Goal: Task Accomplishment & Management: Complete application form

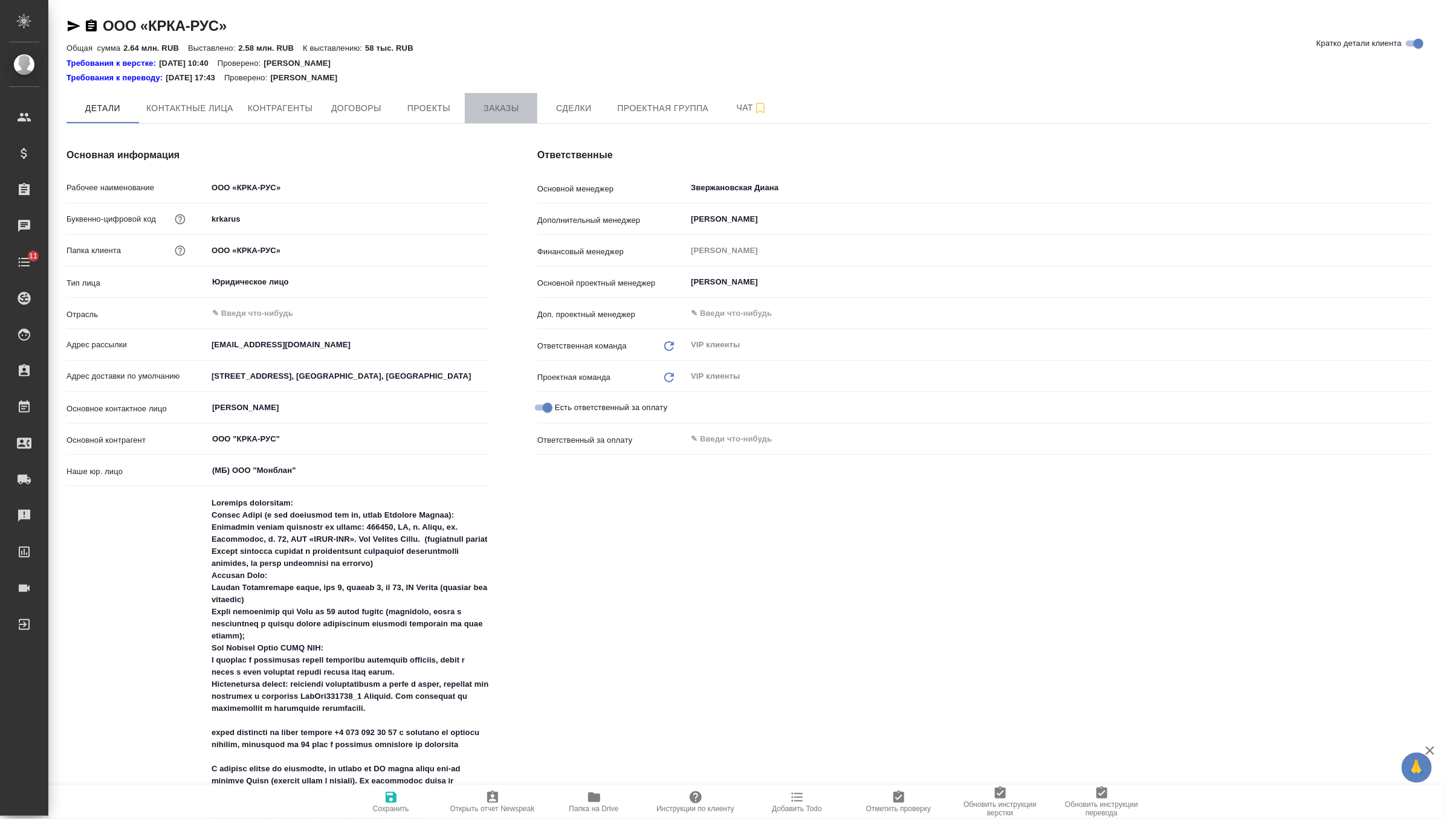
click at [502, 111] on span "Заказы" at bounding box center [501, 108] width 58 height 15
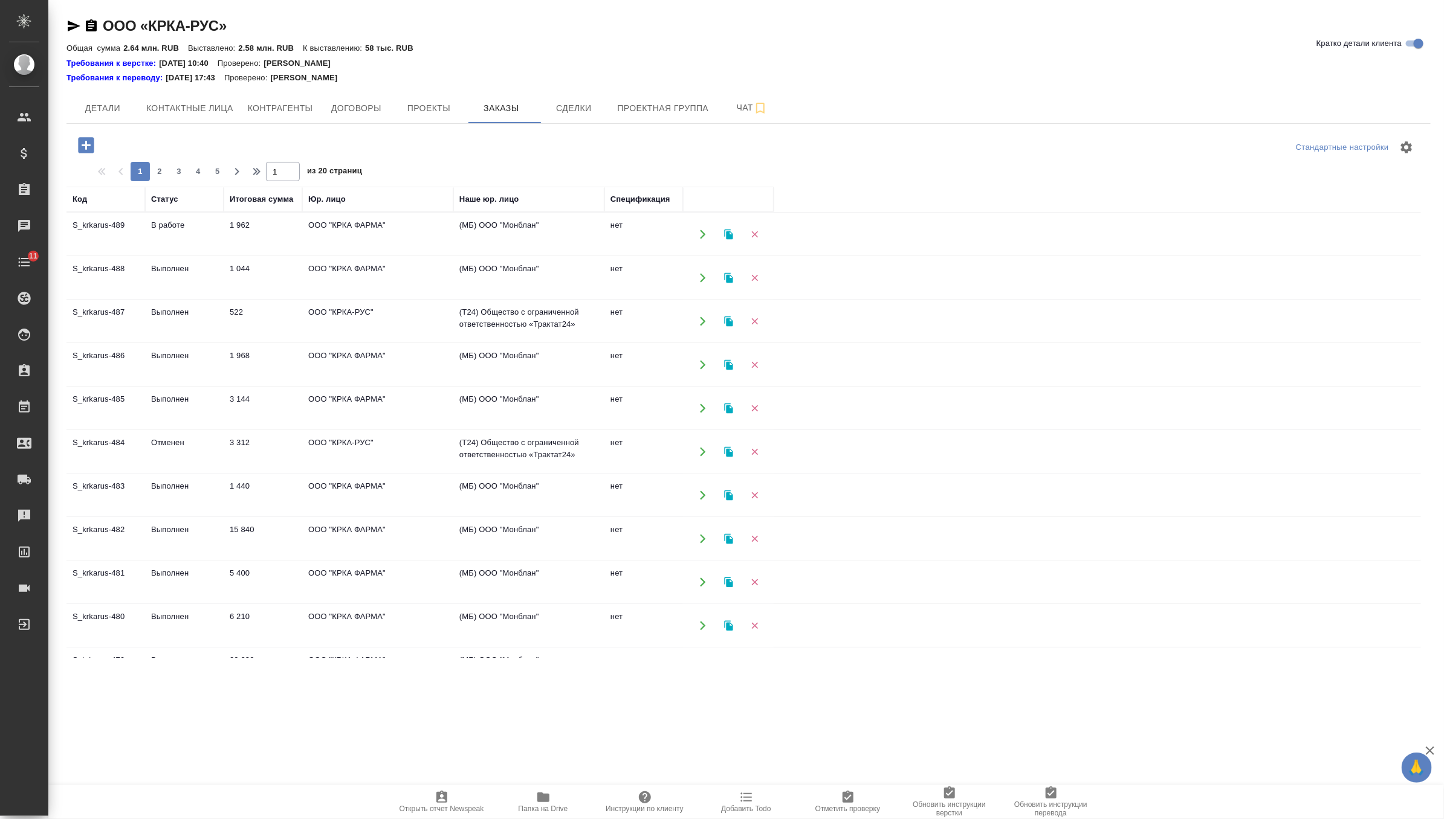
click at [82, 149] on icon "button" at bounding box center [86, 145] width 16 height 16
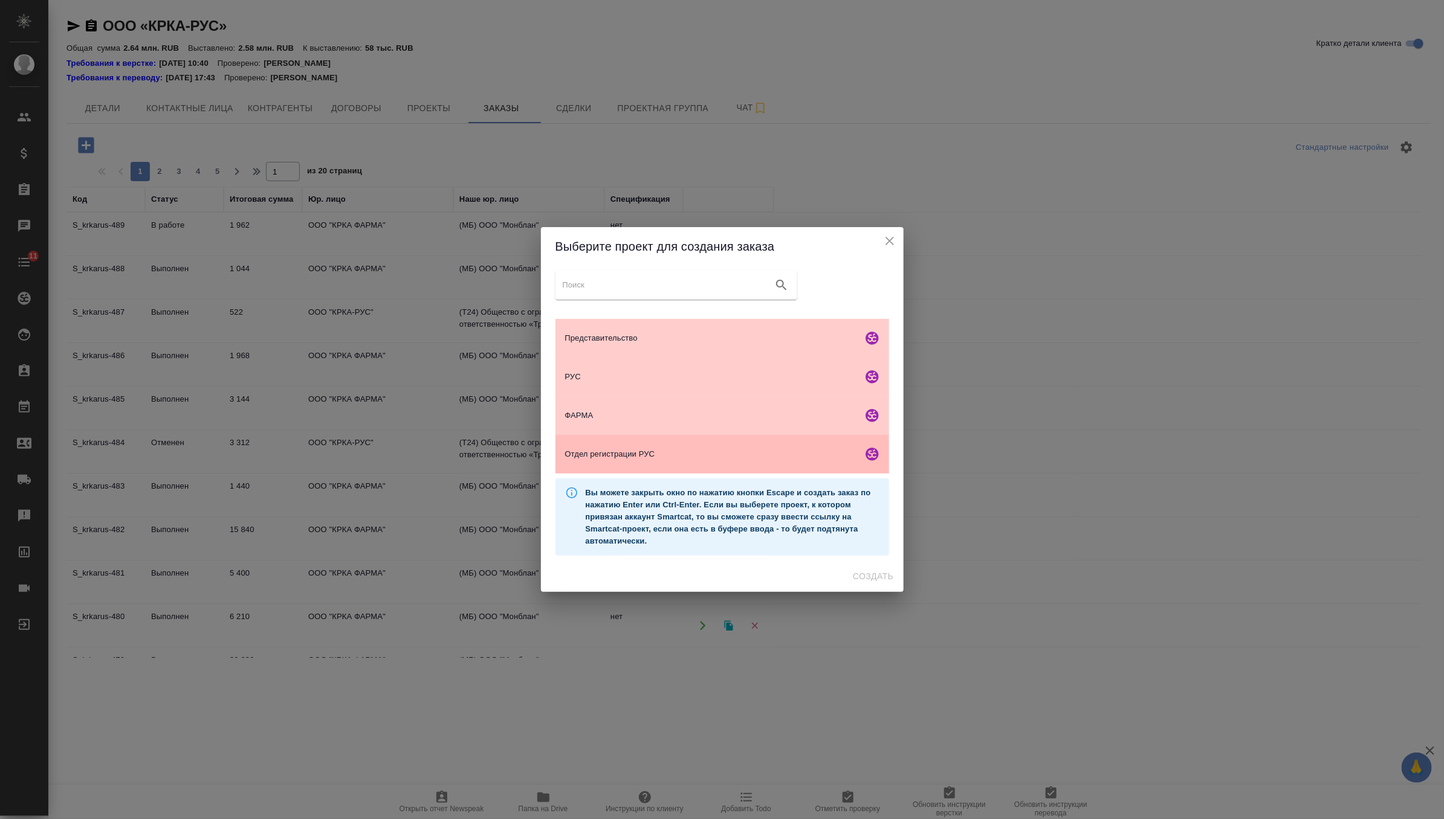
click at [618, 456] on span "Отдел регистрации РУС" at bounding box center [711, 454] width 293 height 12
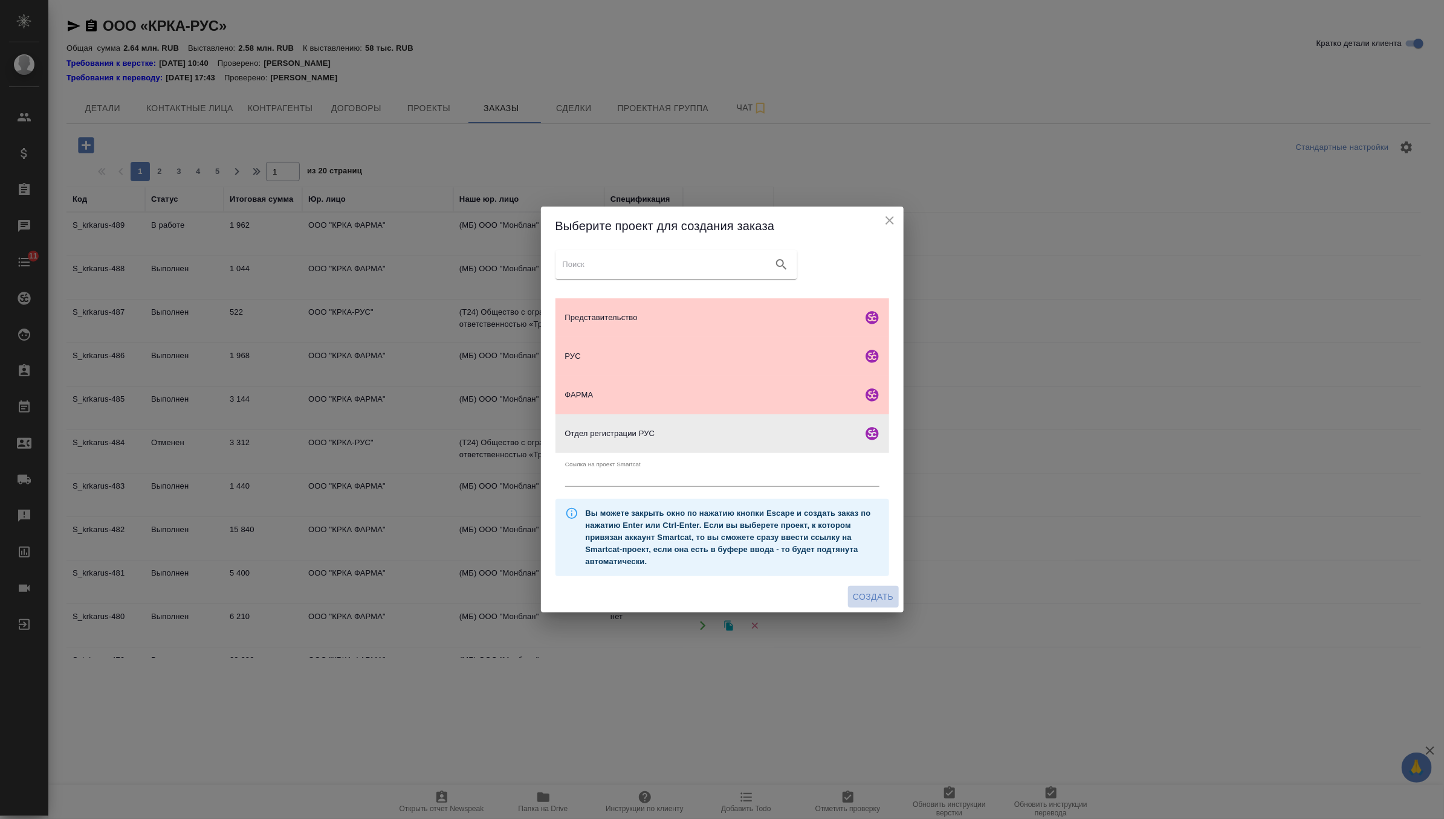
click at [876, 593] on span "Создать" at bounding box center [873, 597] width 40 height 15
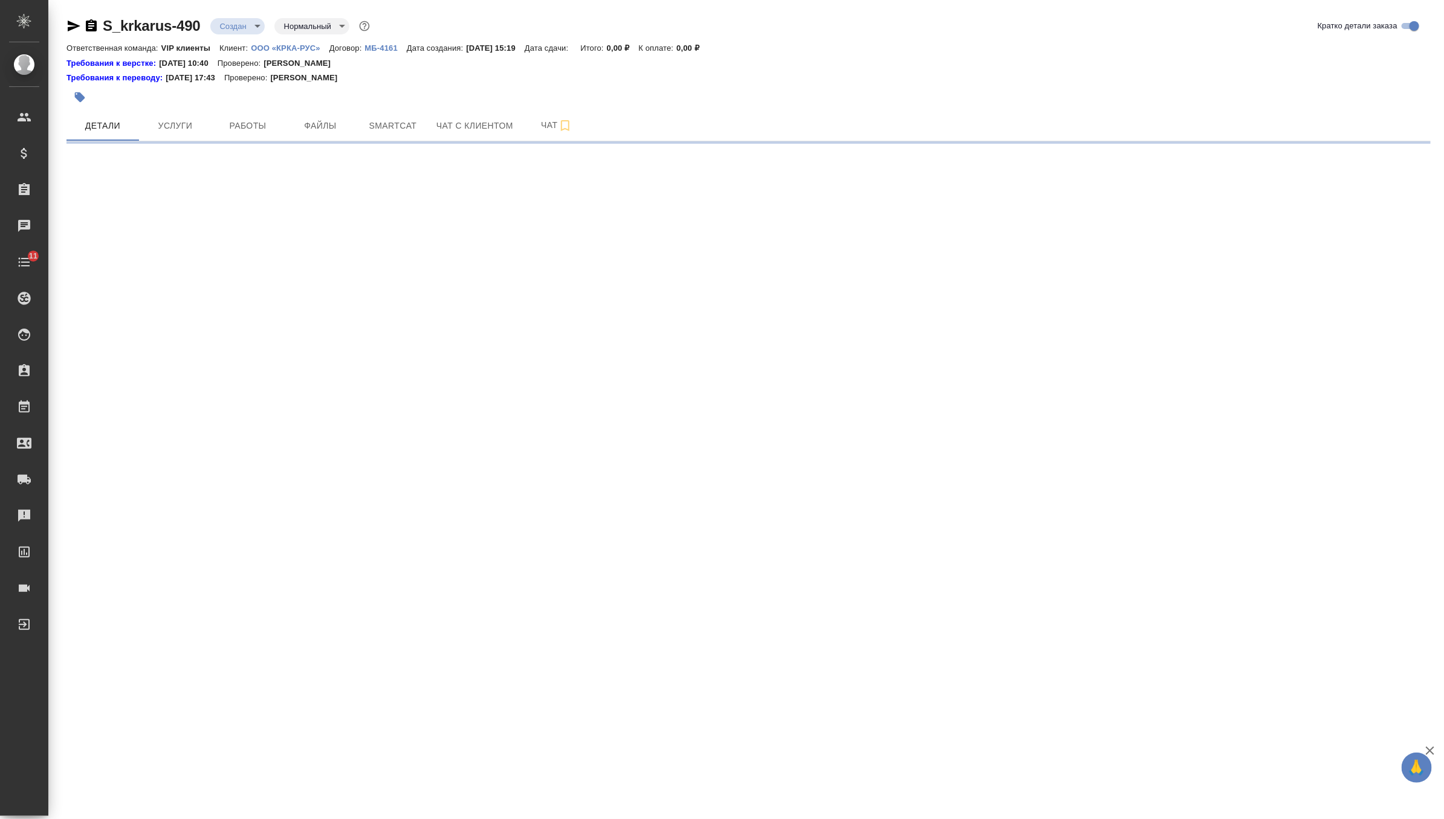
select select "RU"
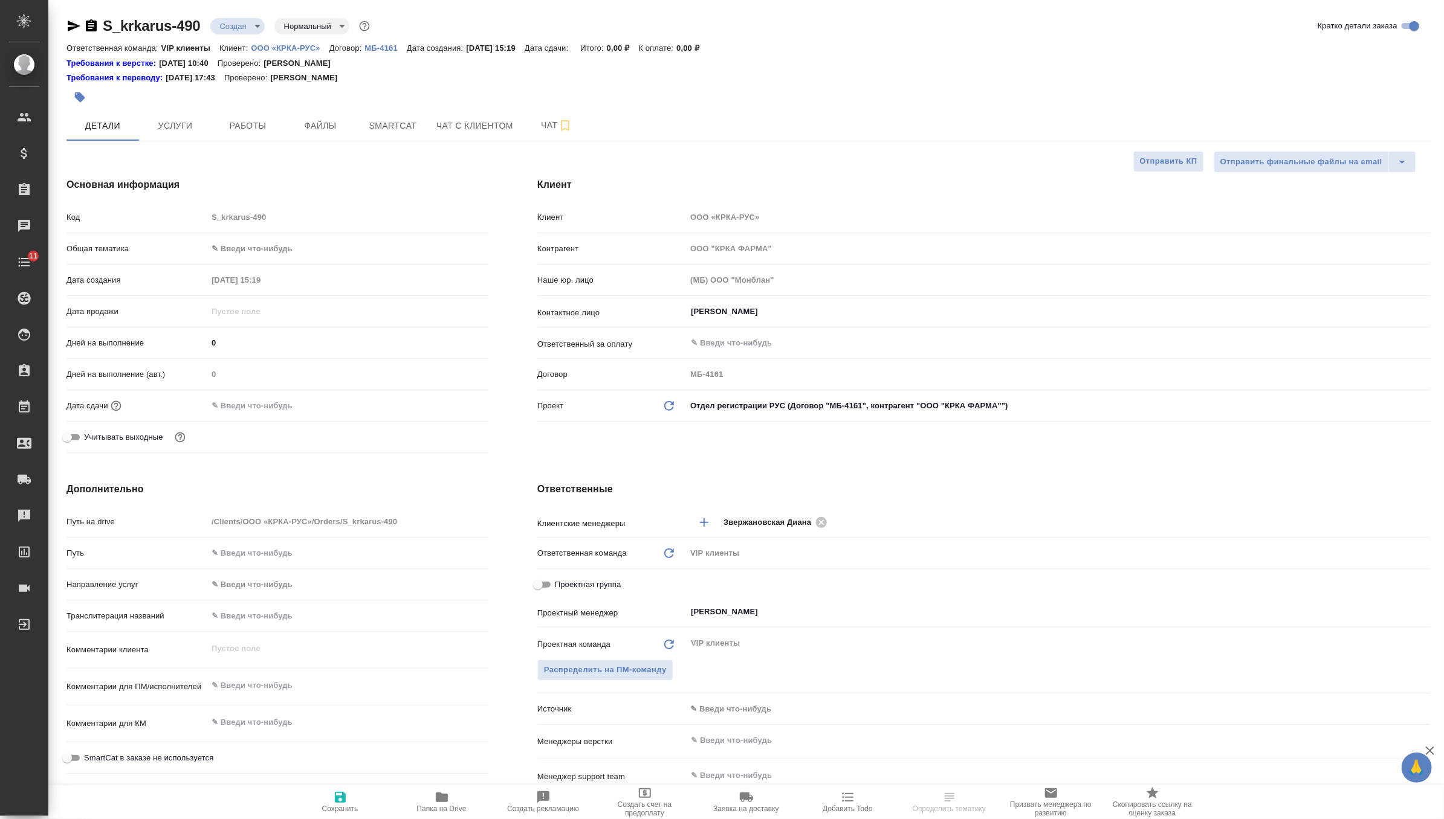
type textarea "x"
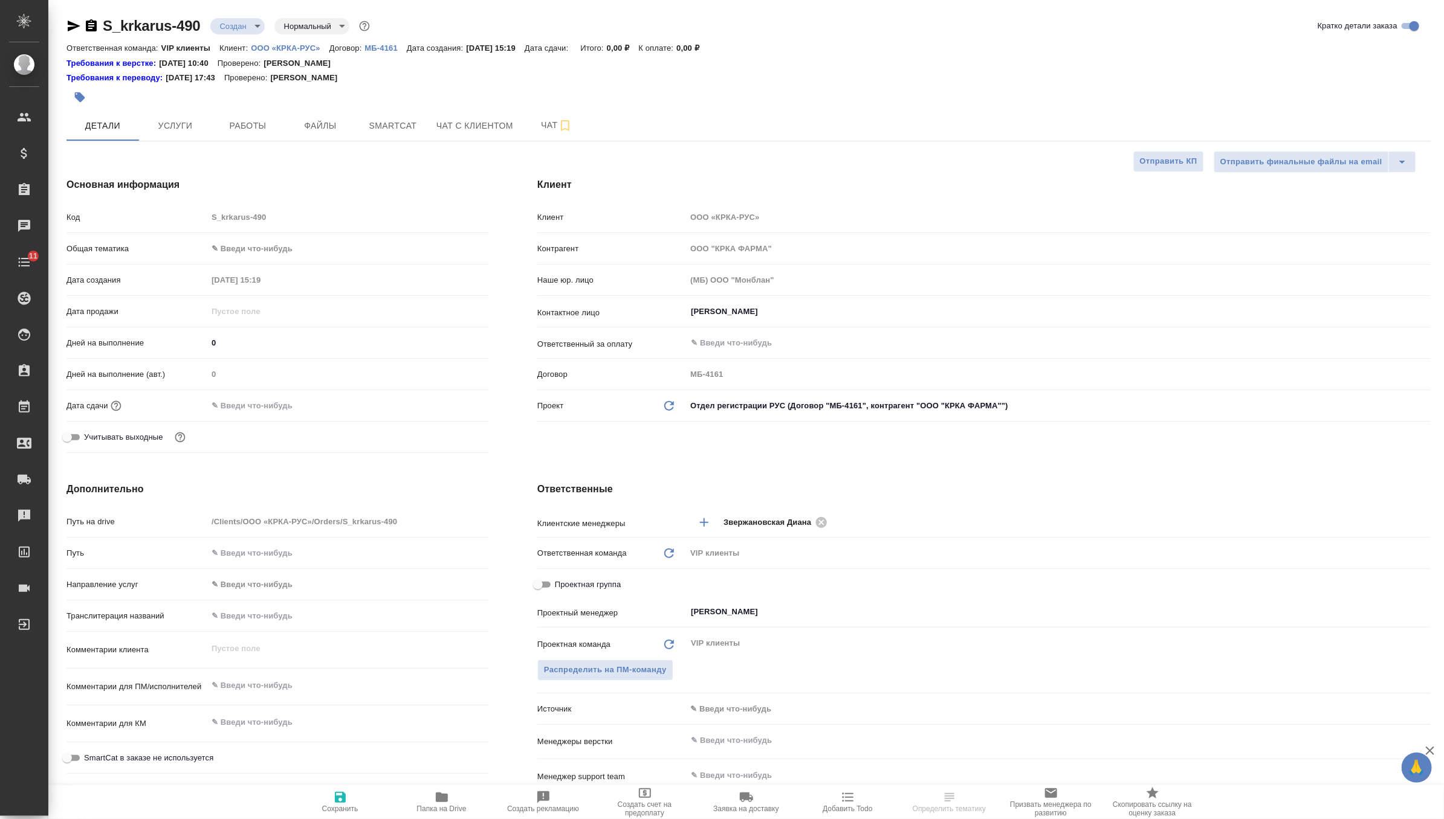
type textarea "x"
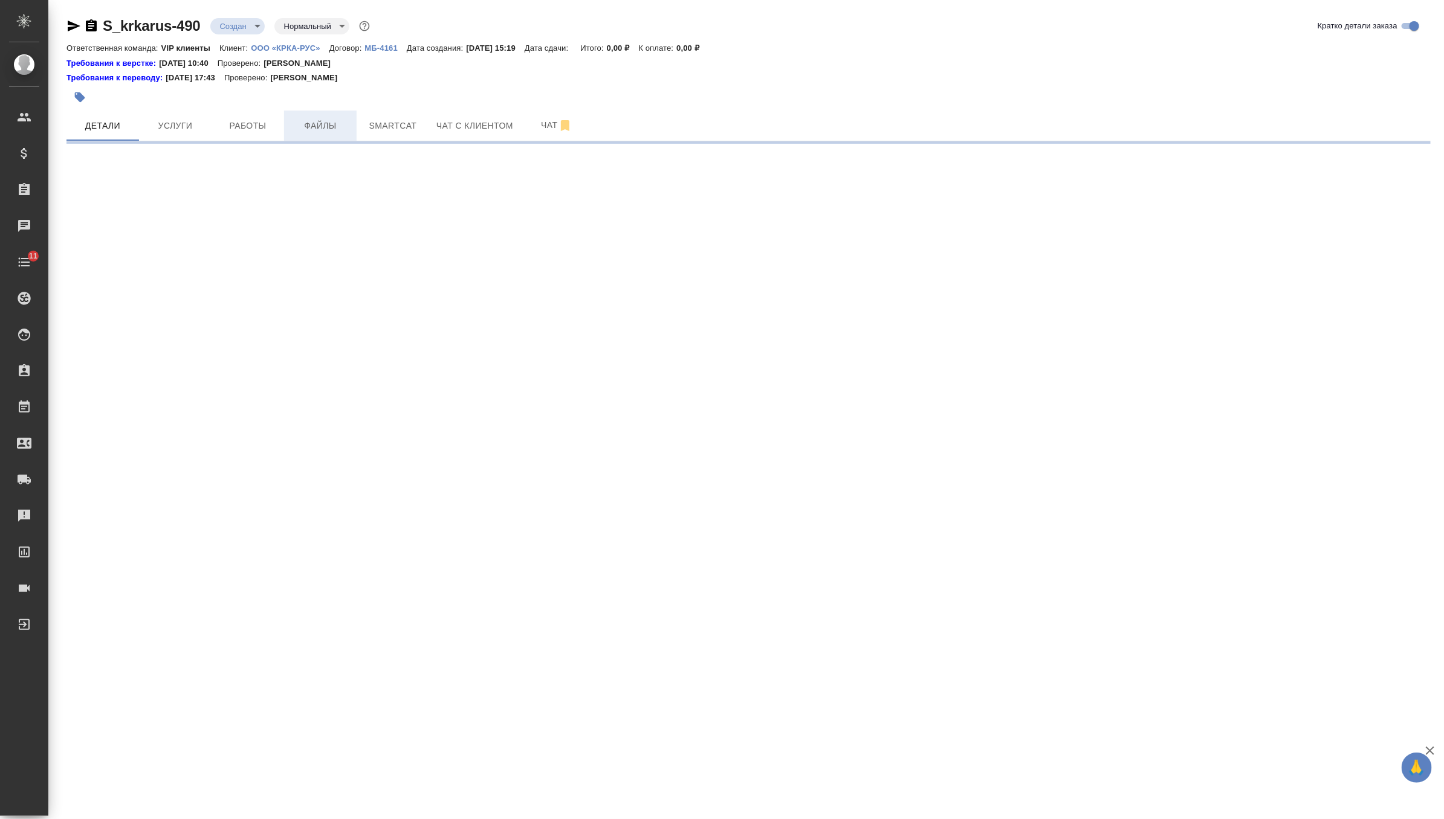
select select "RU"
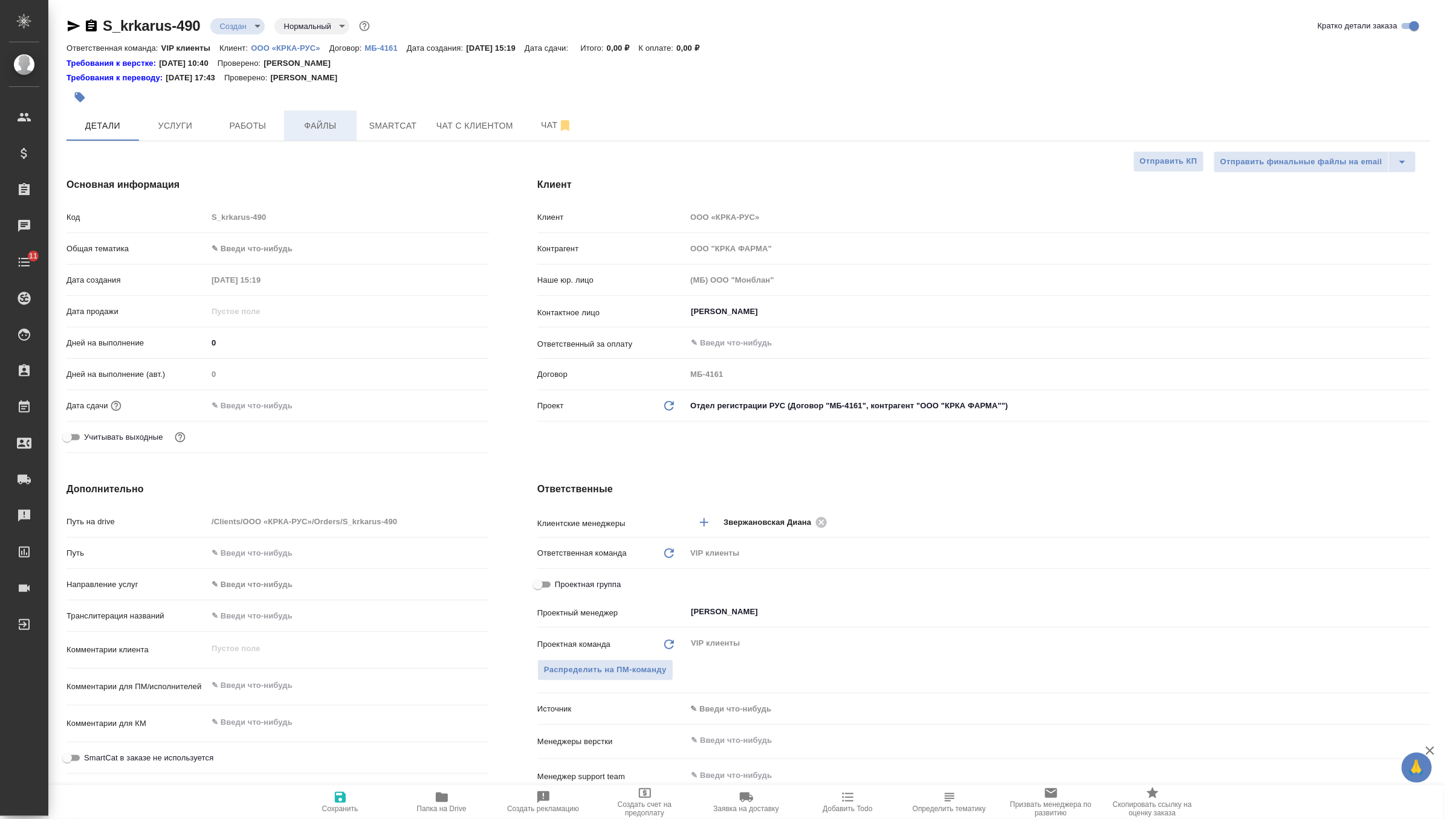
type textarea "x"
click at [309, 134] on button "Файлы" at bounding box center [320, 126] width 73 height 30
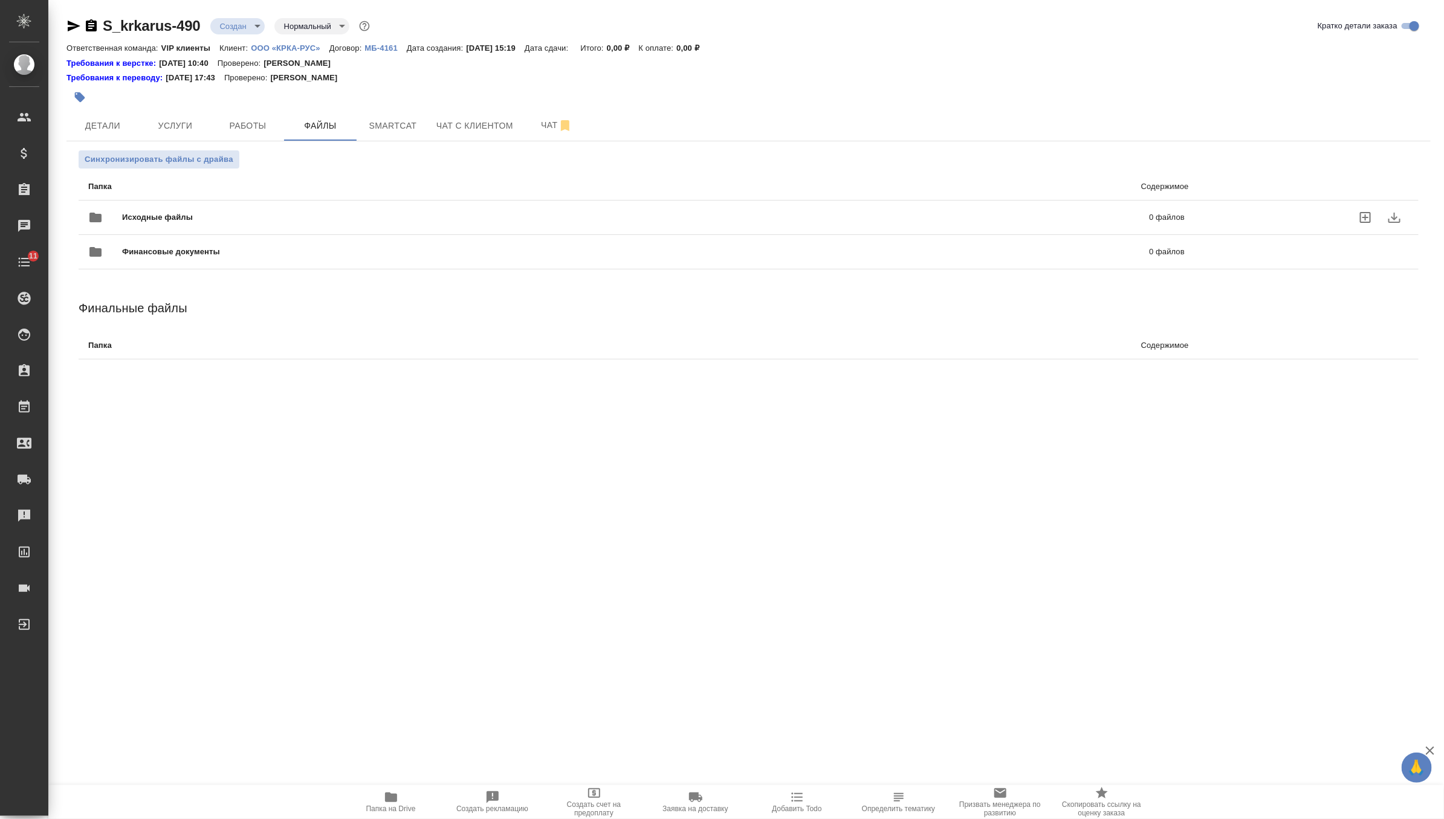
click at [141, 218] on span "Исходные файлы" at bounding box center [396, 218] width 549 height 12
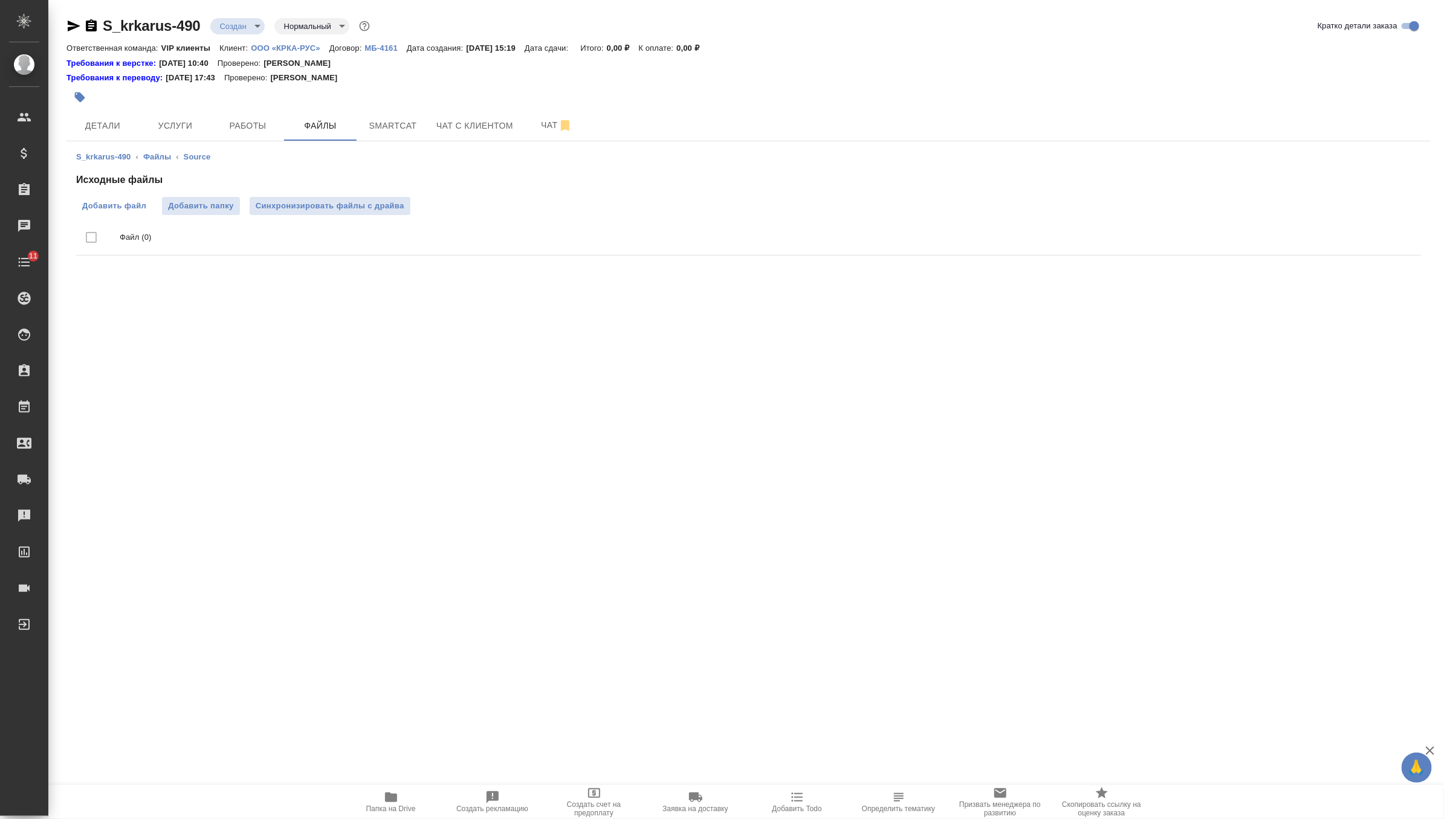
click at [107, 201] on span "Добавить файл" at bounding box center [114, 206] width 64 height 12
click at [0, 0] on input "Добавить файл" at bounding box center [0, 0] width 0 height 0
click at [249, 28] on body "🙏 .cls-1 fill:#fff; AWATERA Zverzhanovskaya [PERSON_NAME] Спецификации Заказы 0…" at bounding box center [722, 409] width 1444 height 819
click at [252, 234] on li "ТЗ" at bounding box center [265, 231] width 111 height 21
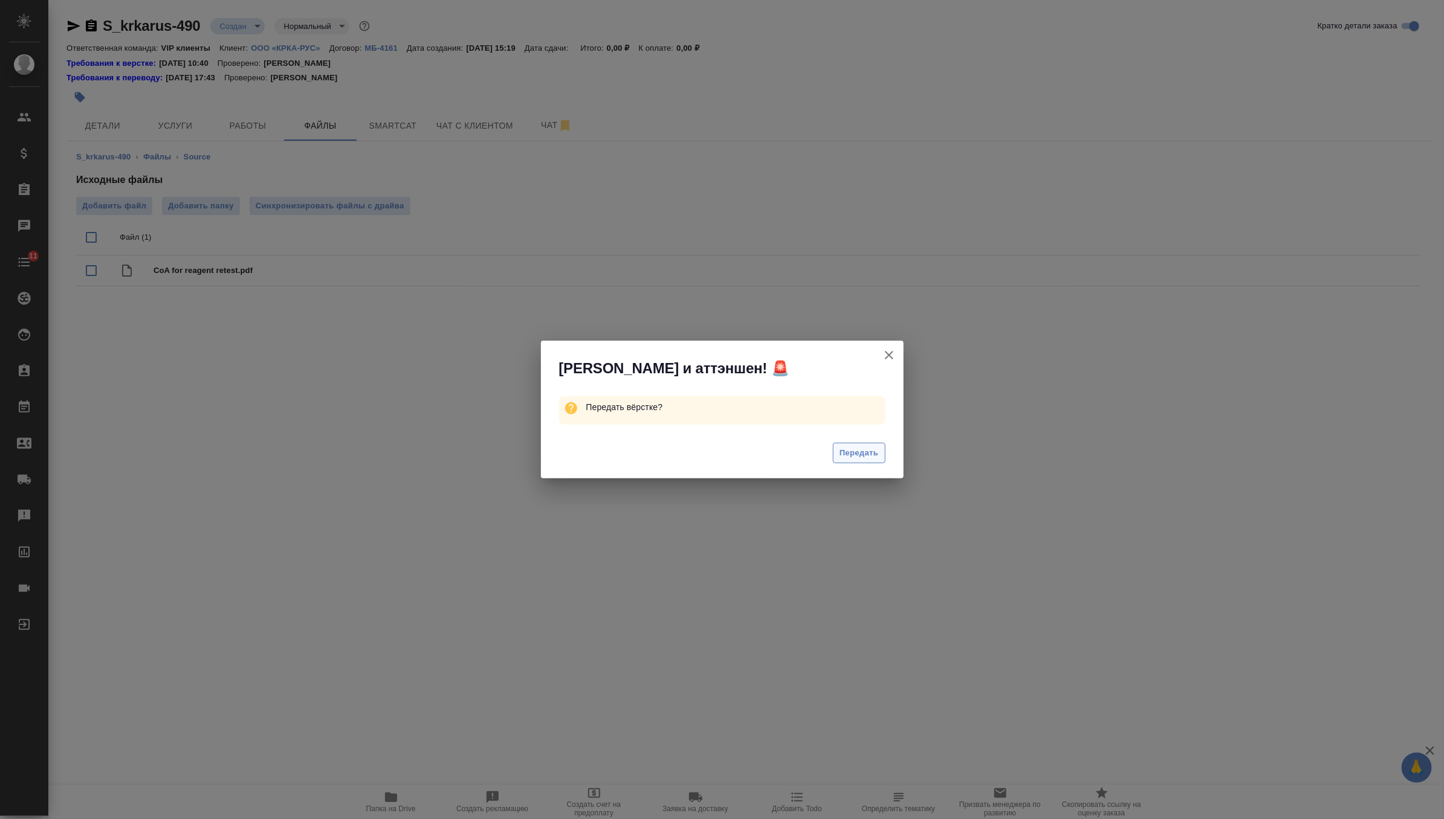
click at [873, 445] on button "Передать" at bounding box center [859, 453] width 53 height 21
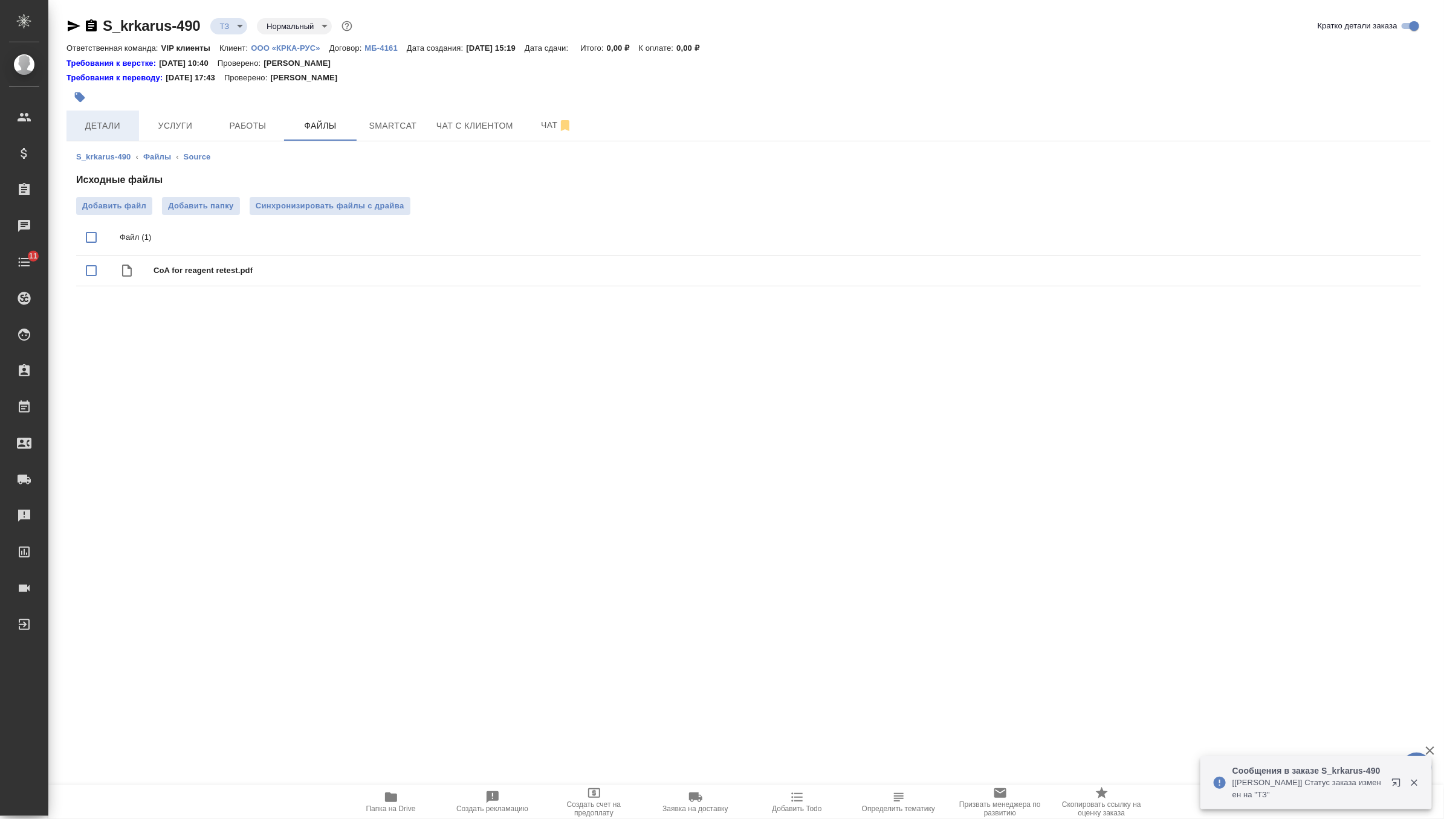
click at [123, 121] on span "Детали" at bounding box center [103, 125] width 58 height 15
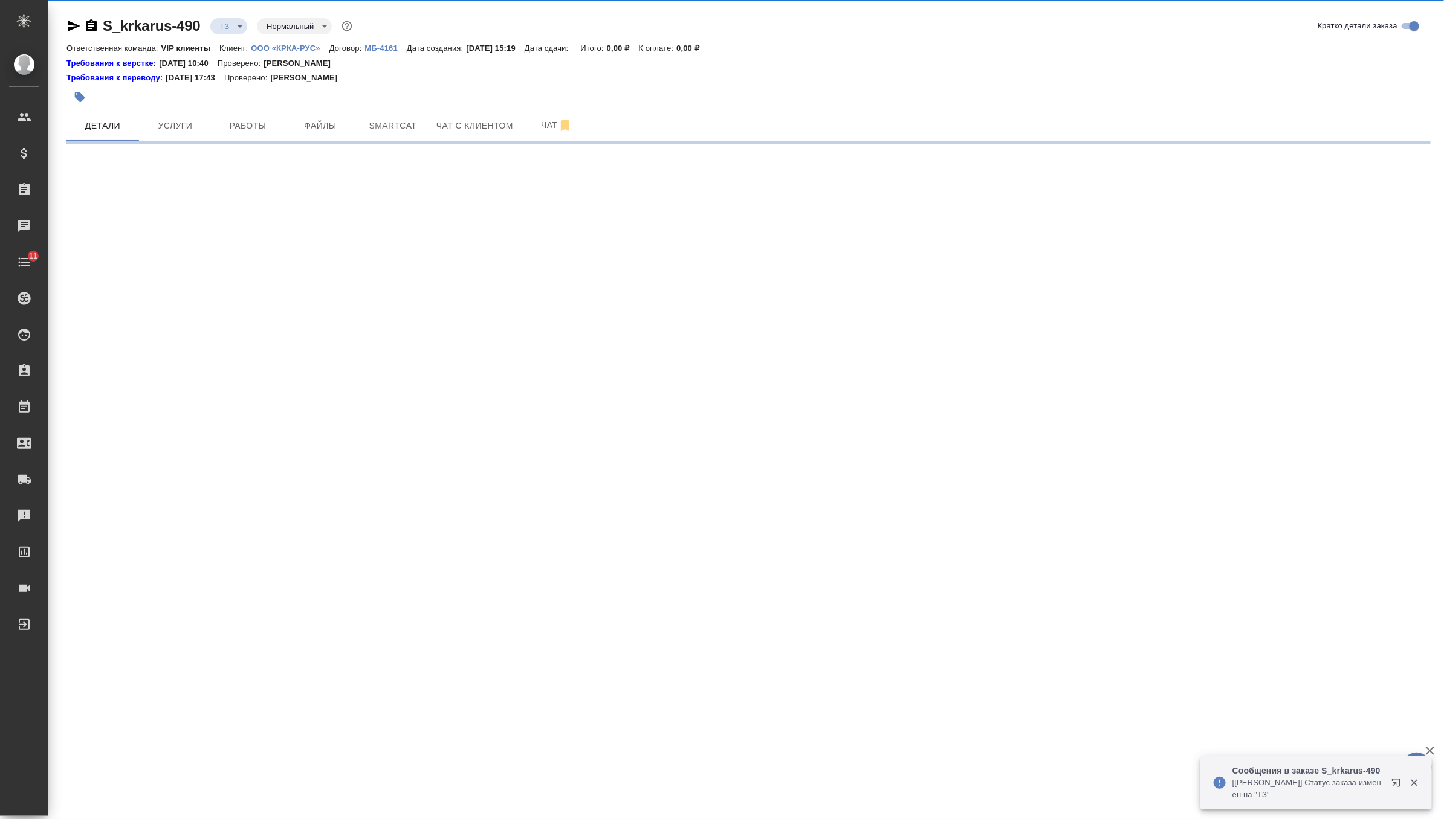
select select "RU"
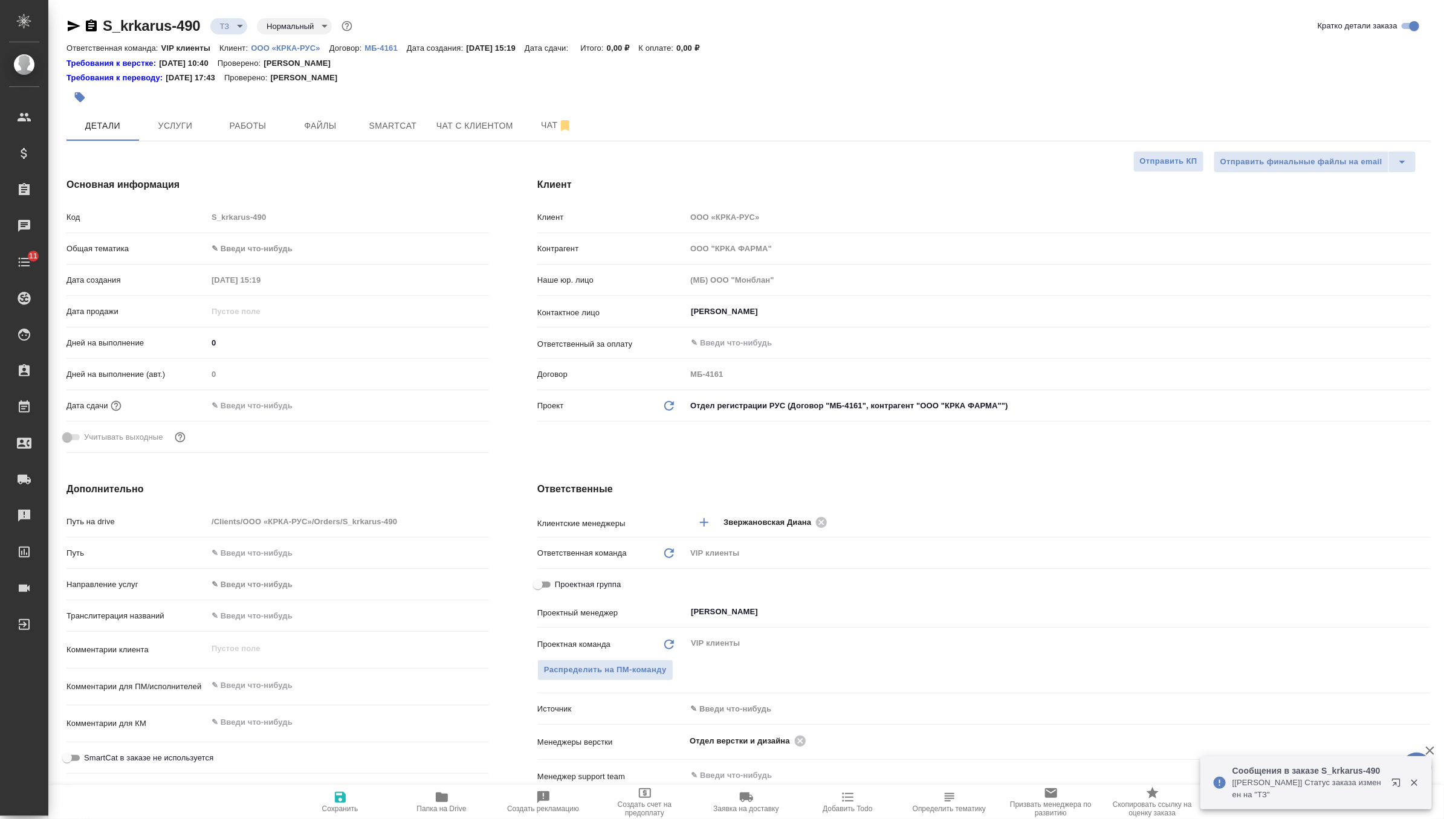
type textarea "x"
click at [254, 685] on textarea at bounding box center [348, 686] width 280 height 21
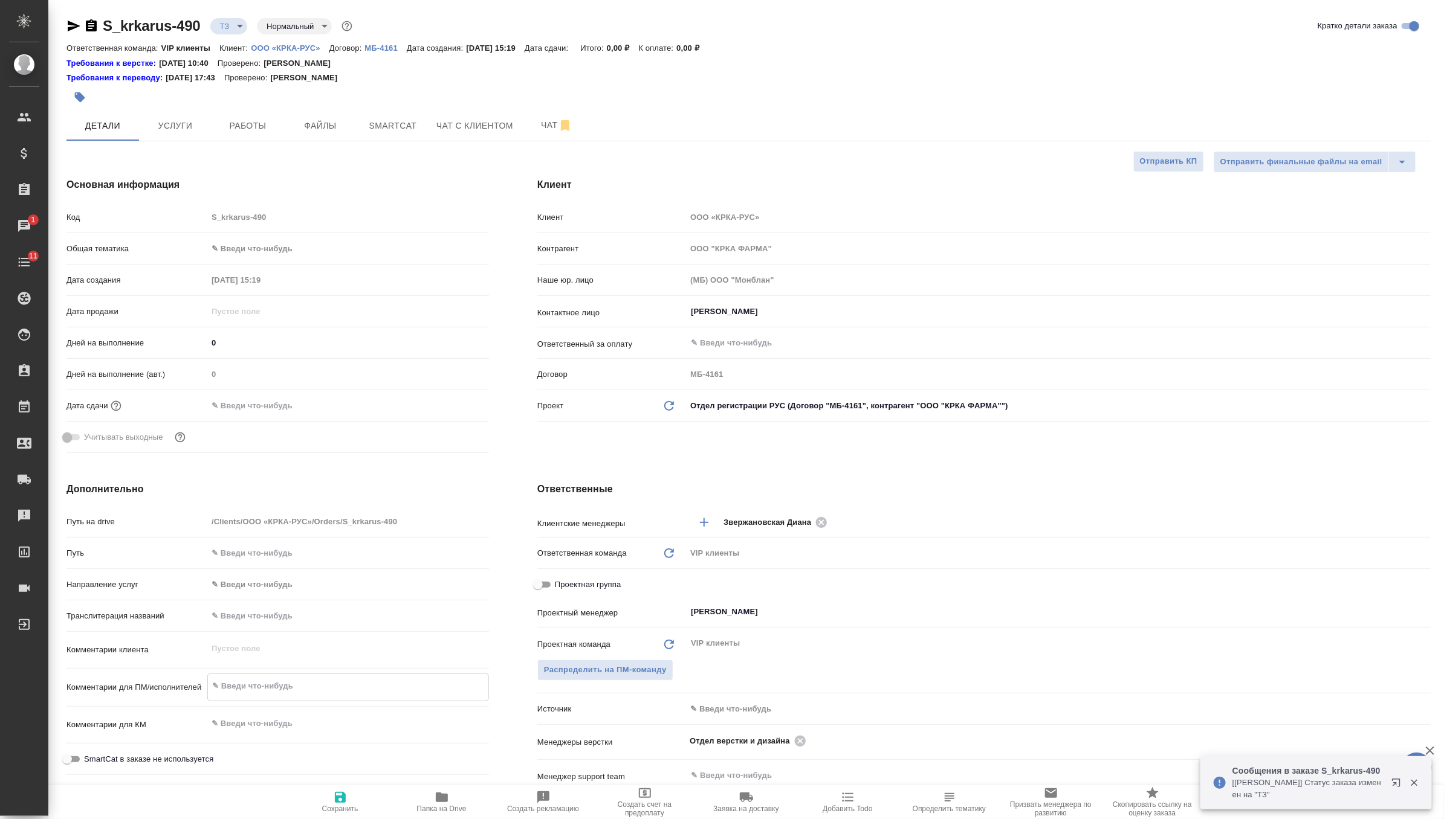
paste textarea "КРКА Перинева® (Периндоприл), таблетки, 2 мг, 4 мг, 8 мг (ЕАЭС)"
type textarea "x"
type textarea "КРКА Перинева® (Периндоприл), таблетки, 2 мг, 4 мг, 8 мг (ЕАЭС)"
type textarea "x"
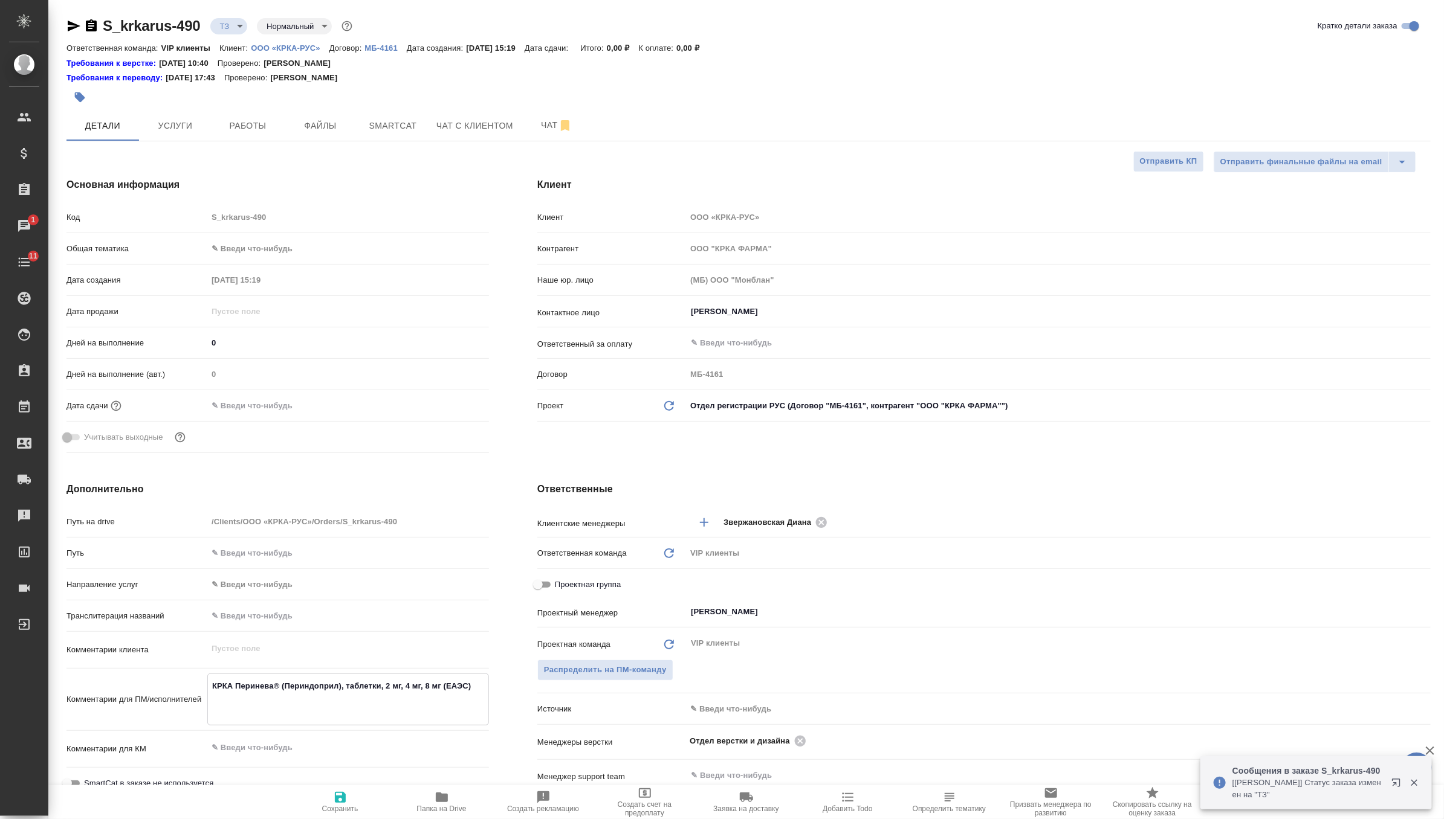
type textarea "КРКА Перинева® (Периндоприл), таблетки, 2 мг, 4 мг, 8 мг (ЕАЭС)"
type textarea "x"
type textarea "КРКА Перинева® (Периндоприл), таблетки, 2 мг, 4 мг, 8 мг (ЕАЭС)"
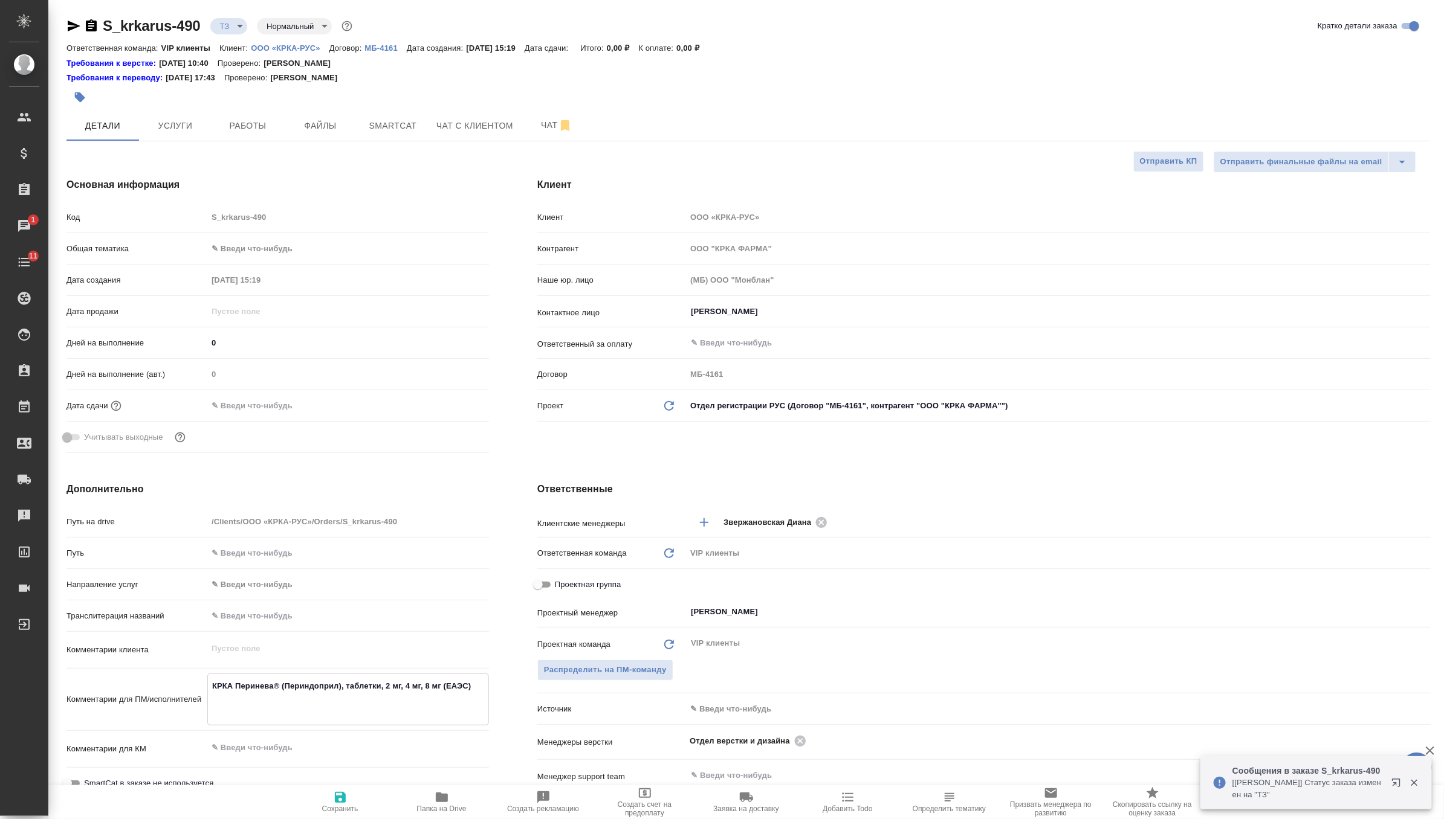
type textarea "x"
type textarea "КРКА Перинева® (Периндоприл), таблетки, 2 мг, 4 мг, 8 мг (ЕАЭС)"
type textarea "x"
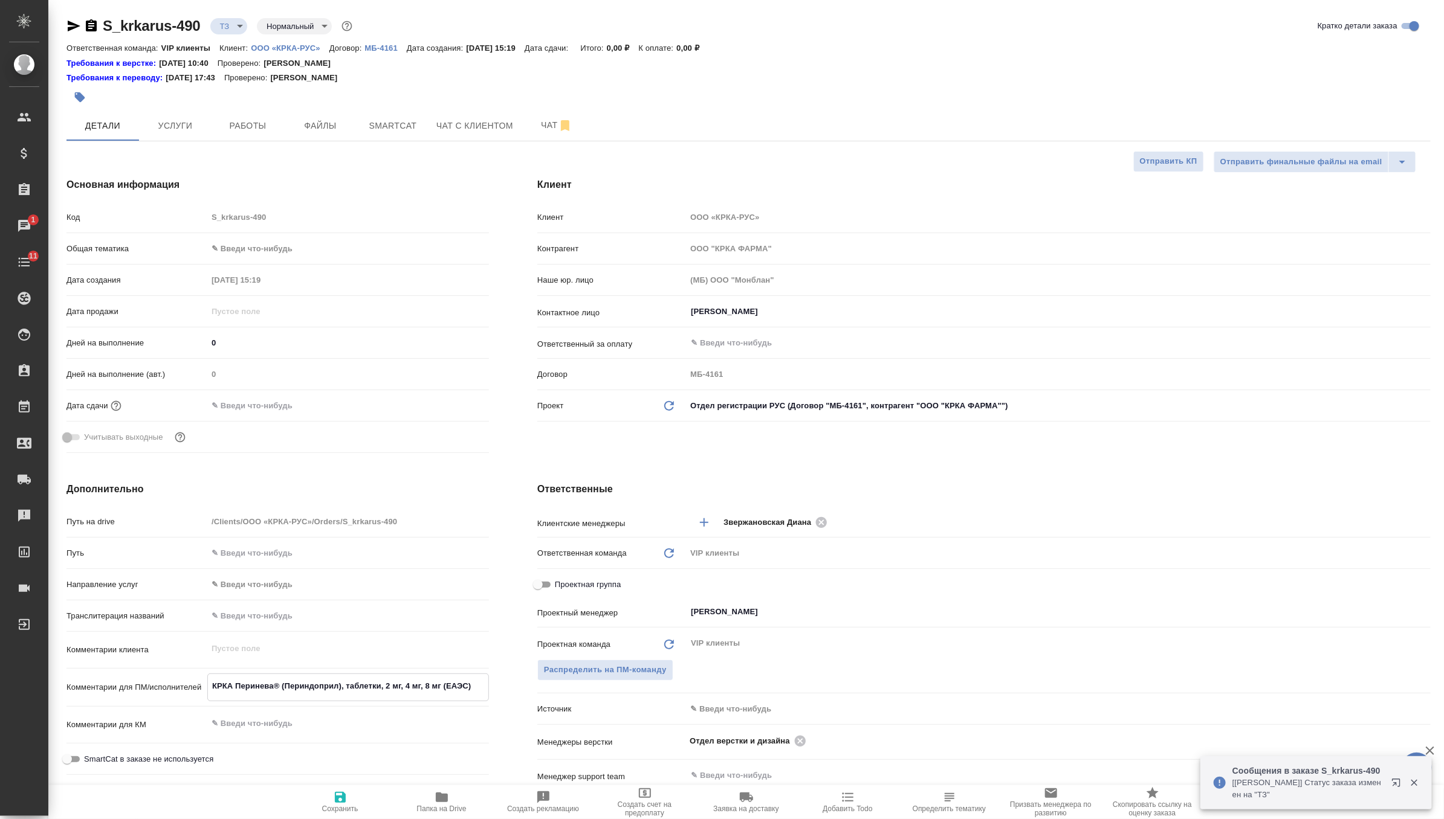
click at [338, 796] on icon "button" at bounding box center [340, 797] width 11 height 11
type textarea "x"
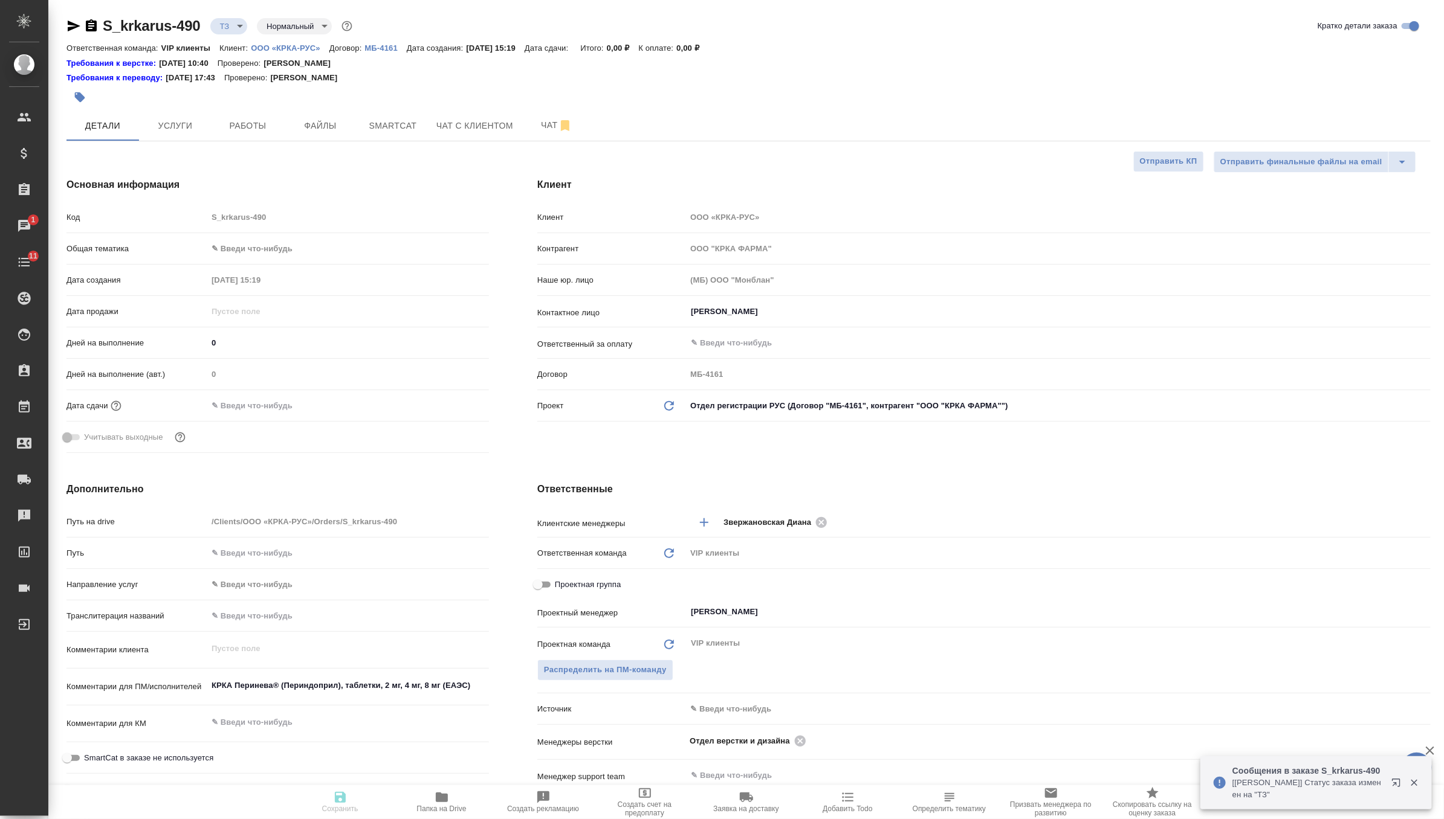
type textarea "x"
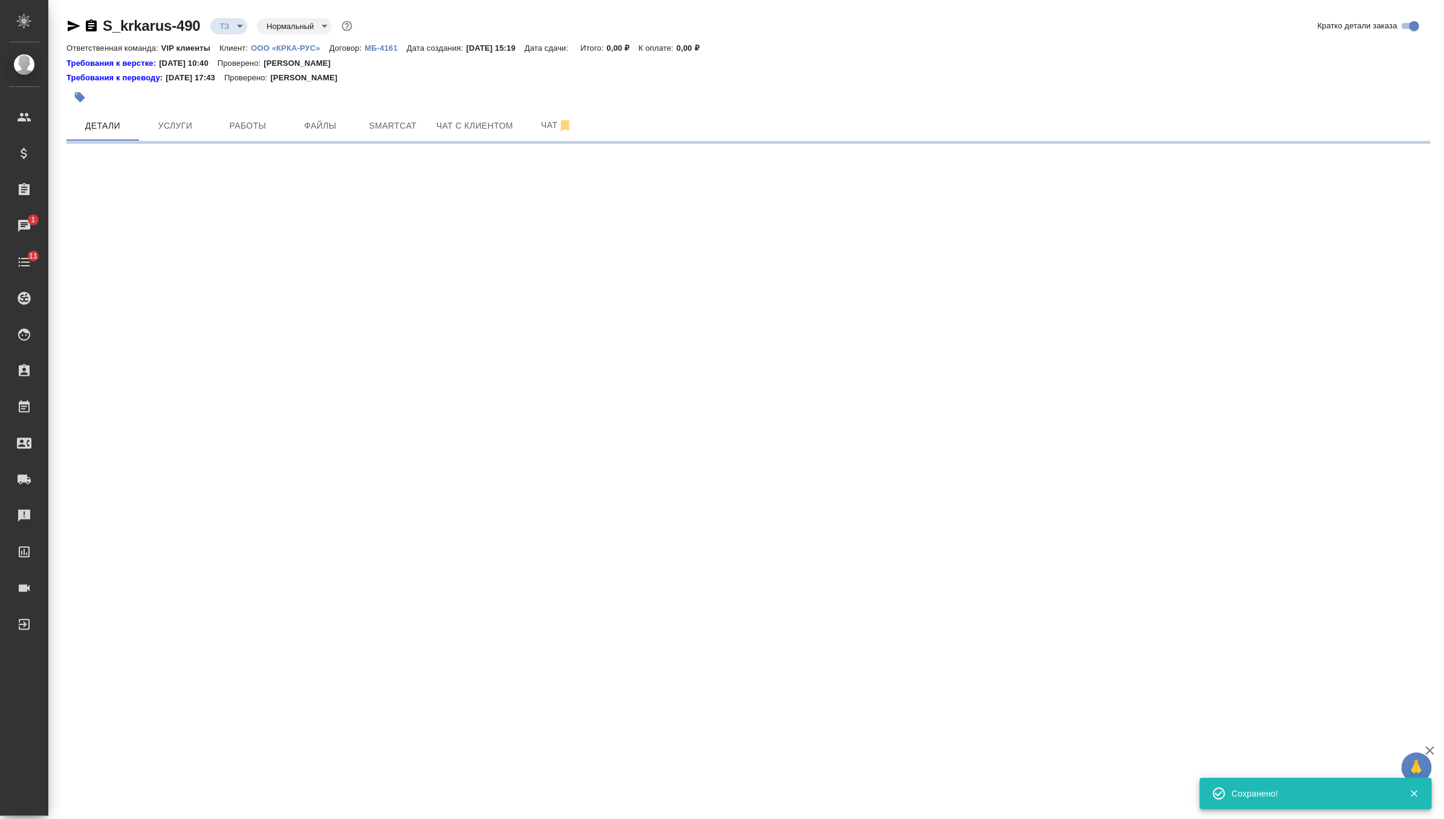
select select "RU"
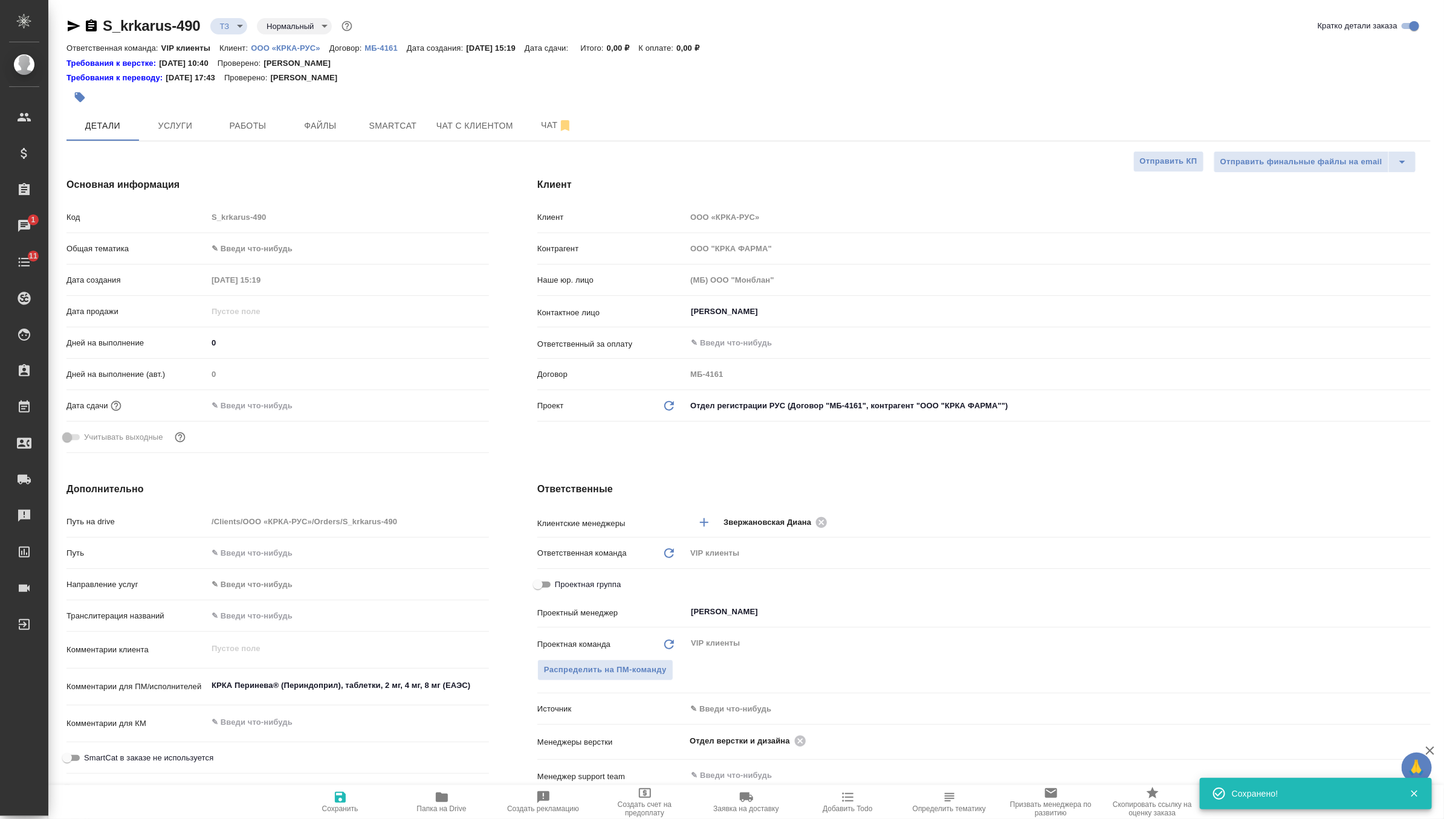
type textarea "x"
click at [264, 404] on input "text" at bounding box center [260, 406] width 106 height 18
click at [456, 405] on icon "button" at bounding box center [453, 405] width 11 height 12
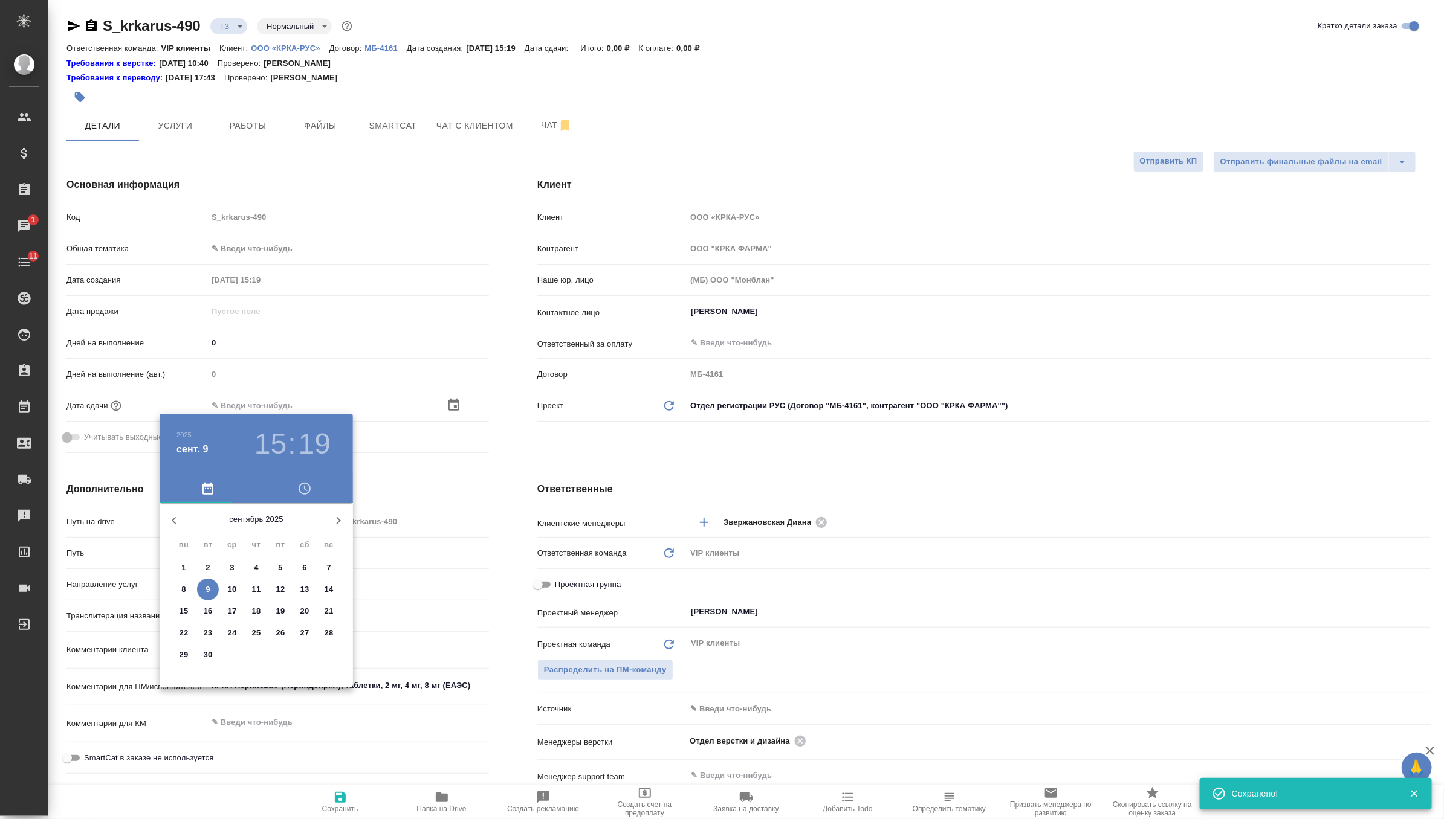
click at [233, 588] on p "10" at bounding box center [232, 590] width 9 height 12
type input "[DATE] 15:19"
type textarea "x"
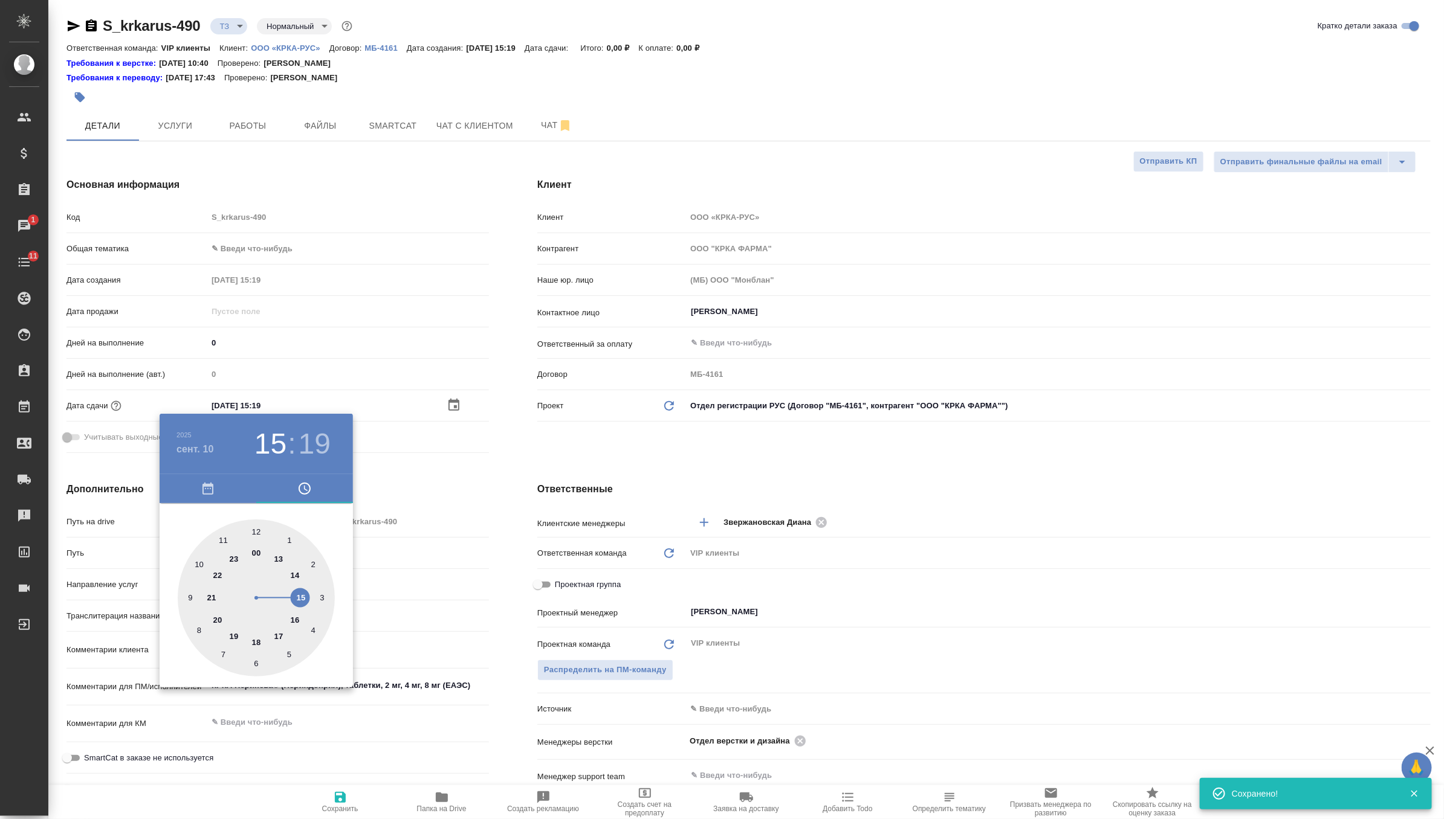
click at [296, 569] on div at bounding box center [256, 598] width 157 height 157
type input "[DATE] 14:19"
type textarea "x"
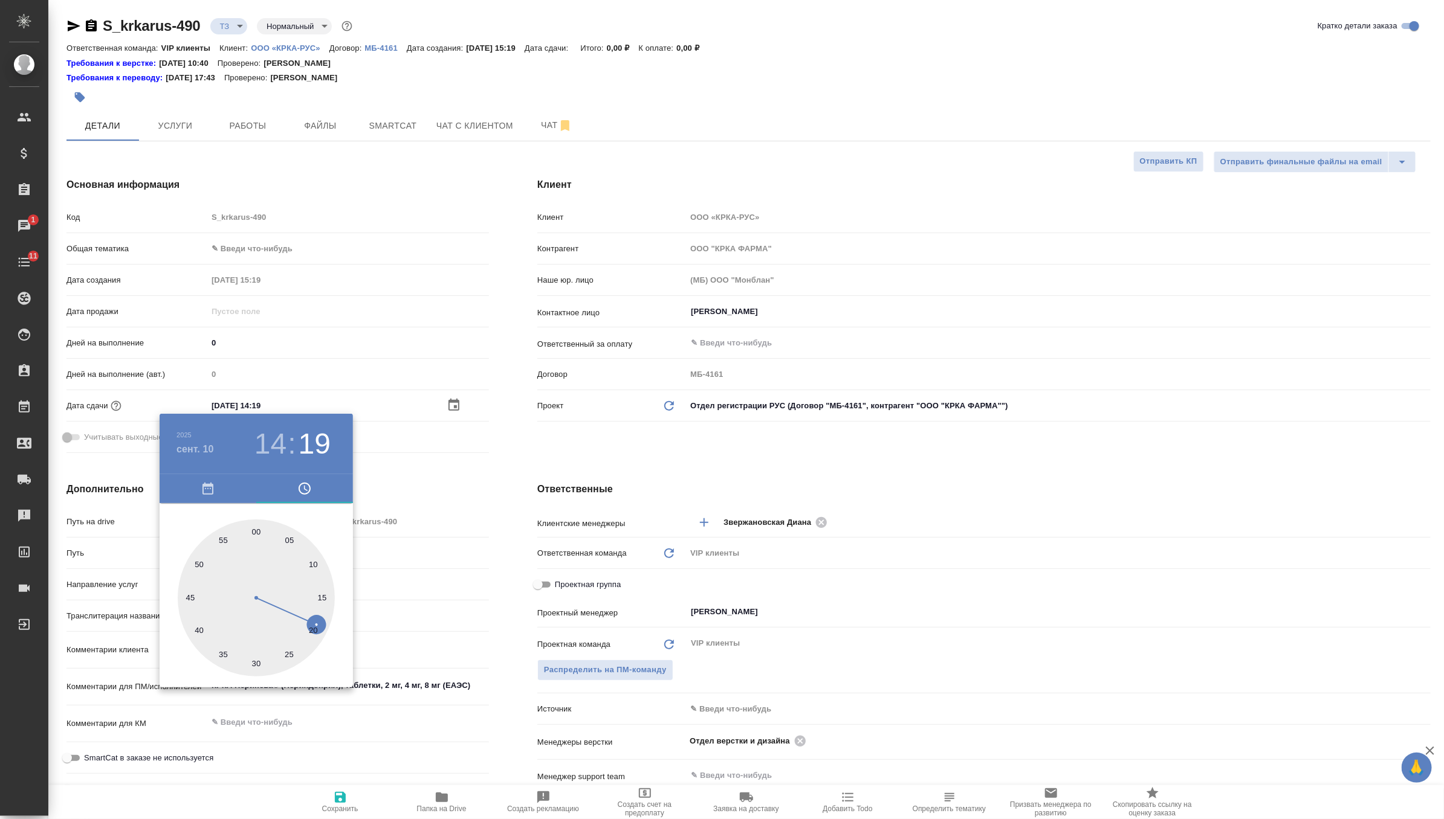
click at [254, 531] on div at bounding box center [256, 598] width 157 height 157
type input "[DATE] 14:00"
type textarea "x"
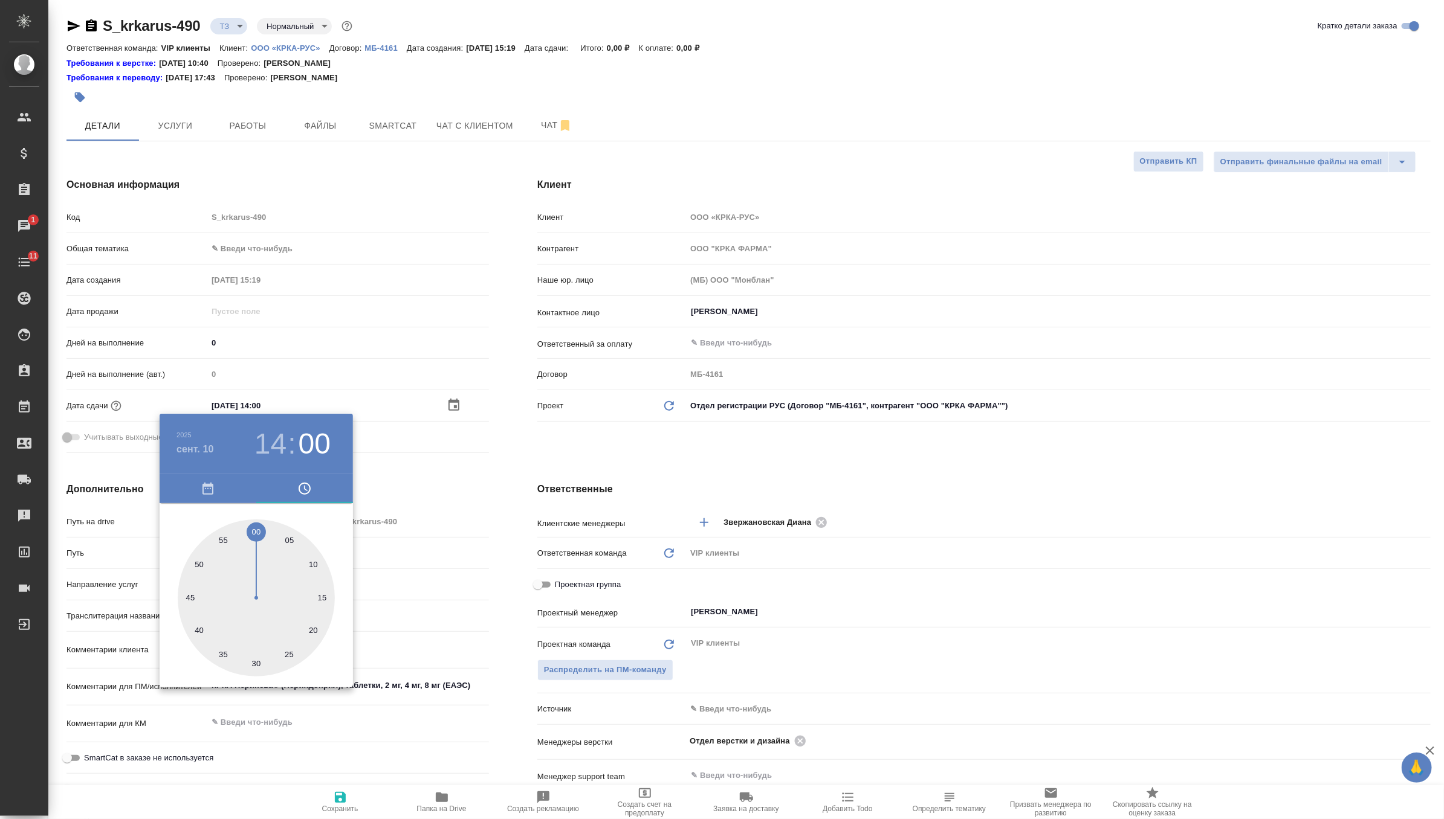
click at [575, 477] on div at bounding box center [722, 409] width 1444 height 819
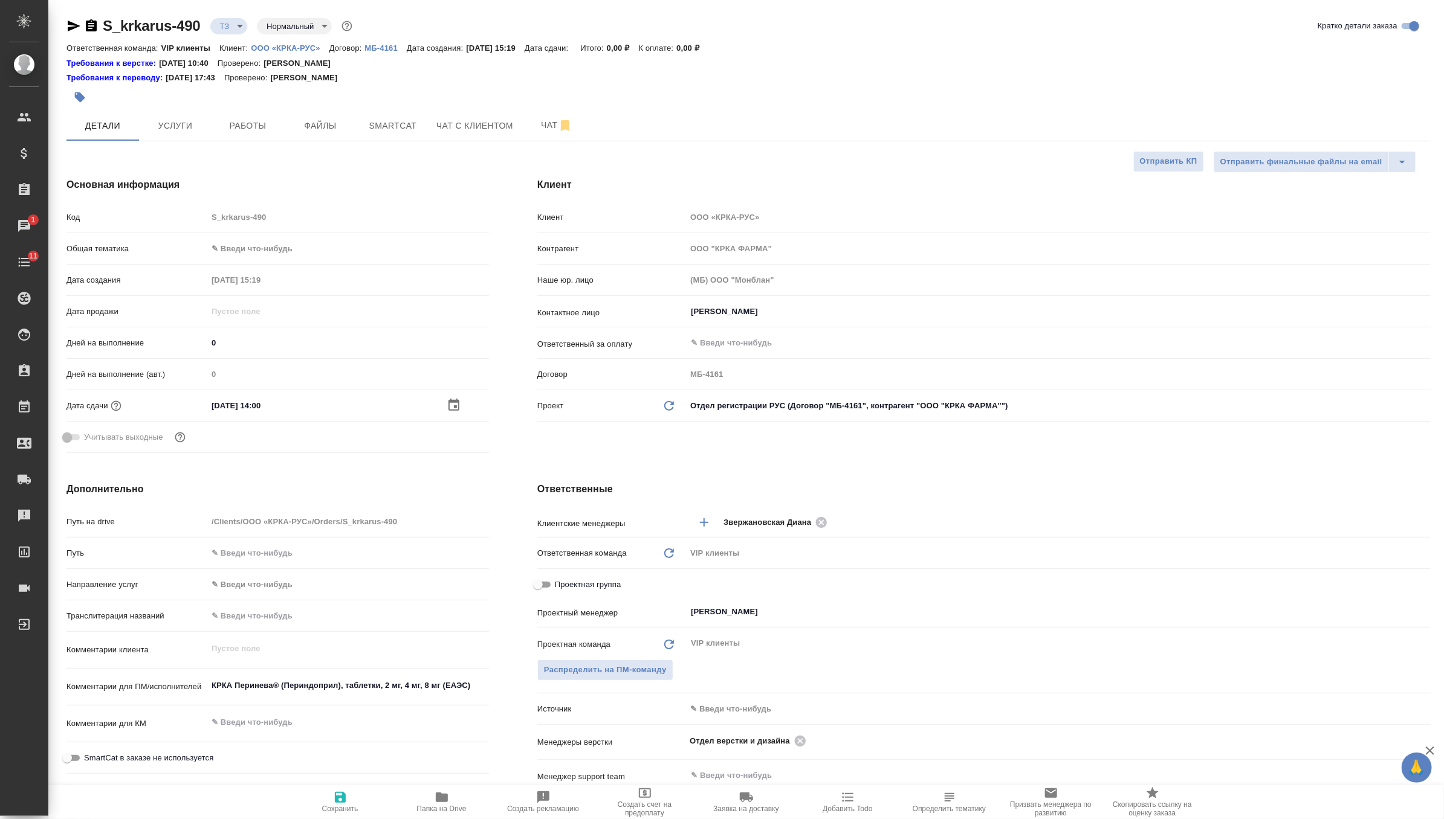
click at [341, 807] on span "Сохранить" at bounding box center [340, 809] width 36 height 8
type textarea "x"
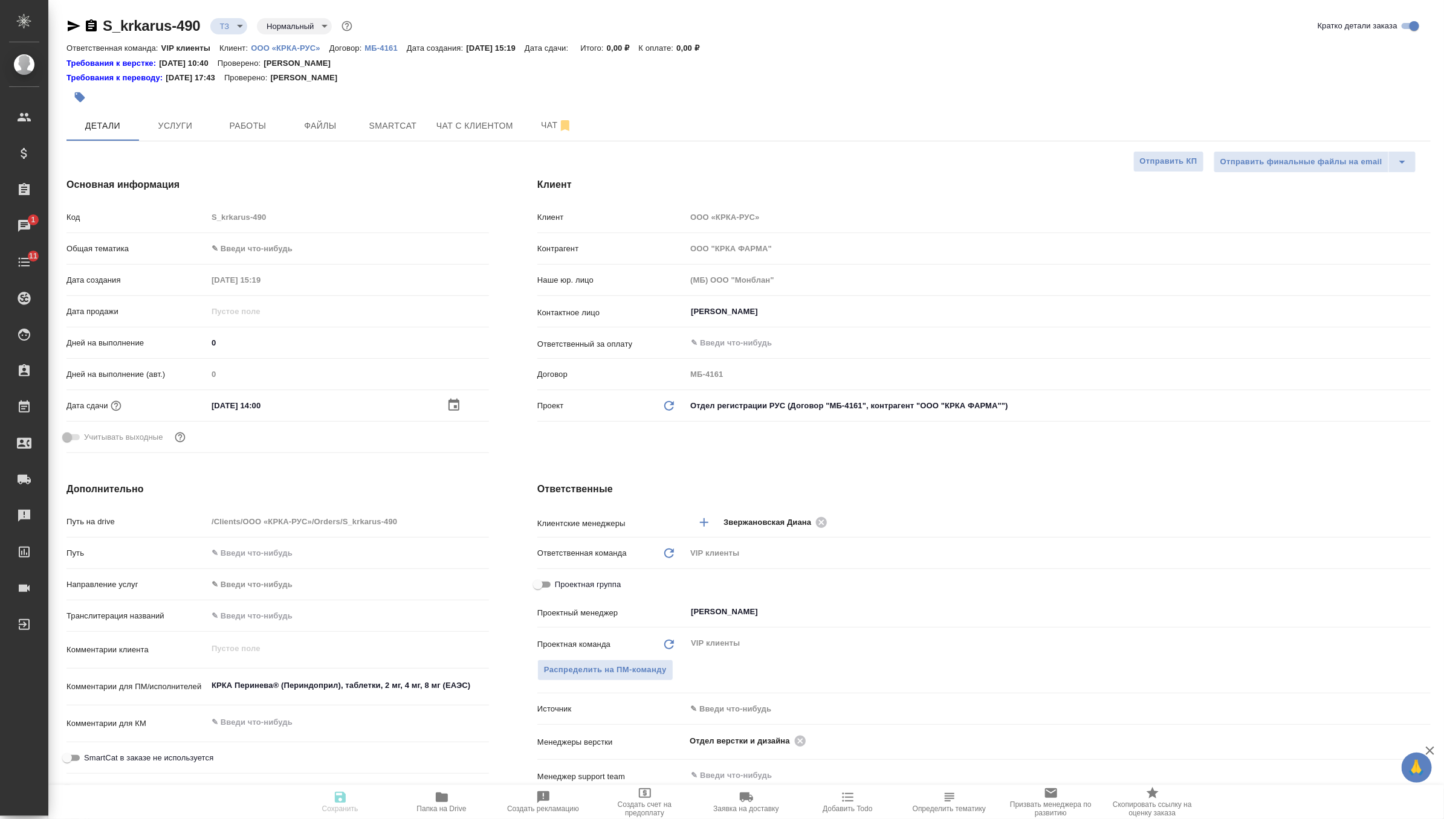
type textarea "x"
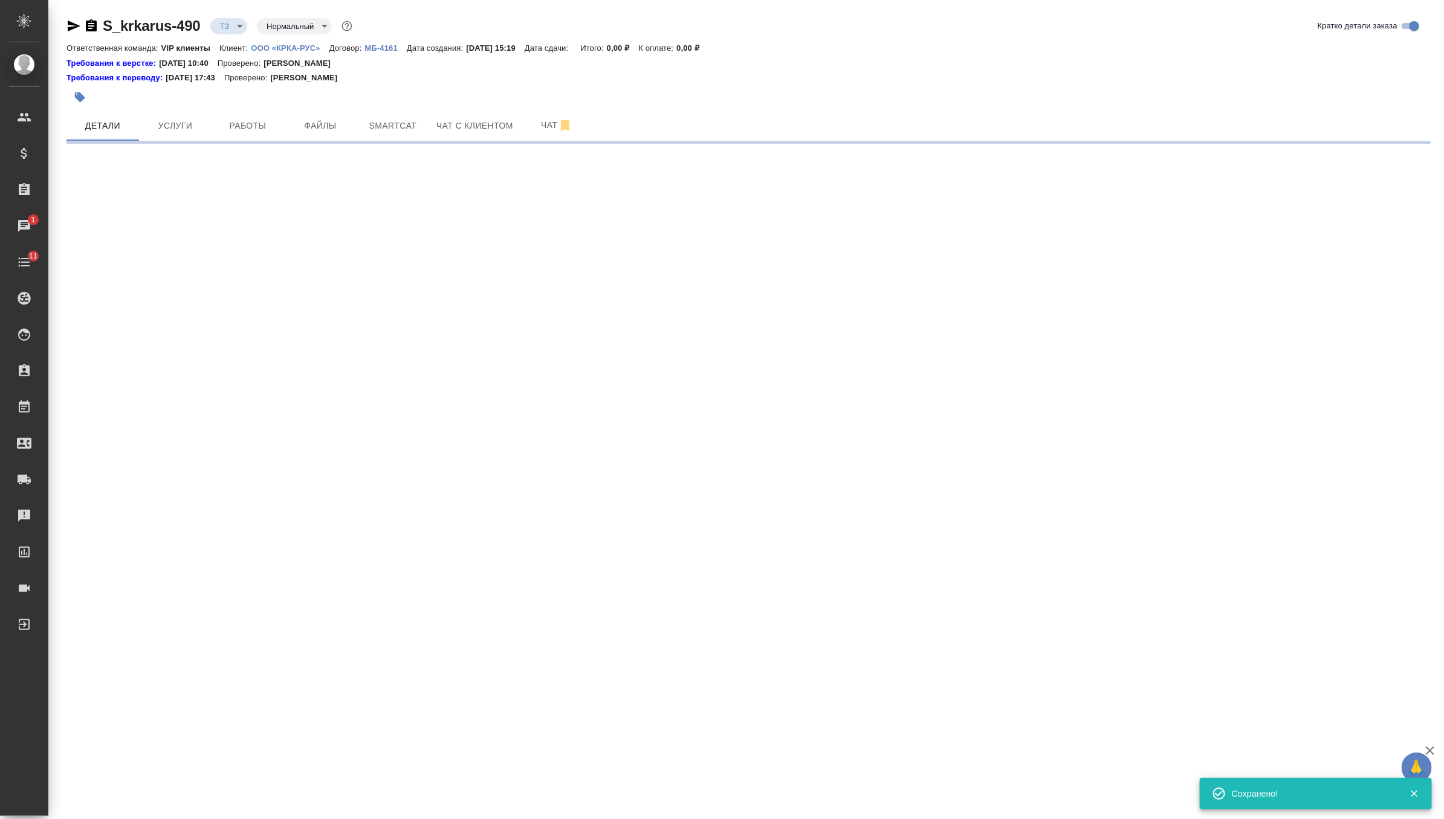
select select "RU"
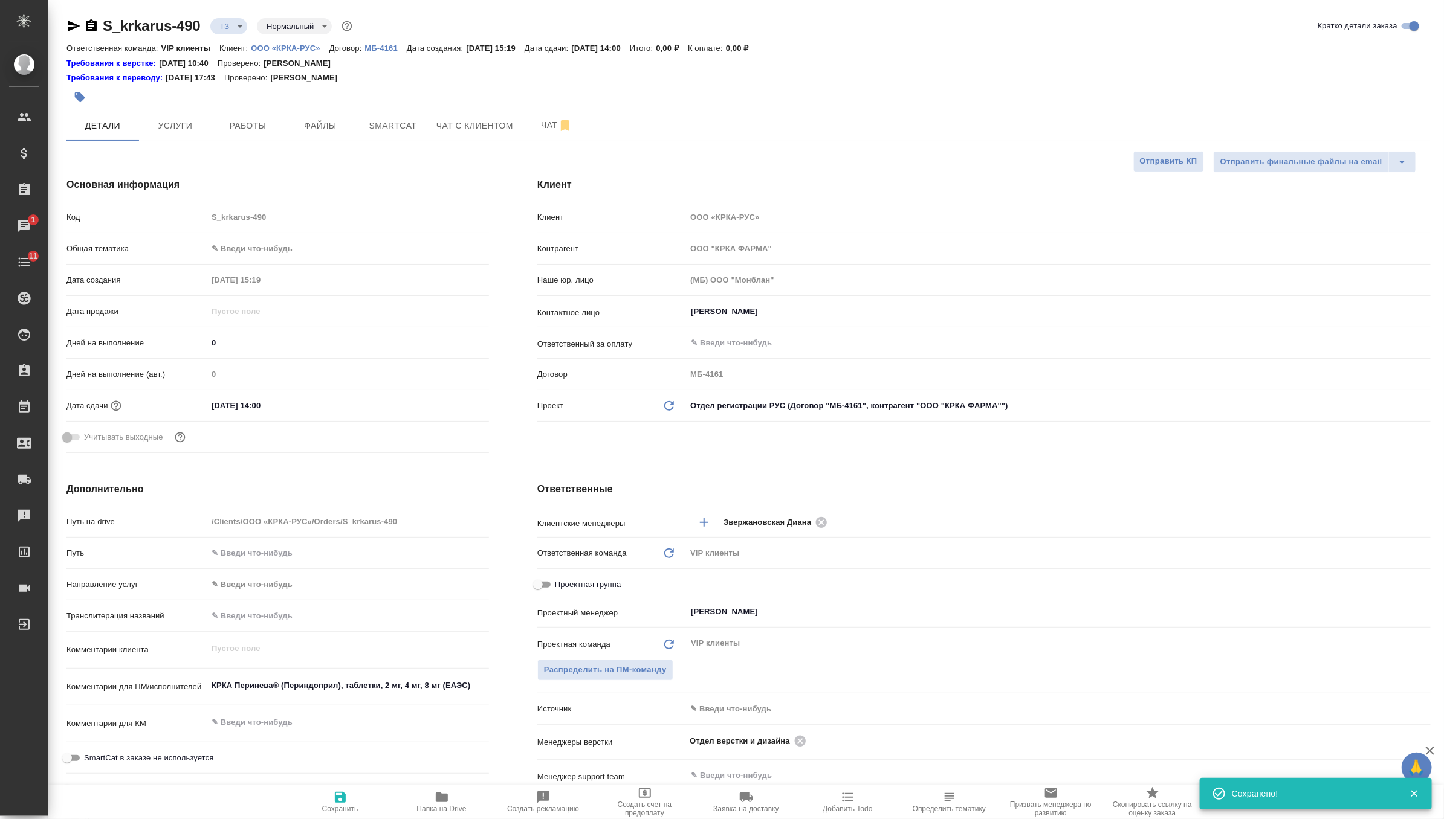
type textarea "x"
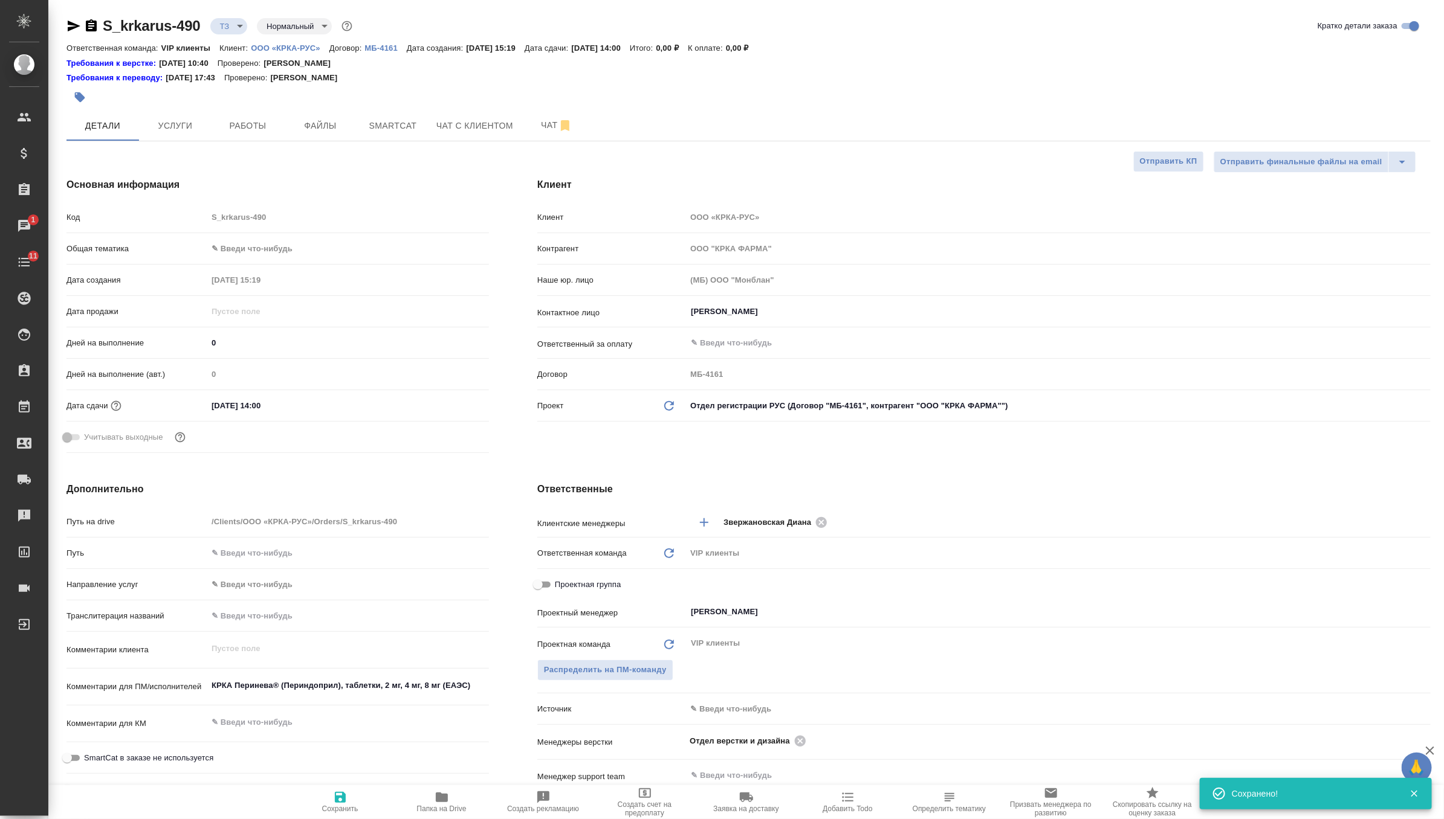
type textarea "x"
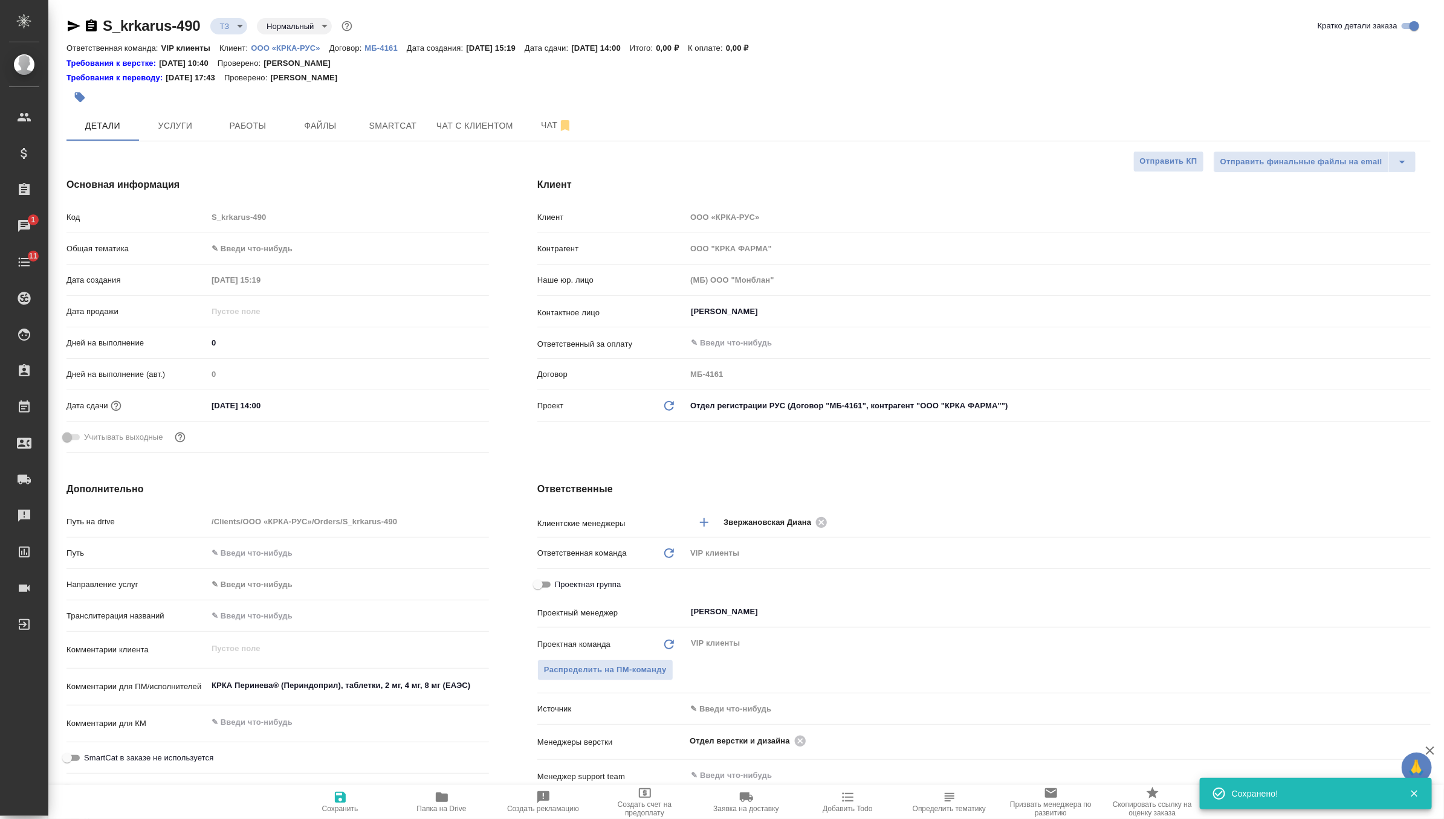
type textarea "x"
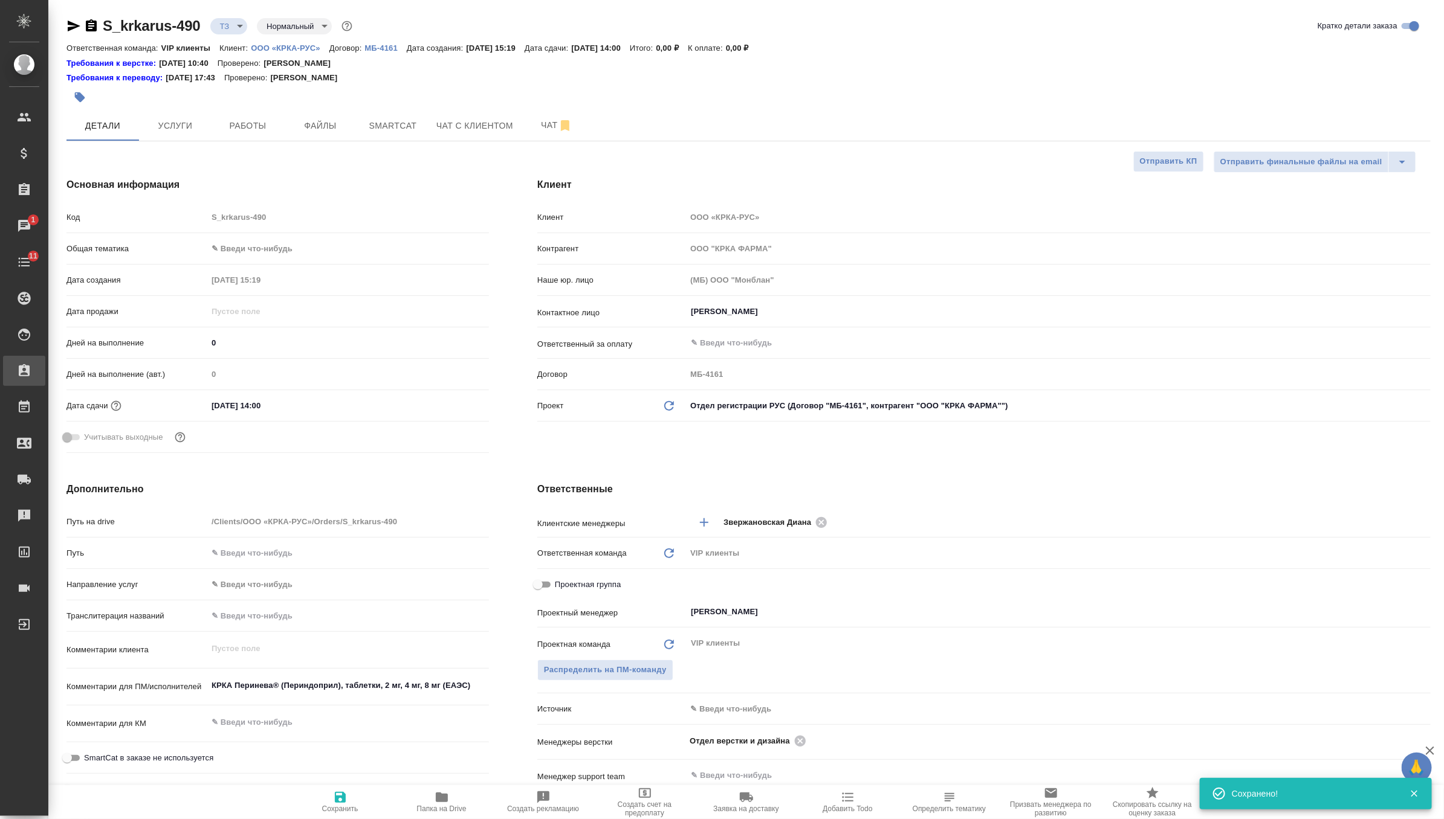
type textarea "x"
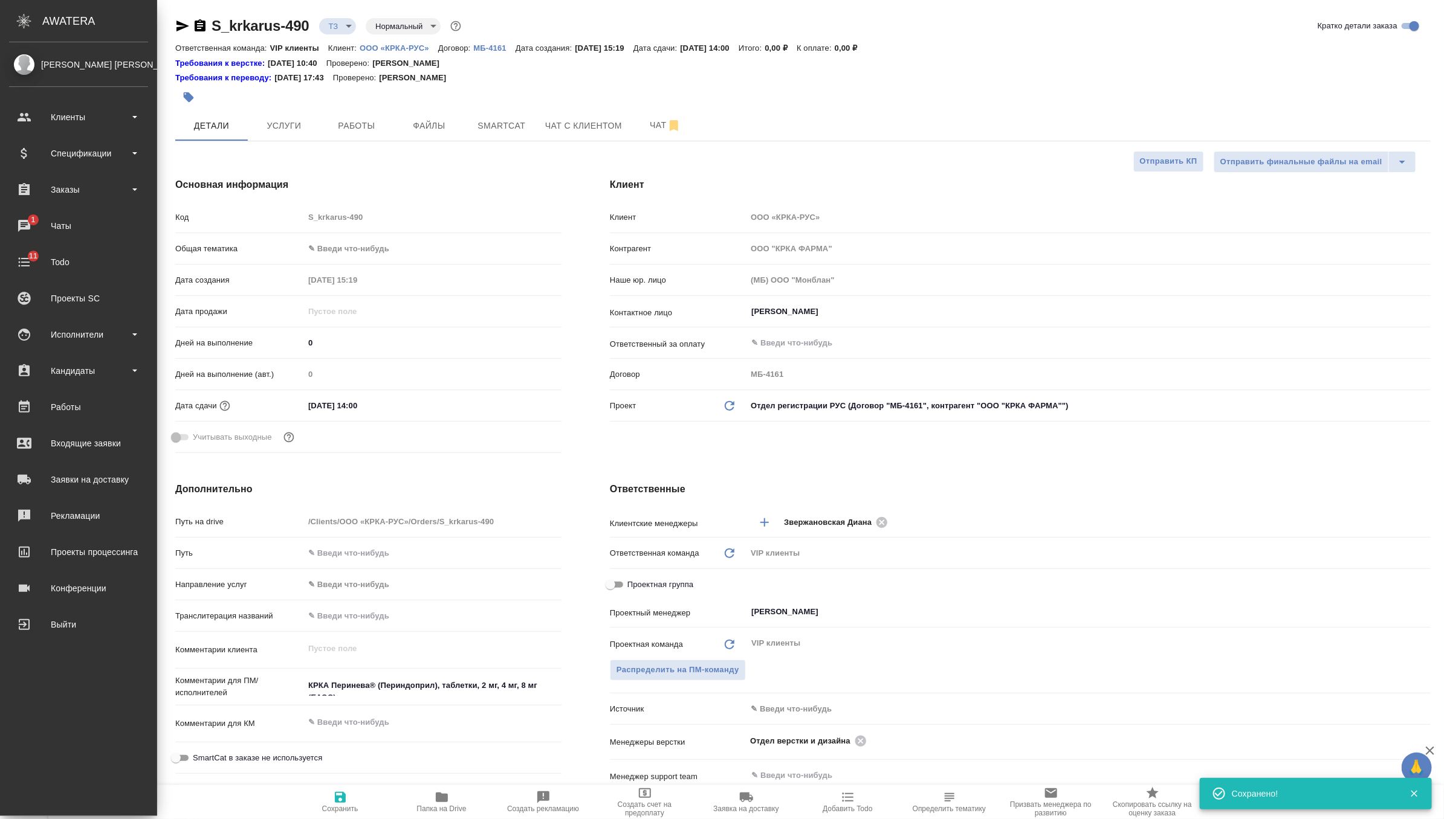
type textarea "x"
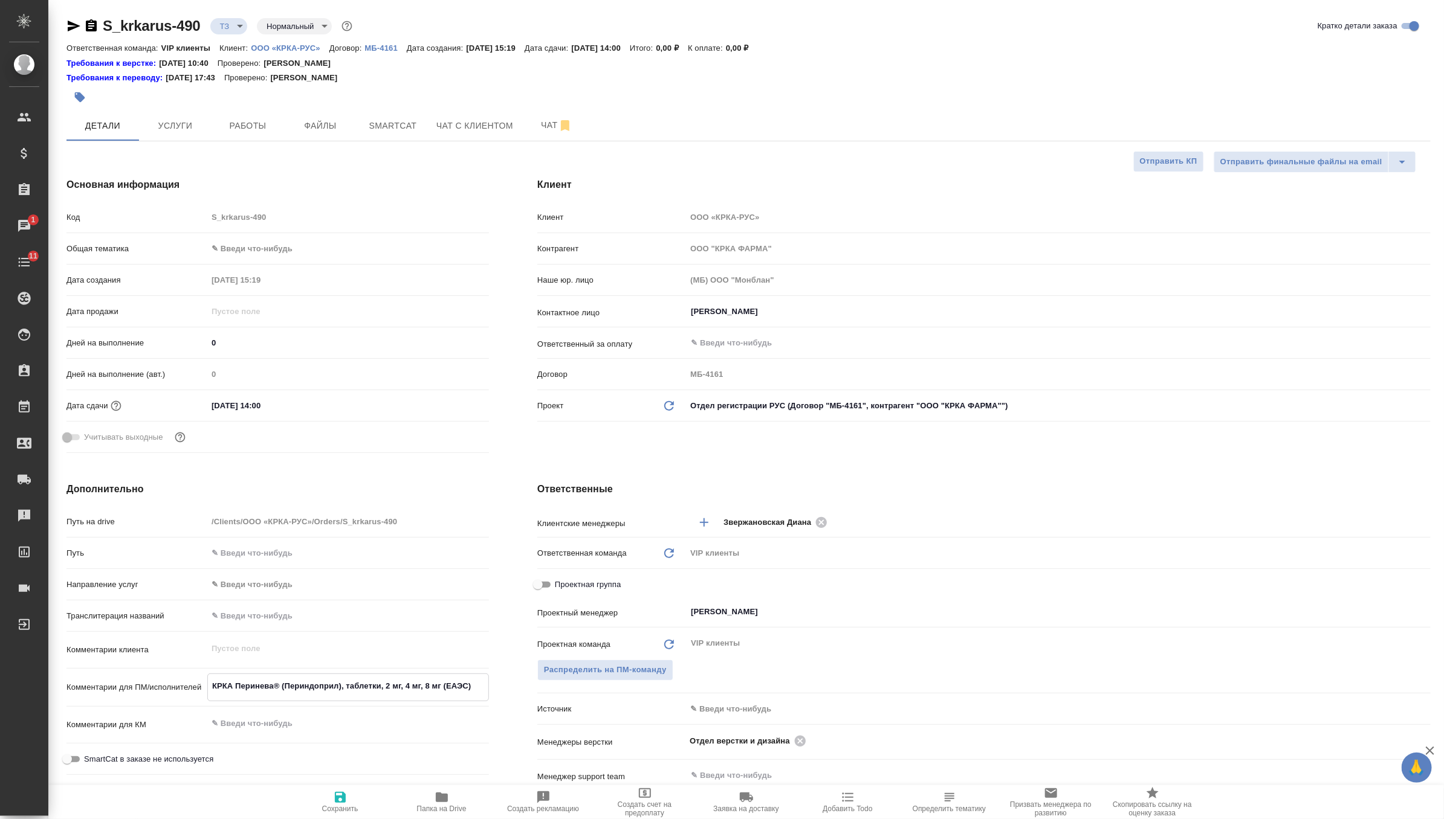
click at [363, 686] on textarea "КРКА Перинева® (Периндоприл), таблетки, 2 мг, 4 мг, 8 мг (ЕАЭС)" at bounding box center [348, 686] width 280 height 21
type textarea "x"
click at [195, 126] on span "Услуги" at bounding box center [175, 125] width 58 height 15
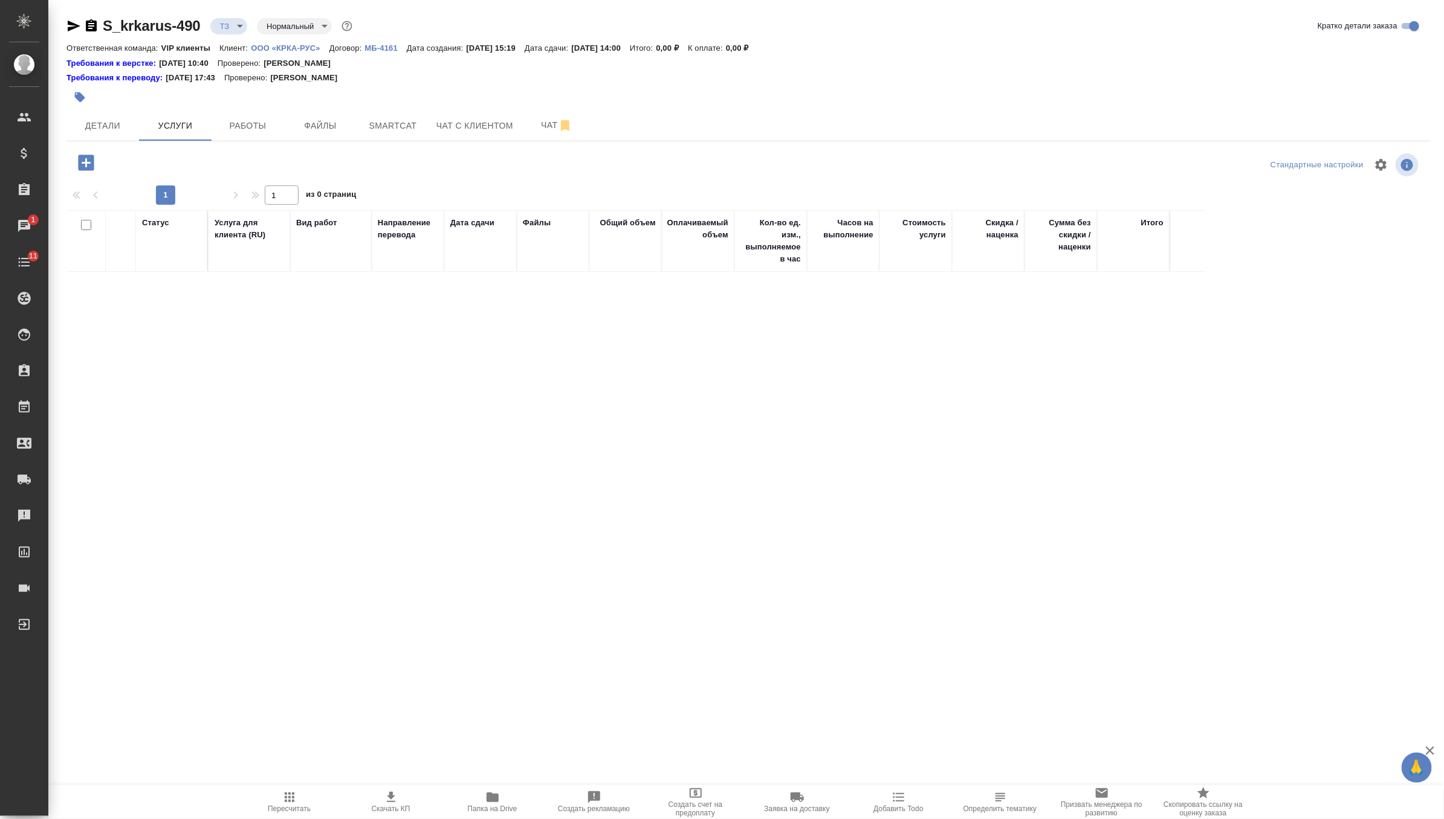
click at [85, 172] on icon "button" at bounding box center [86, 162] width 21 height 21
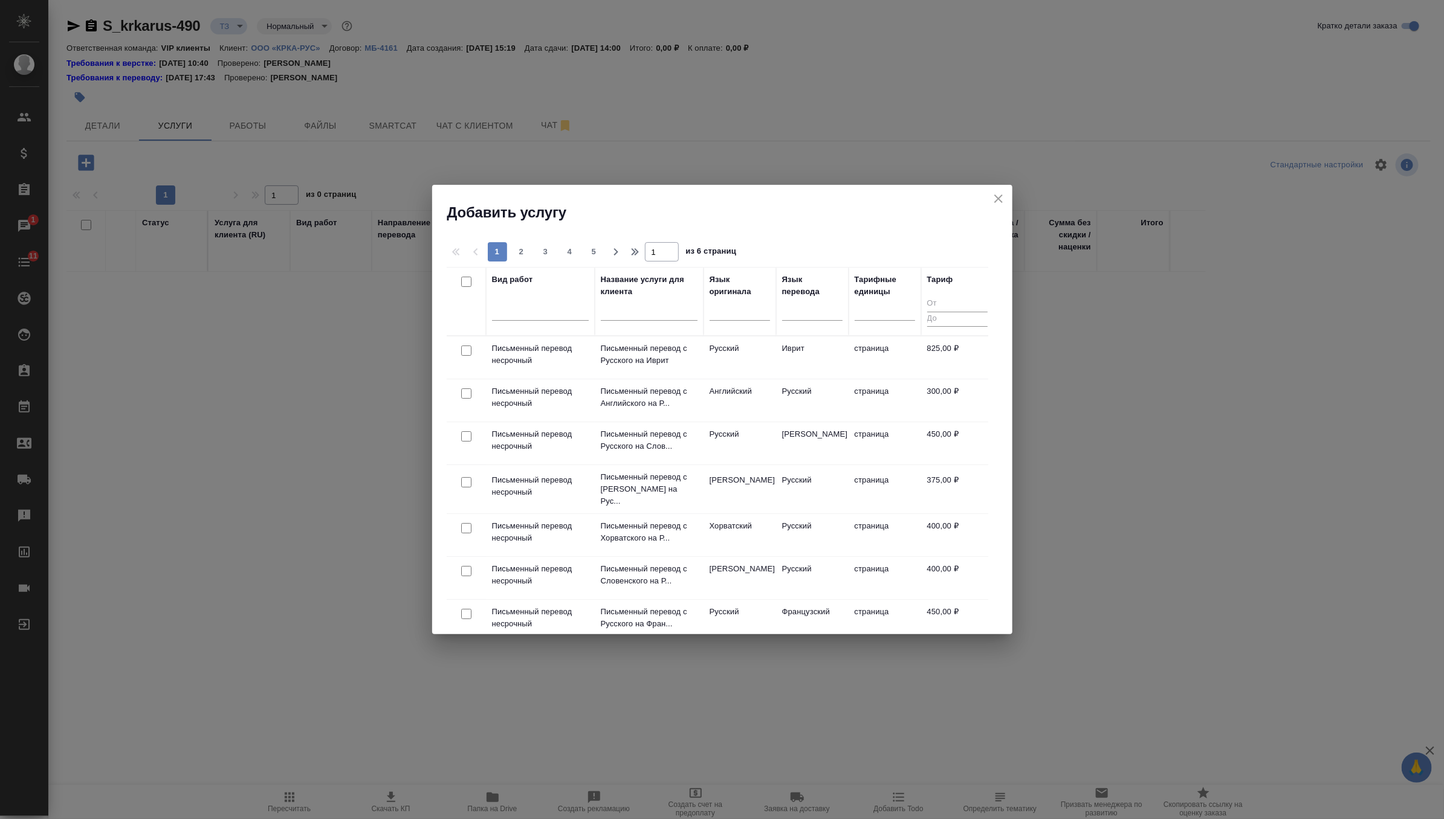
click at [473, 396] on div at bounding box center [466, 394] width 27 height 17
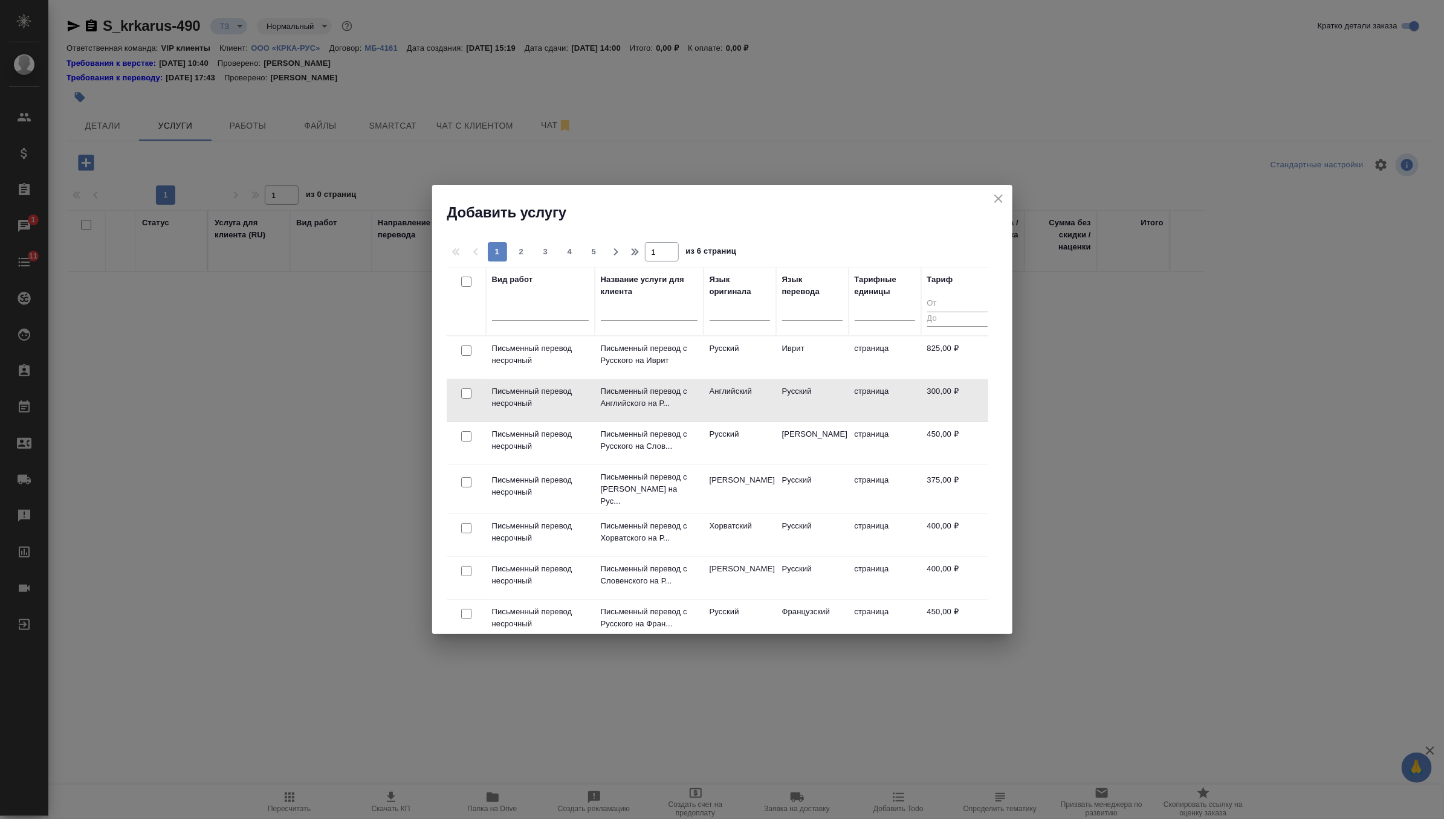
click at [473, 396] on div at bounding box center [466, 394] width 27 height 17
click at [469, 393] on input "checkbox" at bounding box center [466, 394] width 10 height 10
checkbox input "true"
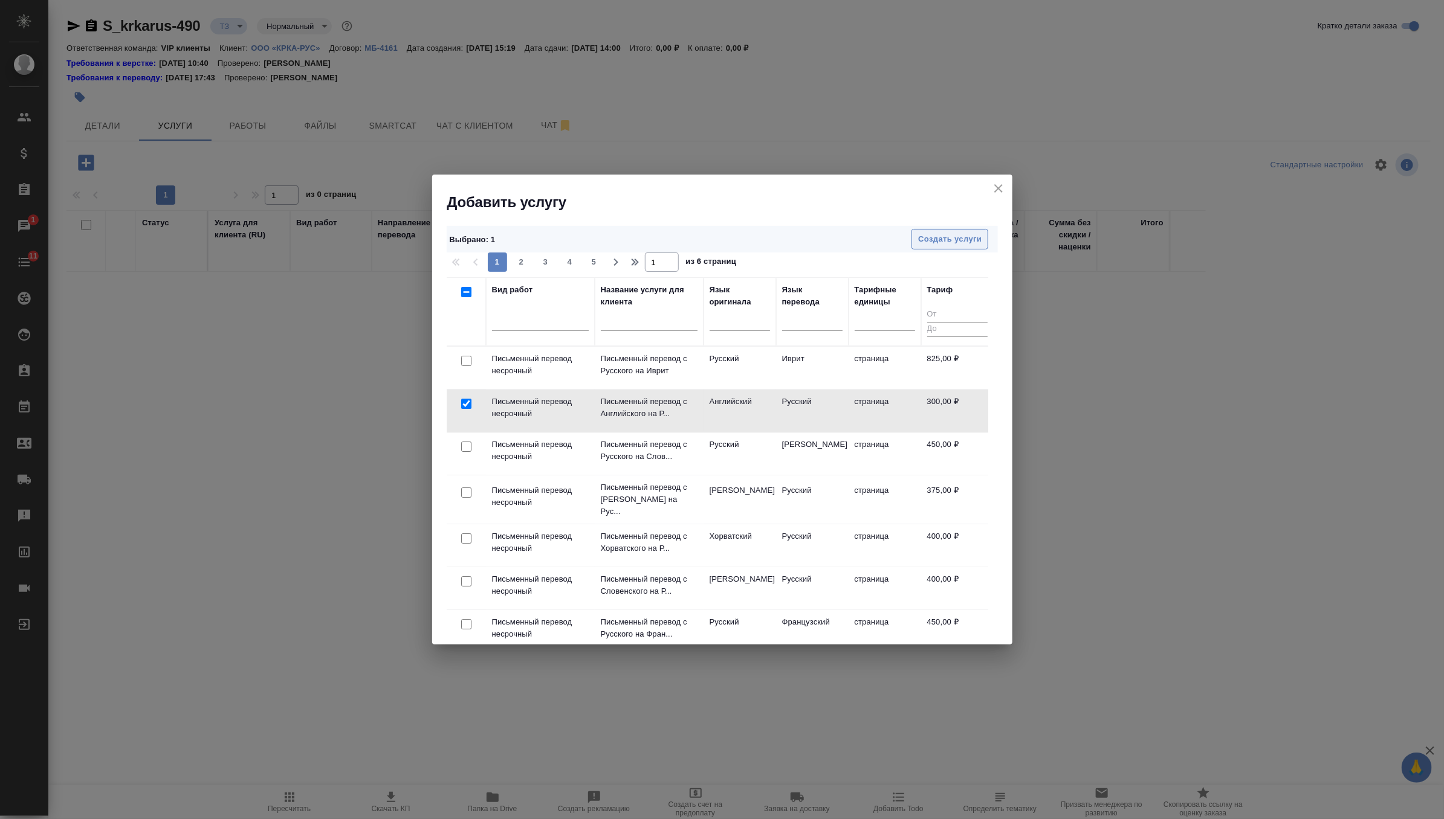
click at [942, 229] on button "Создать услуги" at bounding box center [949, 239] width 77 height 21
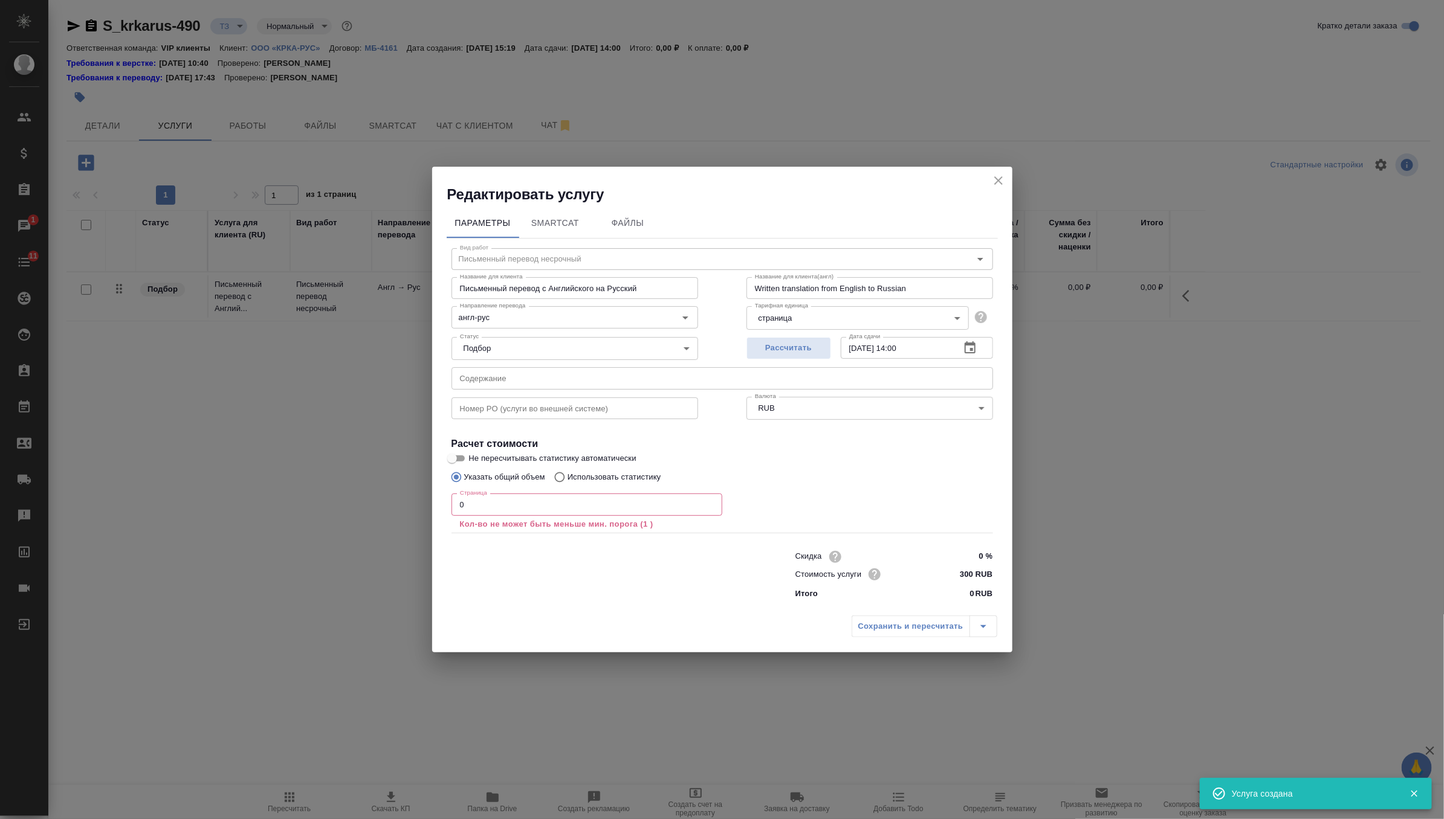
click at [547, 370] on input "text" at bounding box center [721, 378] width 541 height 22
paste input "КРКА Перинева® (Периндоприл), таблетки, 2 мг, 4 мг, 8 мг (ЕАЭС)"
type input "КРКА Перинева® (Периндоприл), таблетки, 2 мг, 4 мг, 8 мг (ЕАЭС)"
click at [525, 506] on input "0" at bounding box center [586, 505] width 271 height 22
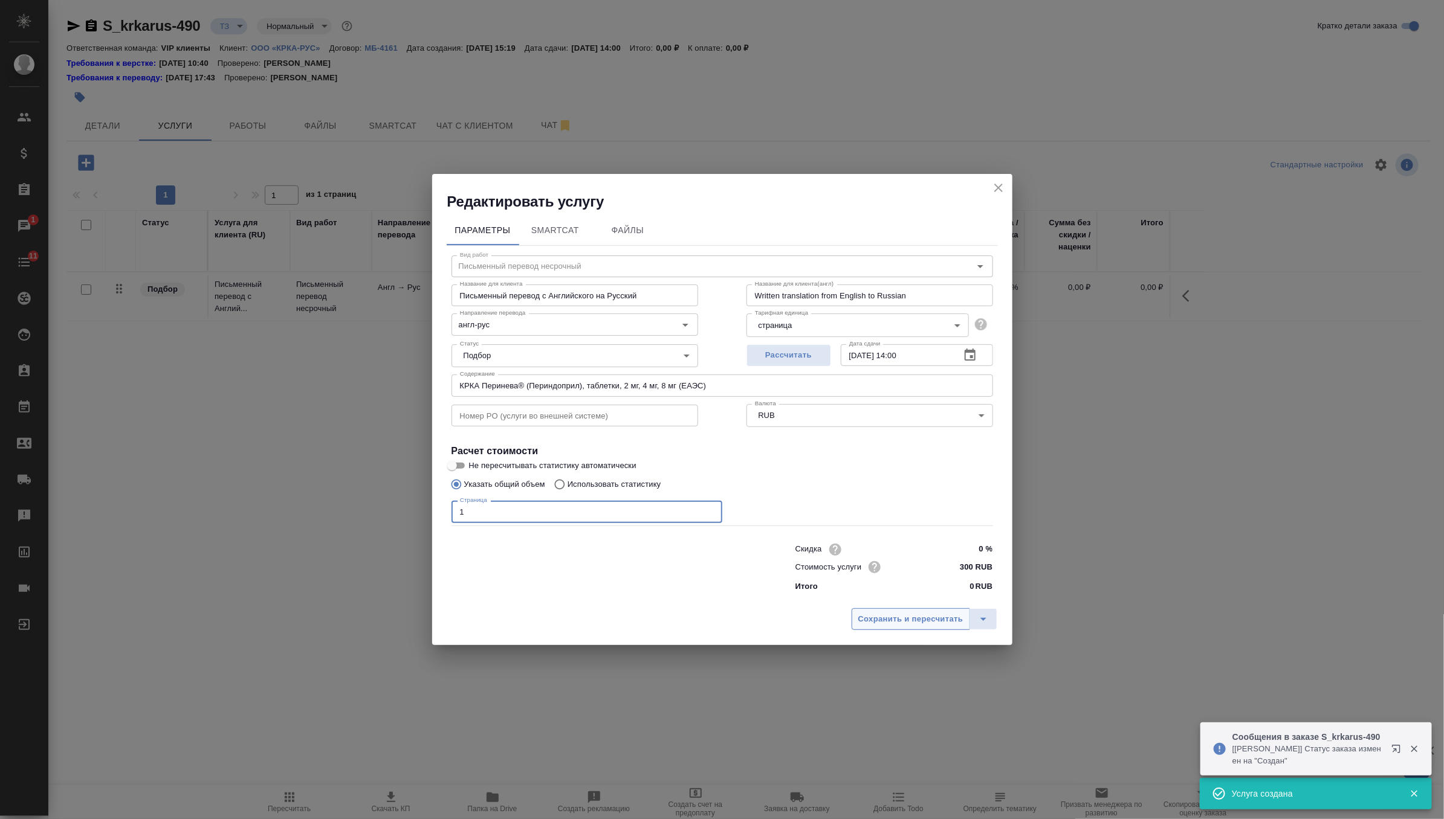
type input "1"
click at [916, 623] on span "Сохранить и пересчитать" at bounding box center [910, 620] width 105 height 14
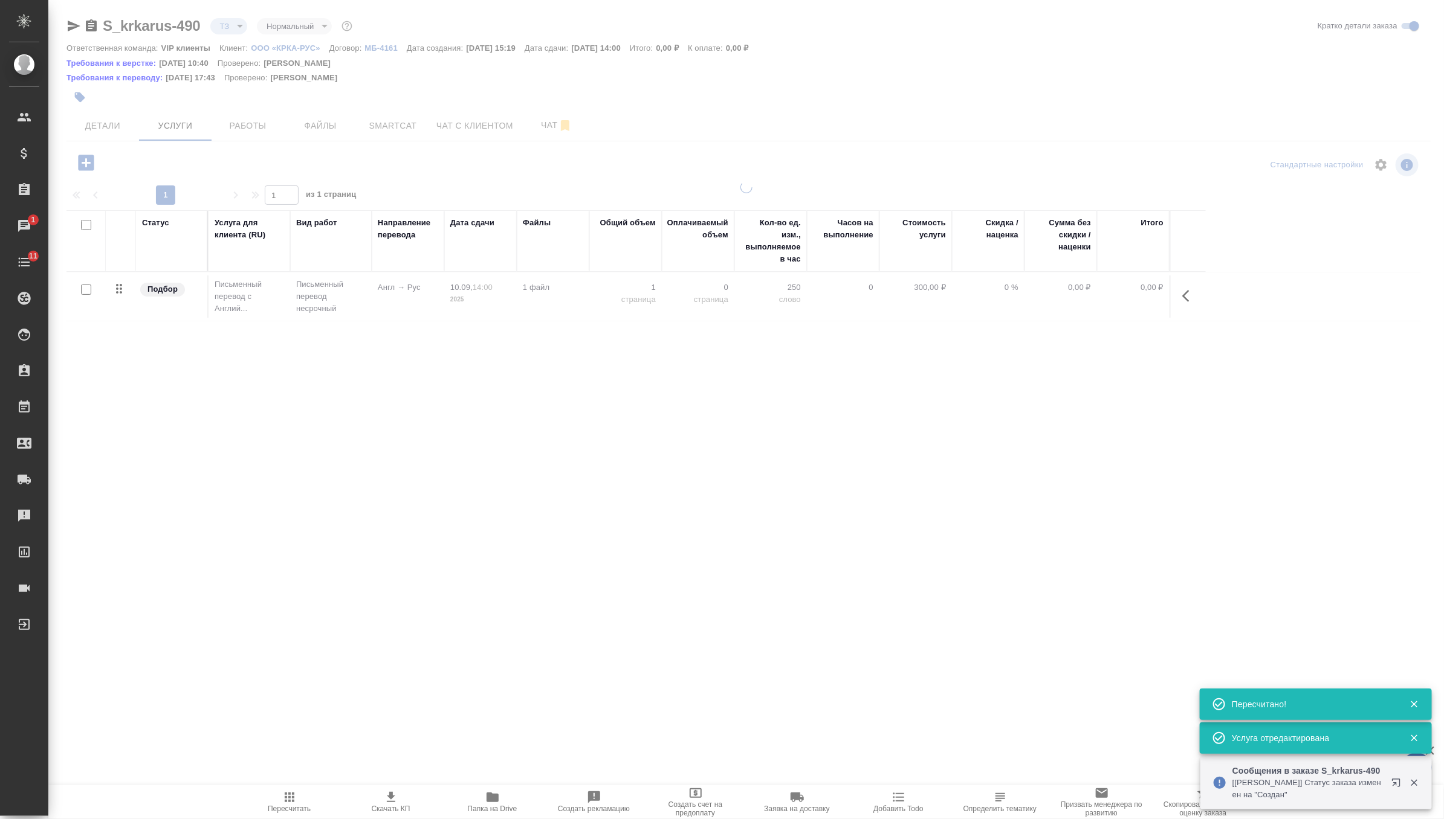
type input "new"
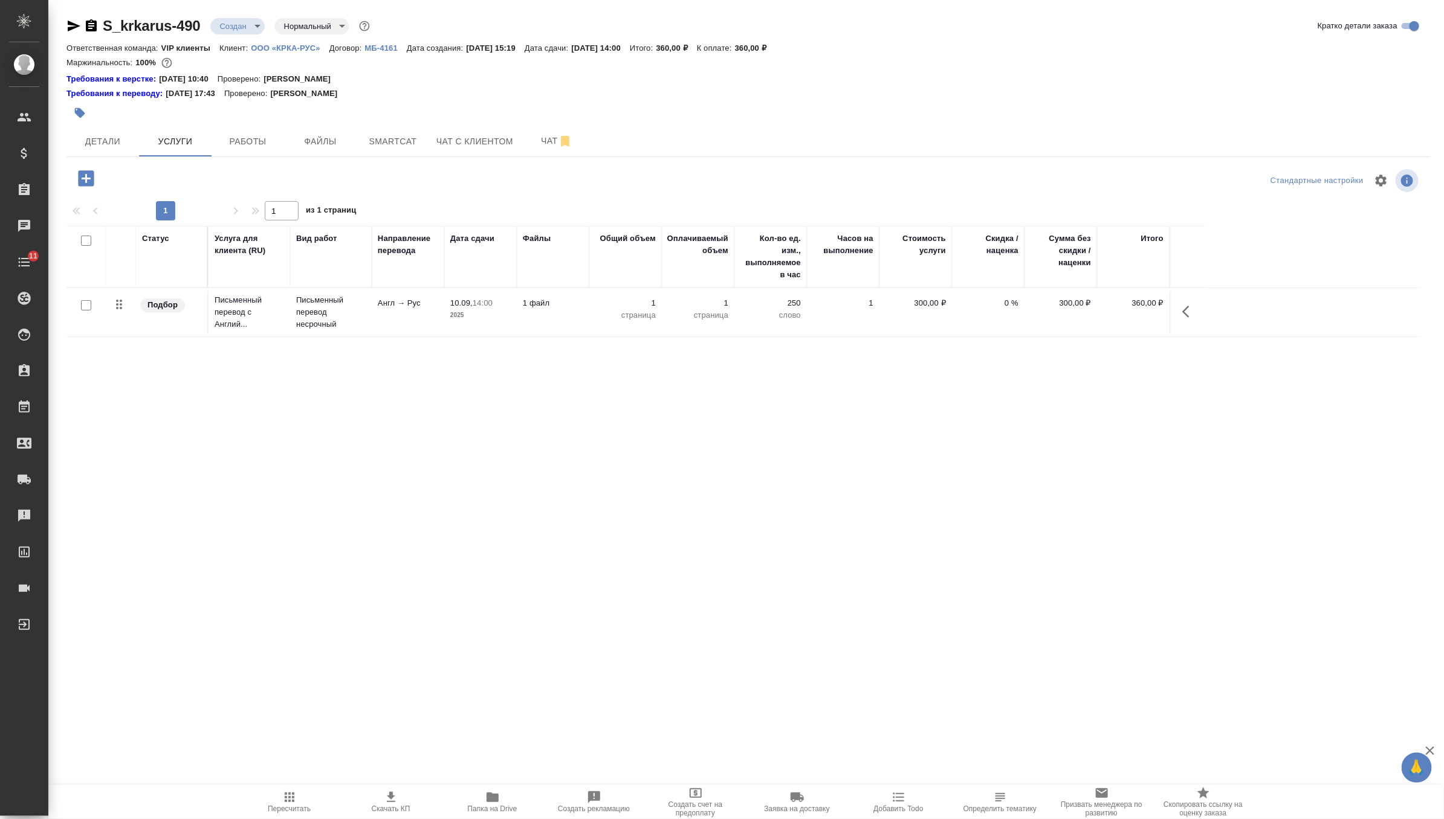
click at [91, 179] on icon "button" at bounding box center [86, 178] width 16 height 16
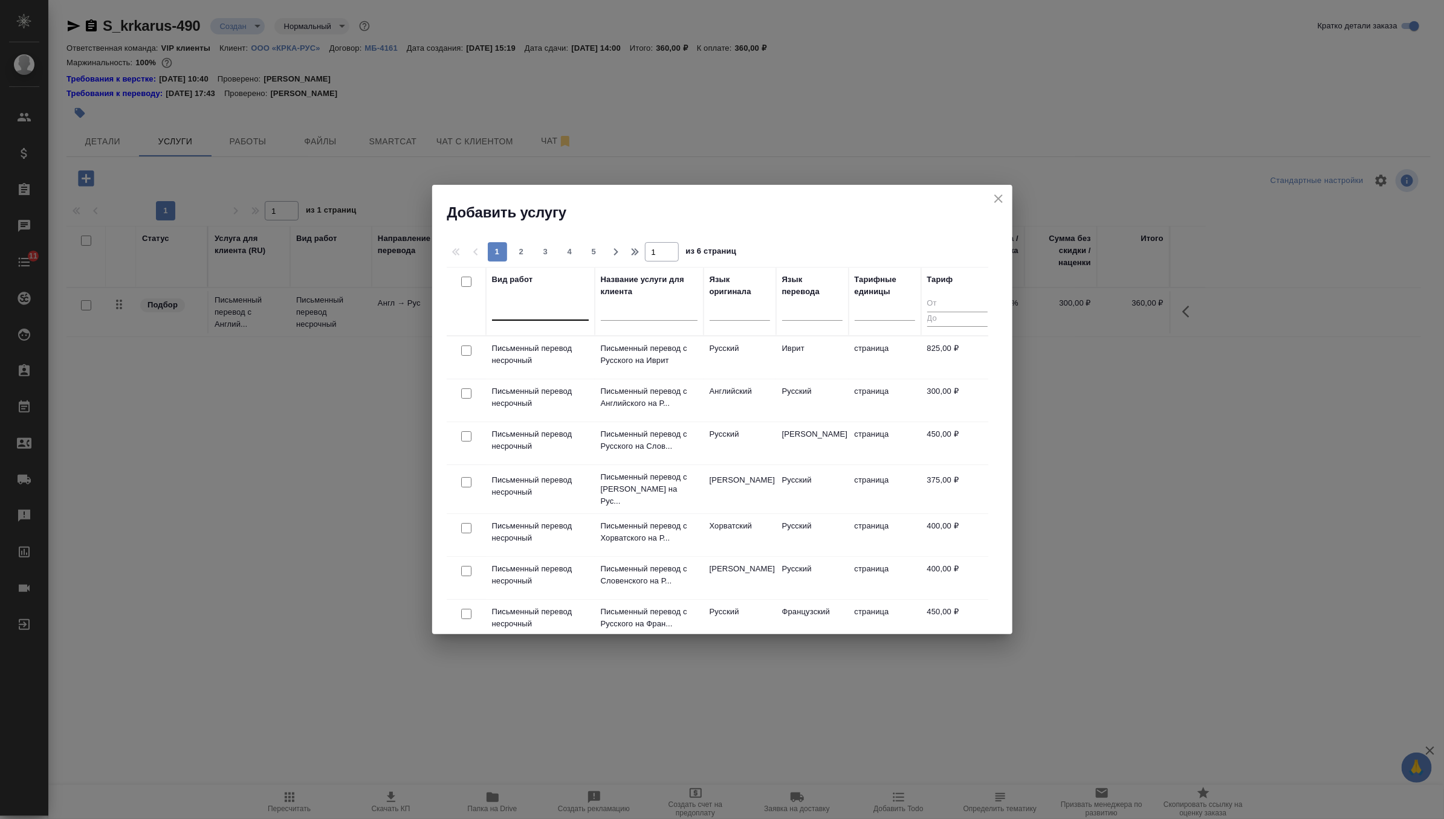
click at [551, 310] on div at bounding box center [540, 309] width 97 height 18
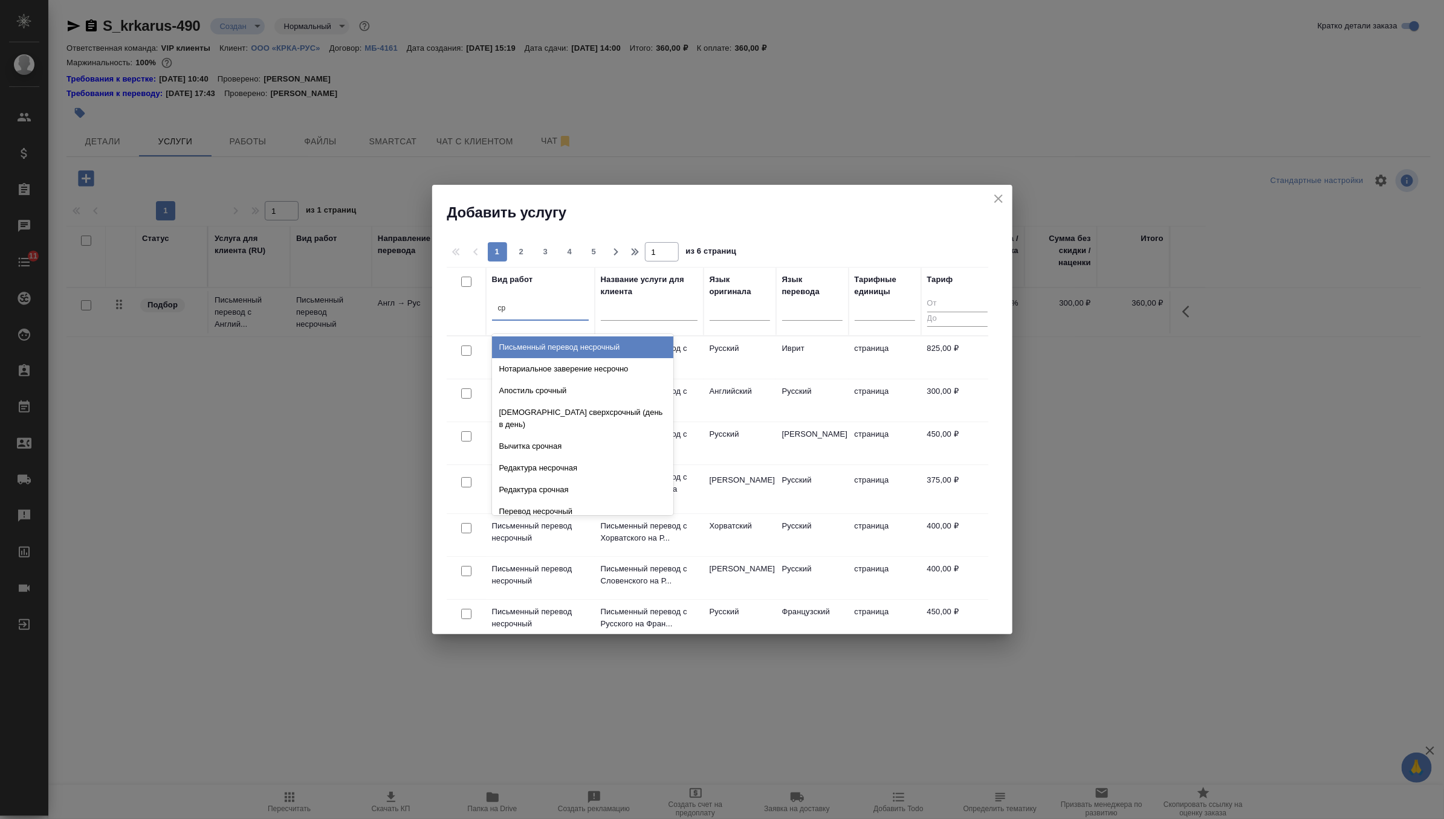
type input "сре"
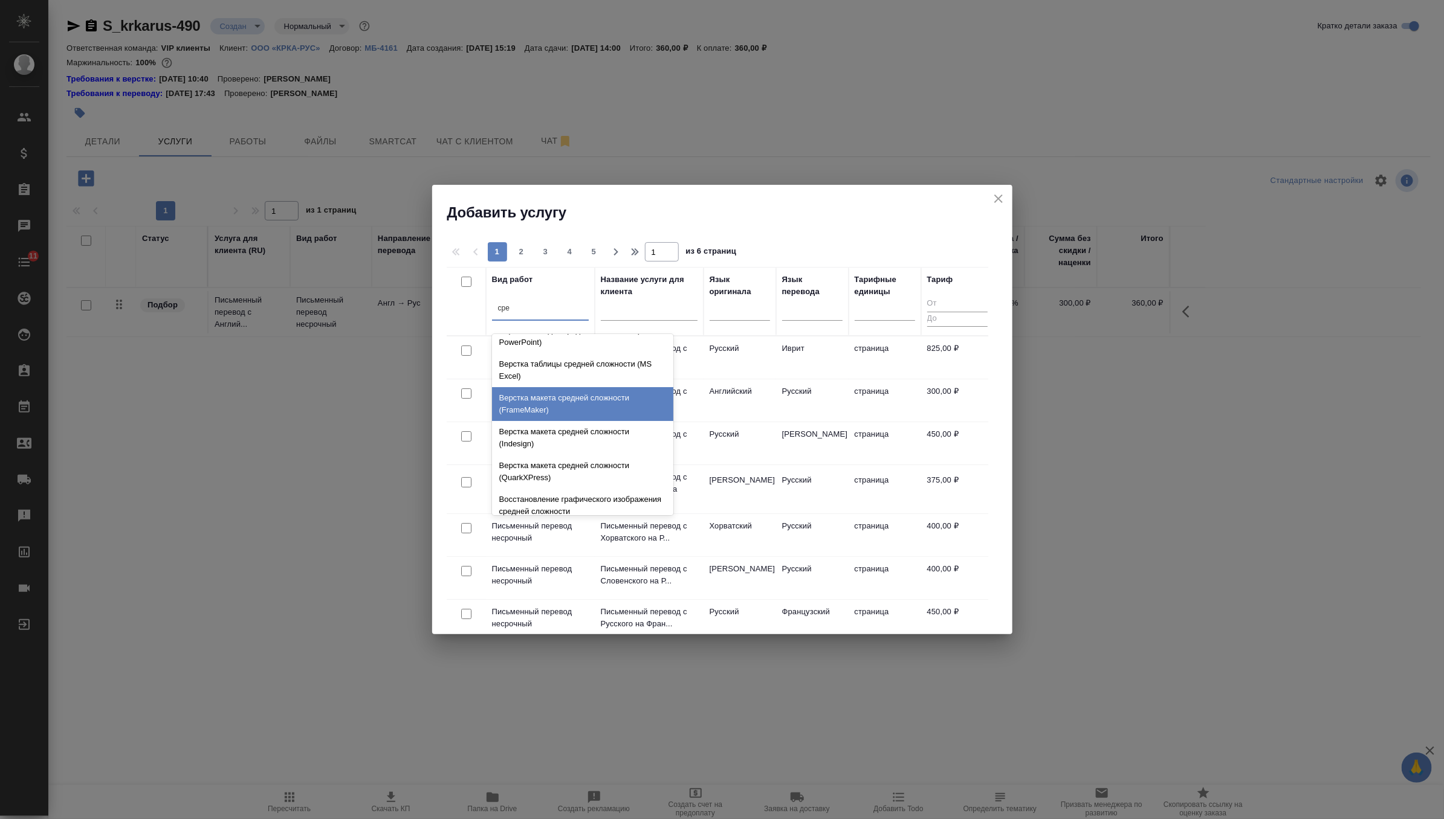
scroll to position [128, 0]
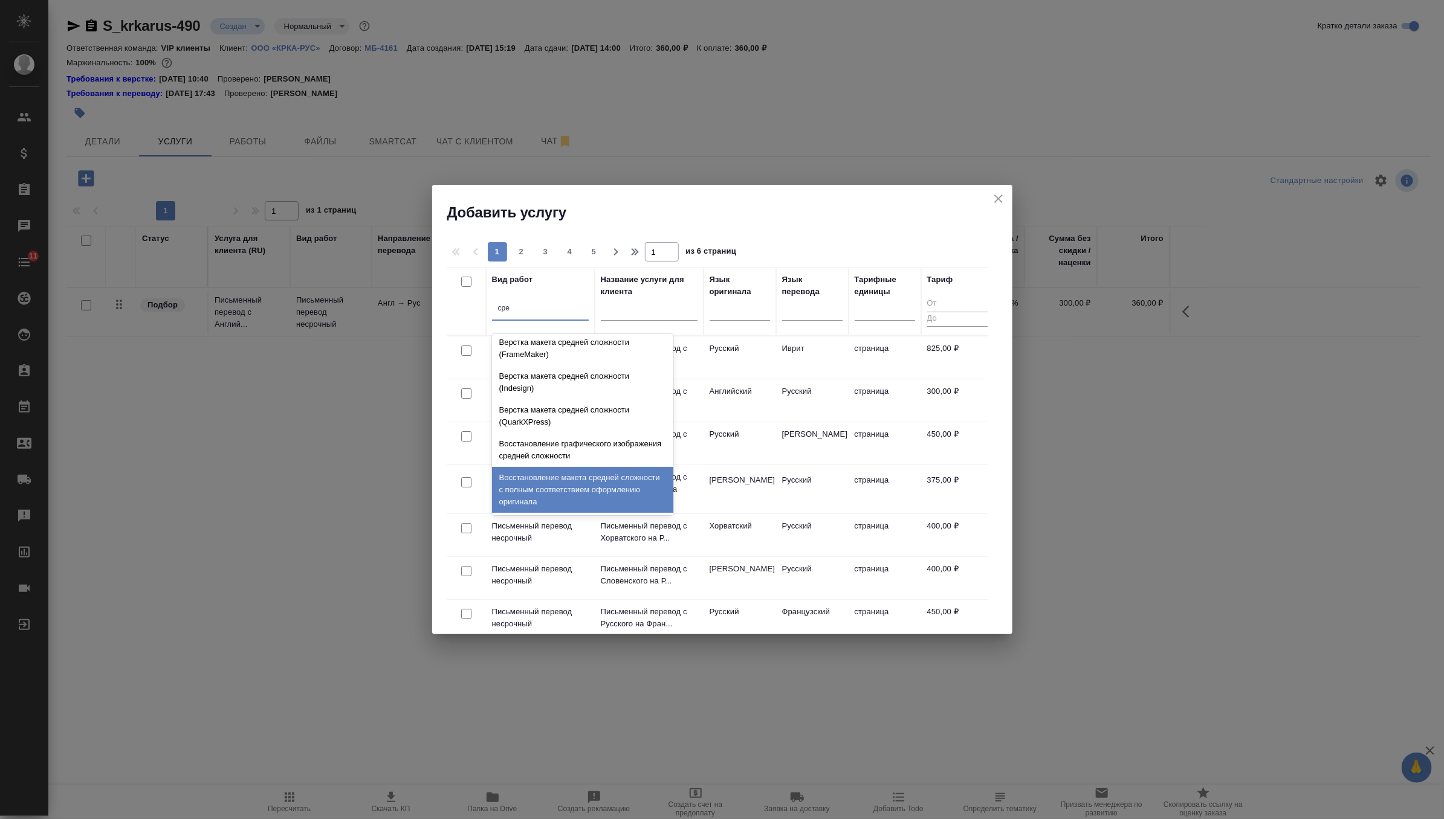
click at [555, 485] on div "Восстановление макета средней сложности с полным соответствием оформлению ориги…" at bounding box center [582, 490] width 181 height 46
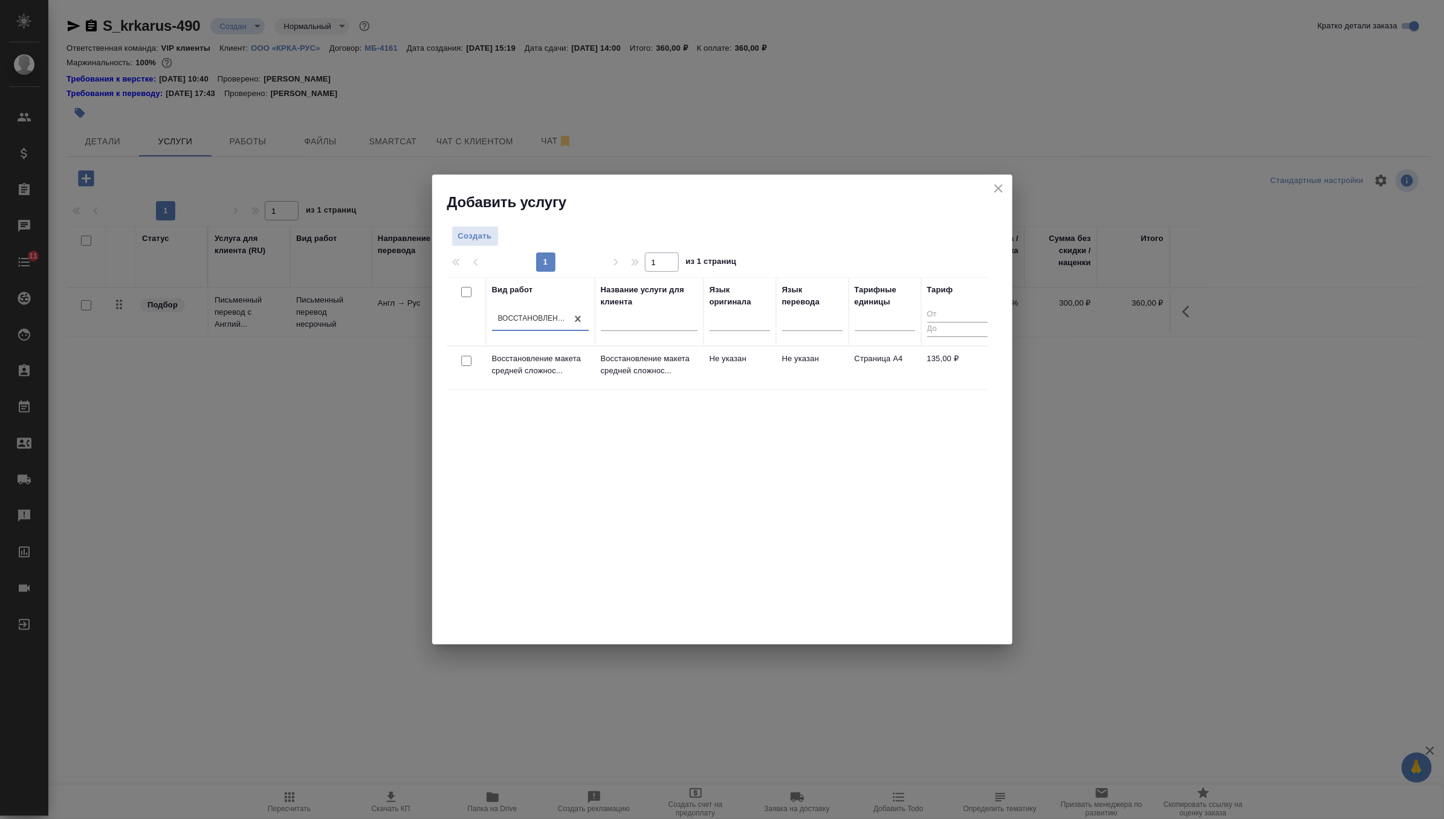
click at [463, 358] on input "checkbox" at bounding box center [466, 361] width 10 height 10
checkbox input "true"
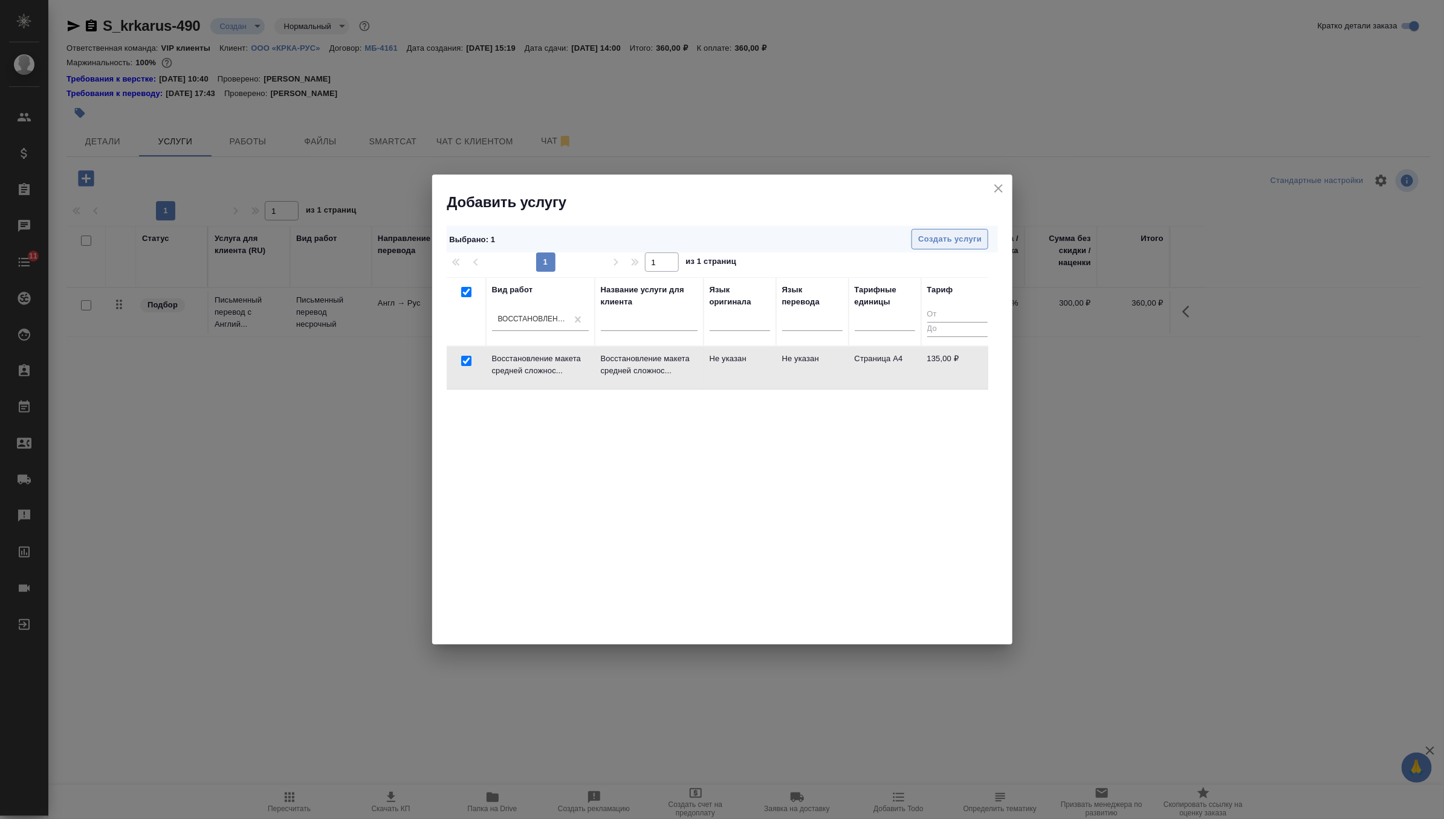
click at [946, 236] on span "Создать услуги" at bounding box center [949, 240] width 63 height 14
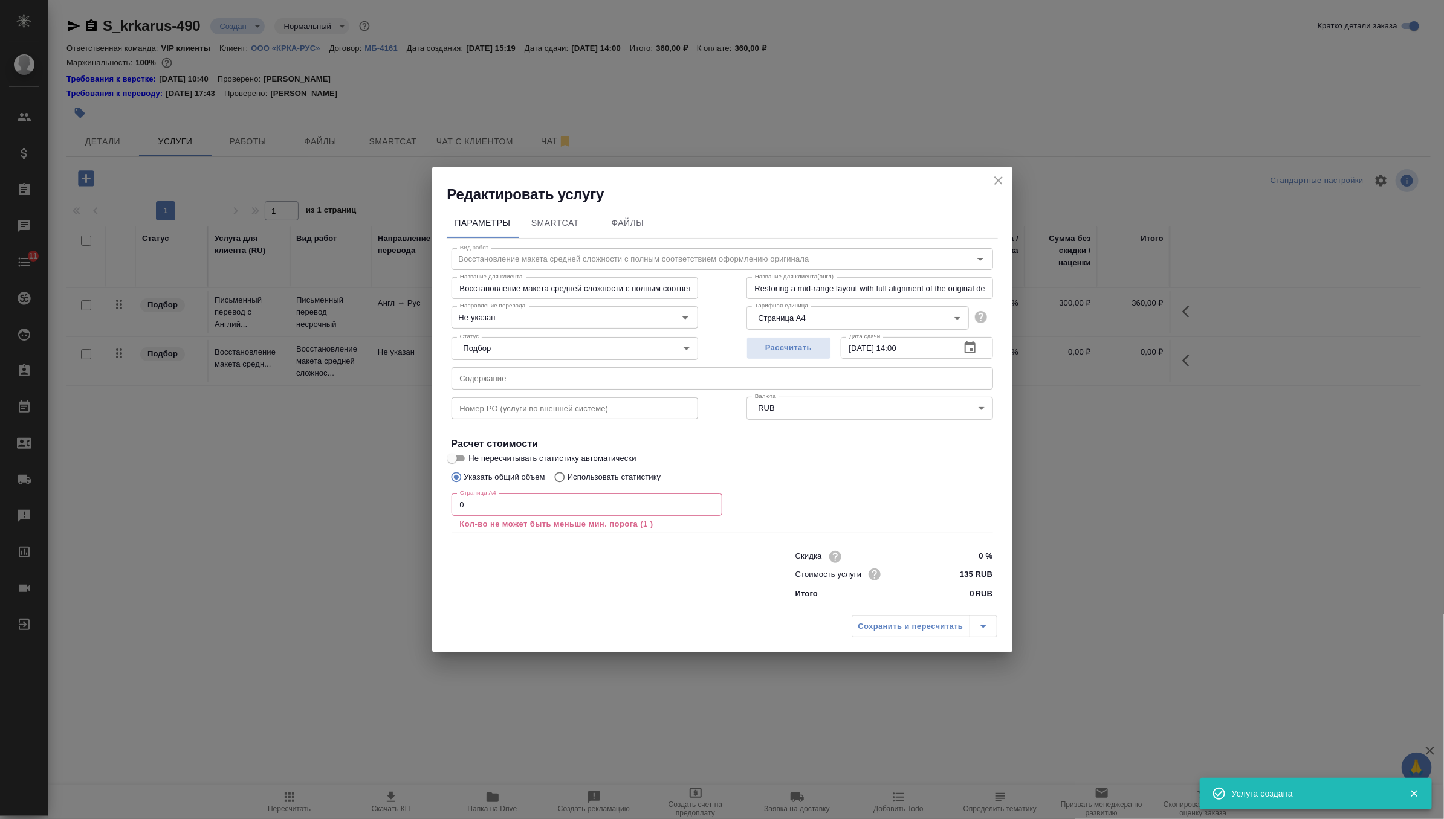
click at [511, 376] on input "text" at bounding box center [721, 378] width 541 height 22
paste input "КРКА Перинева® (Периндоприл), таблетки, 2 мг, 4 мг, 8 мг (ЕАЭС)"
type input "КРКА Перинева® (Периндоприл), таблетки, 2 мг, 4 мг, 8 мг (ЕАЭС)"
click at [489, 516] on div "Страница А4 0 Страница А4 Кол-во не может быть меньше мин. порога (1 )" at bounding box center [586, 512] width 271 height 36
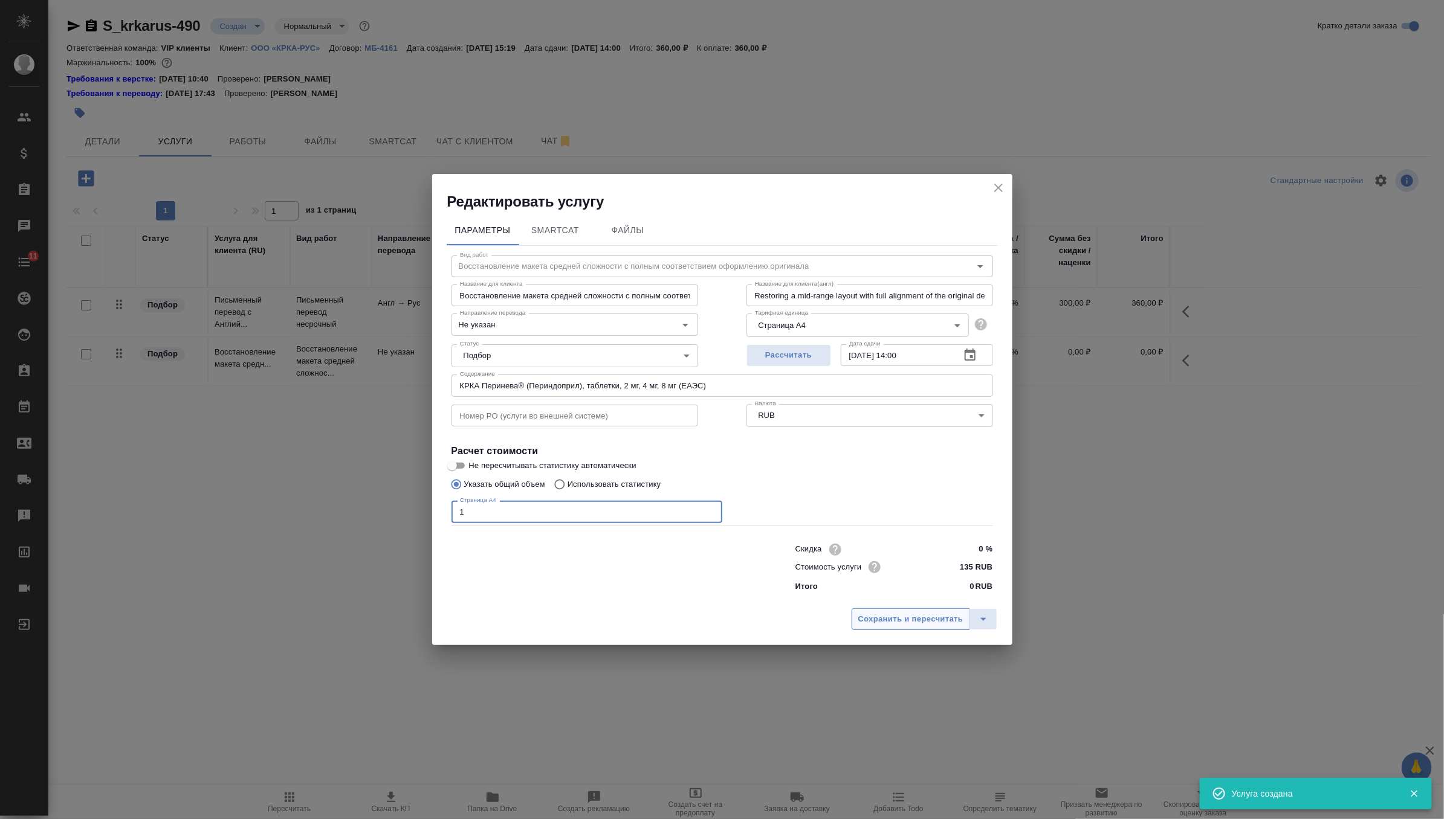
type input "1"
click at [896, 626] on span "Сохранить и пересчитать" at bounding box center [910, 620] width 105 height 14
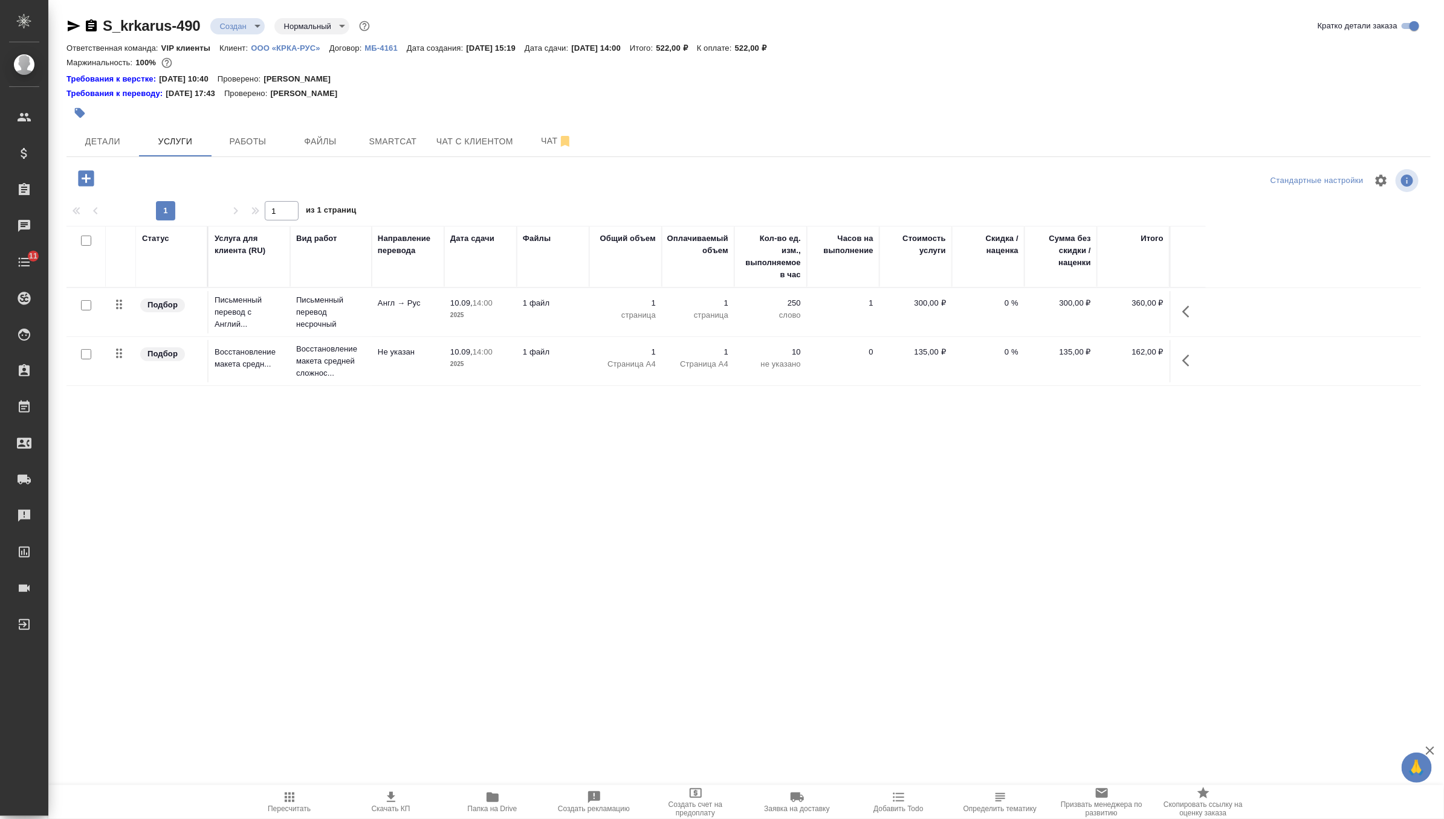
click at [86, 303] on input "checkbox" at bounding box center [86, 305] width 10 height 10
checkbox input "true"
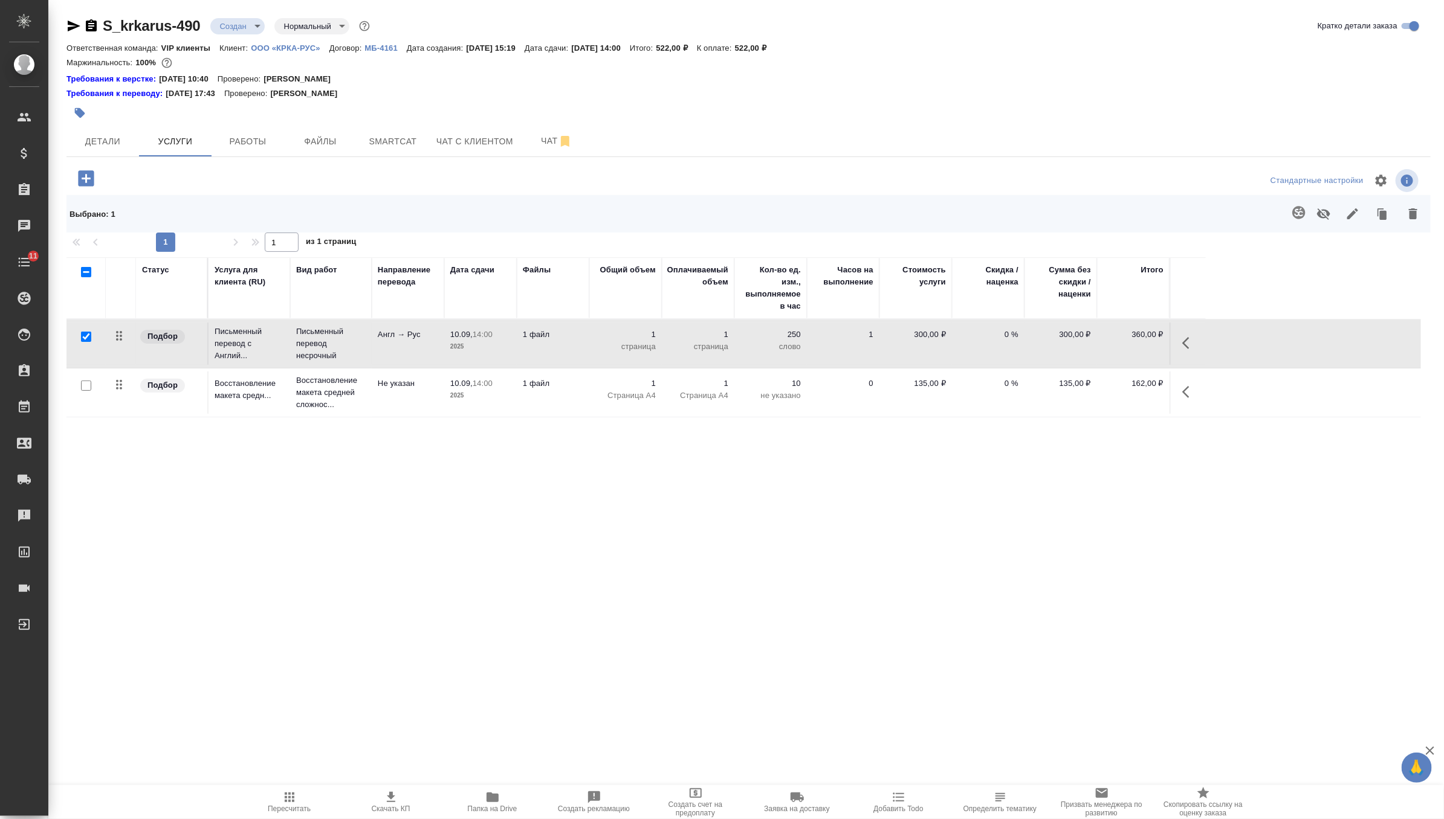
click at [1298, 217] on icon "button" at bounding box center [1298, 212] width 13 height 13
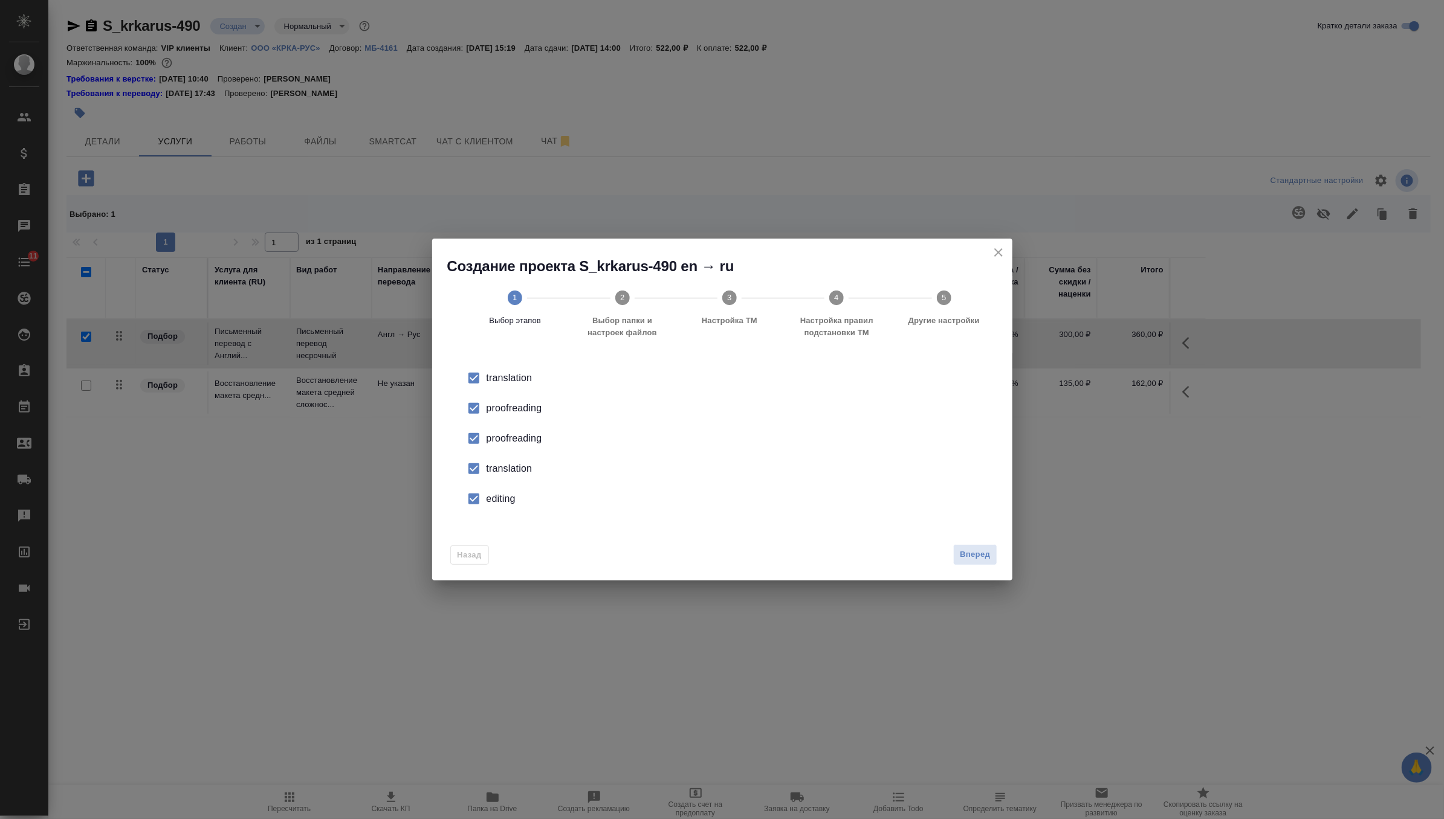
click at [526, 444] on div "proofreading" at bounding box center [734, 438] width 497 height 15
click at [517, 462] on div "translation" at bounding box center [734, 469] width 497 height 15
click at [502, 500] on div "editing" at bounding box center [734, 499] width 497 height 15
click at [982, 557] on span "Вперед" at bounding box center [975, 555] width 30 height 14
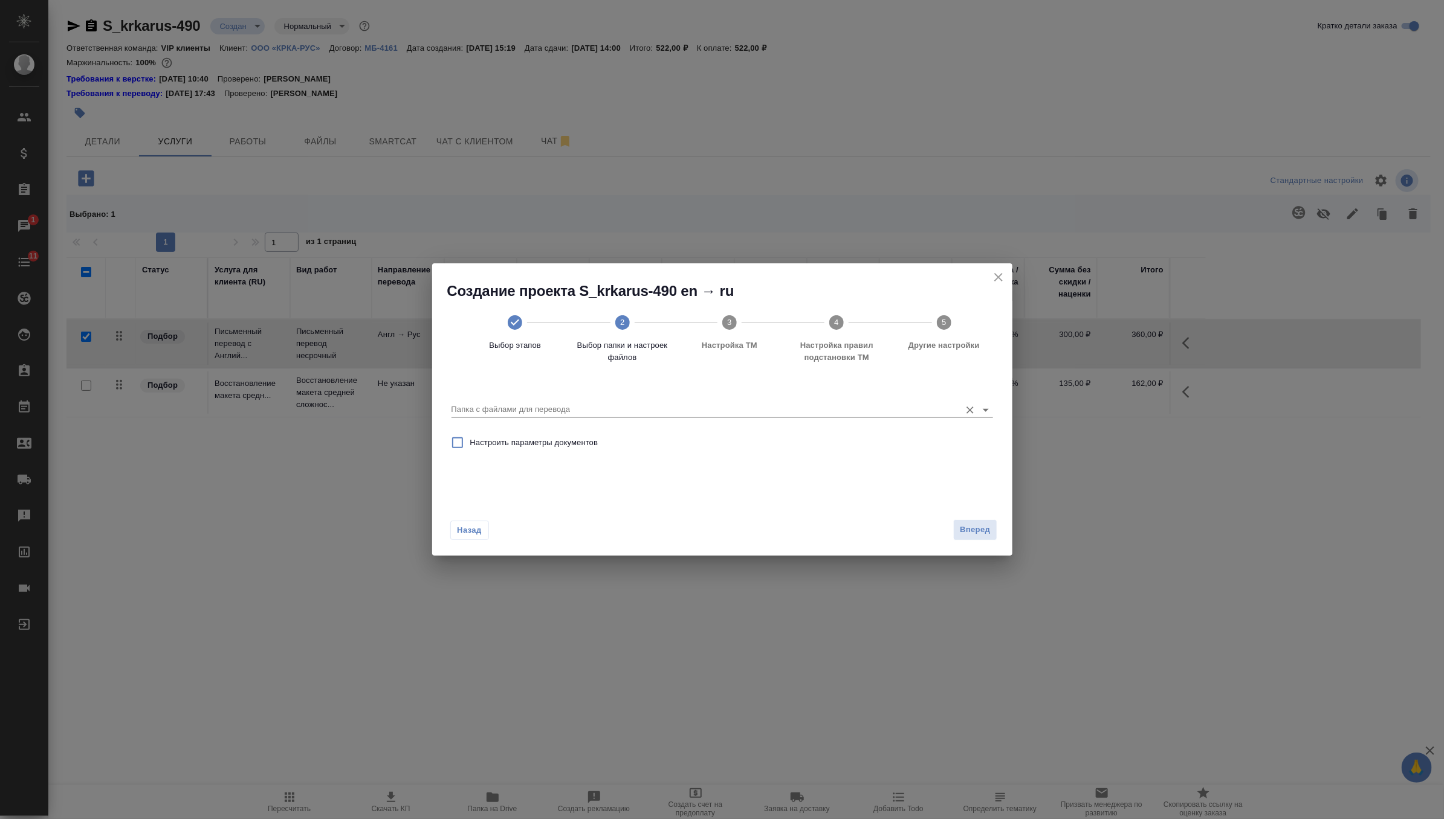
click at [926, 417] on input "Папка с файлами для перевода" at bounding box center [702, 409] width 503 height 15
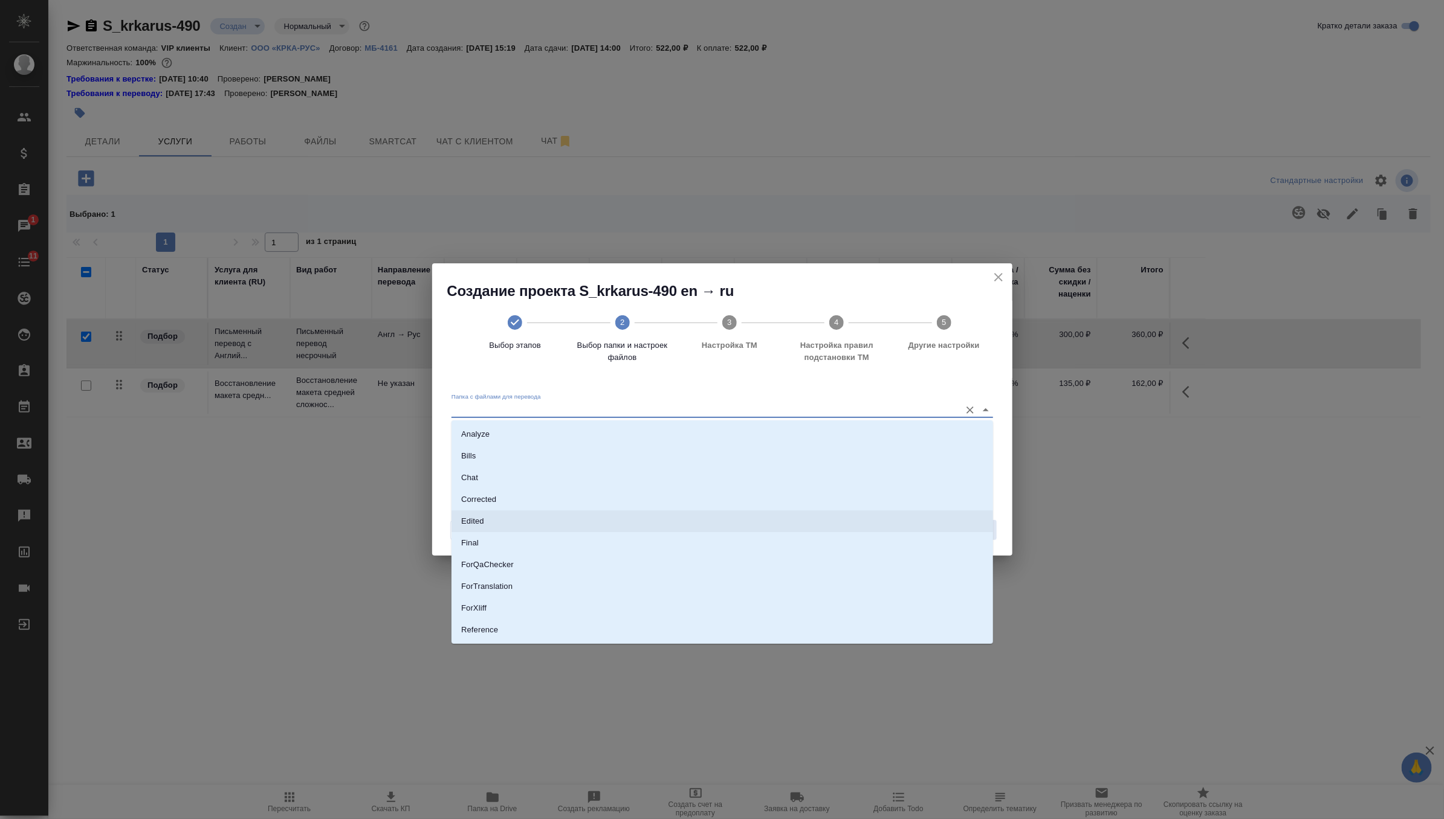
scroll to position [63, 0]
click at [674, 585] on li "Source" at bounding box center [721, 589] width 541 height 22
type input "Source"
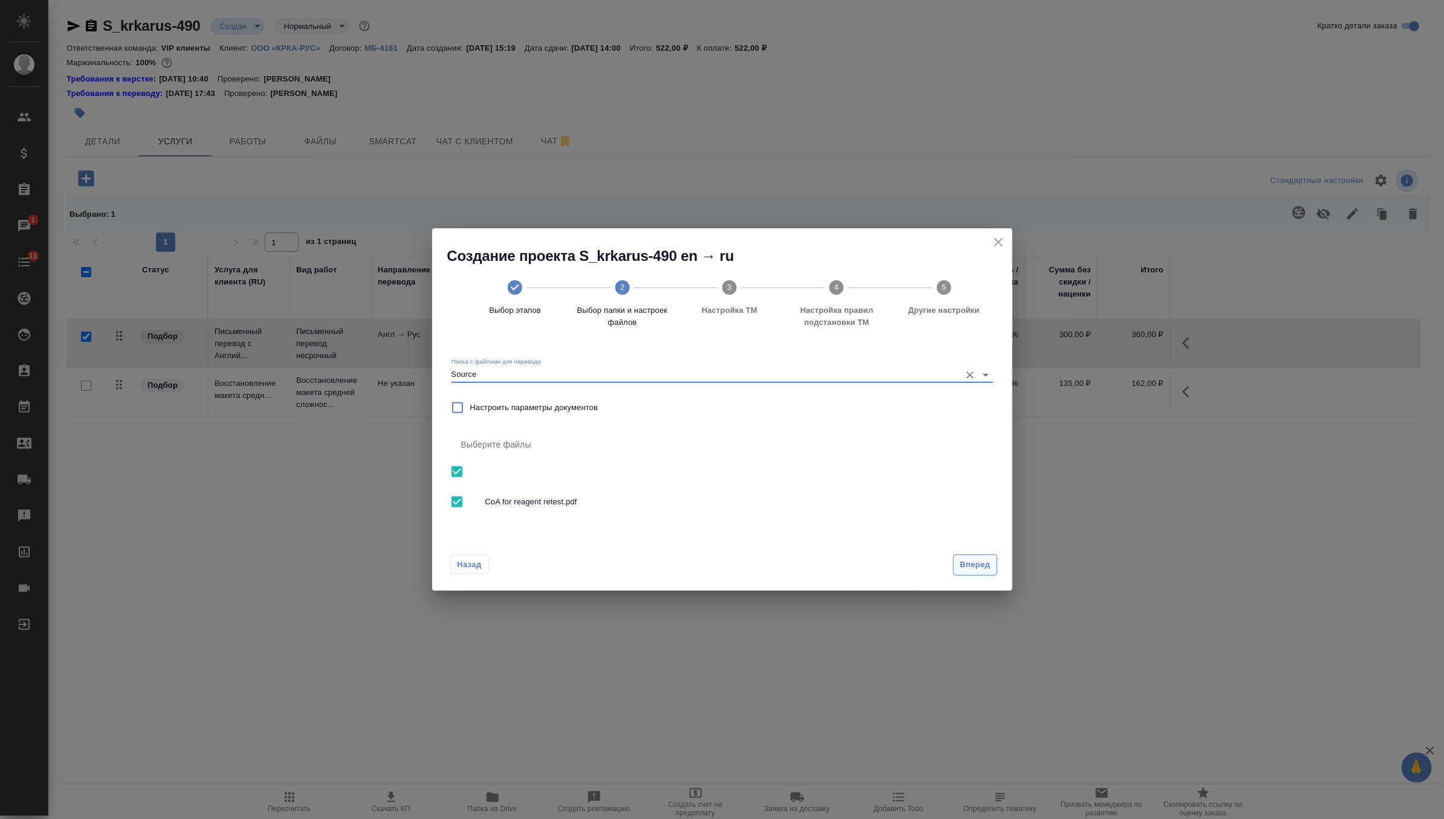
click at [975, 561] on span "Вперед" at bounding box center [975, 565] width 30 height 14
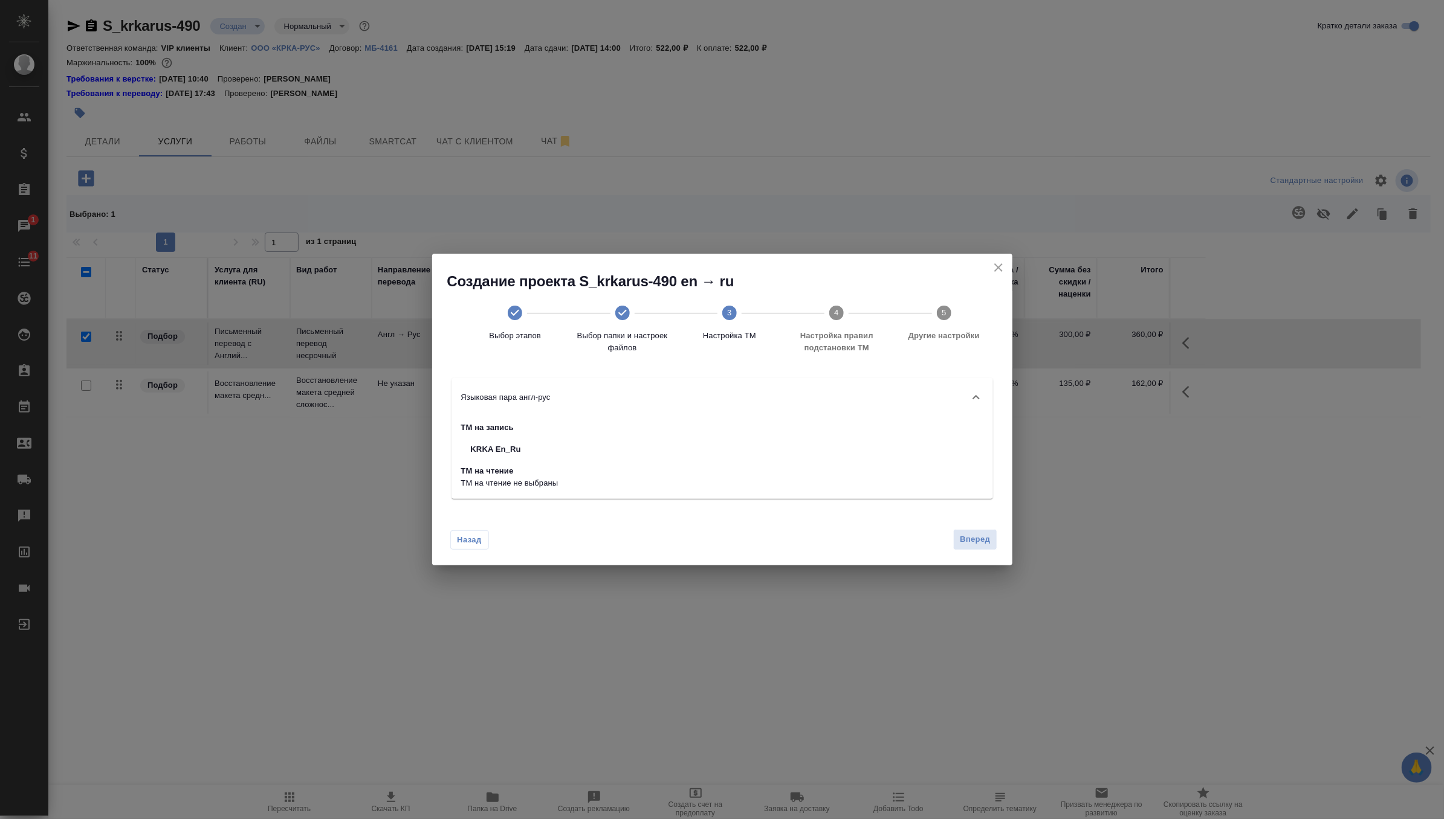
click at [977, 528] on div "Назад Вперед" at bounding box center [722, 537] width 580 height 57
click at [977, 536] on span "Вперед" at bounding box center [975, 540] width 30 height 14
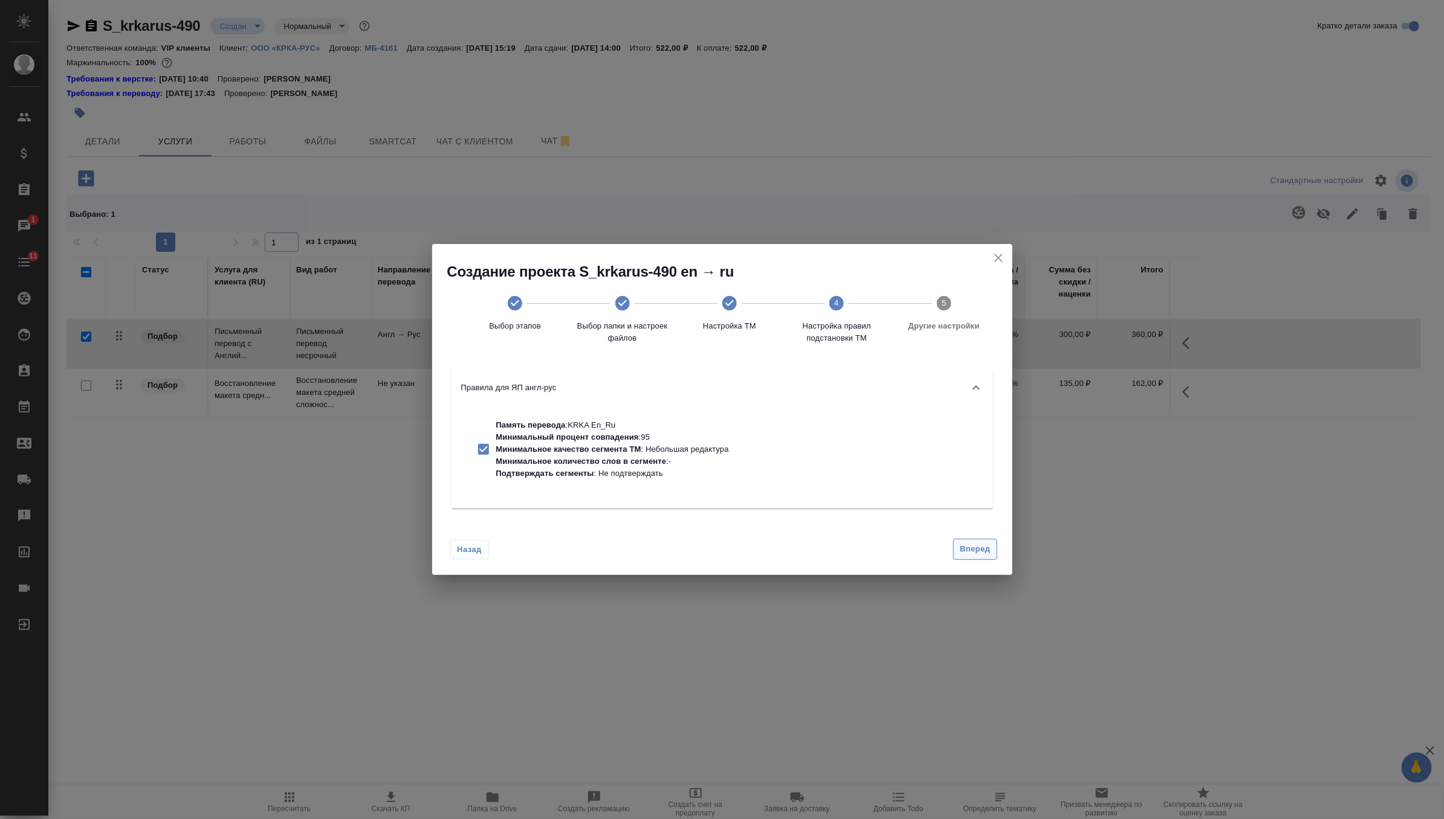
click at [974, 551] on span "Вперед" at bounding box center [975, 550] width 30 height 14
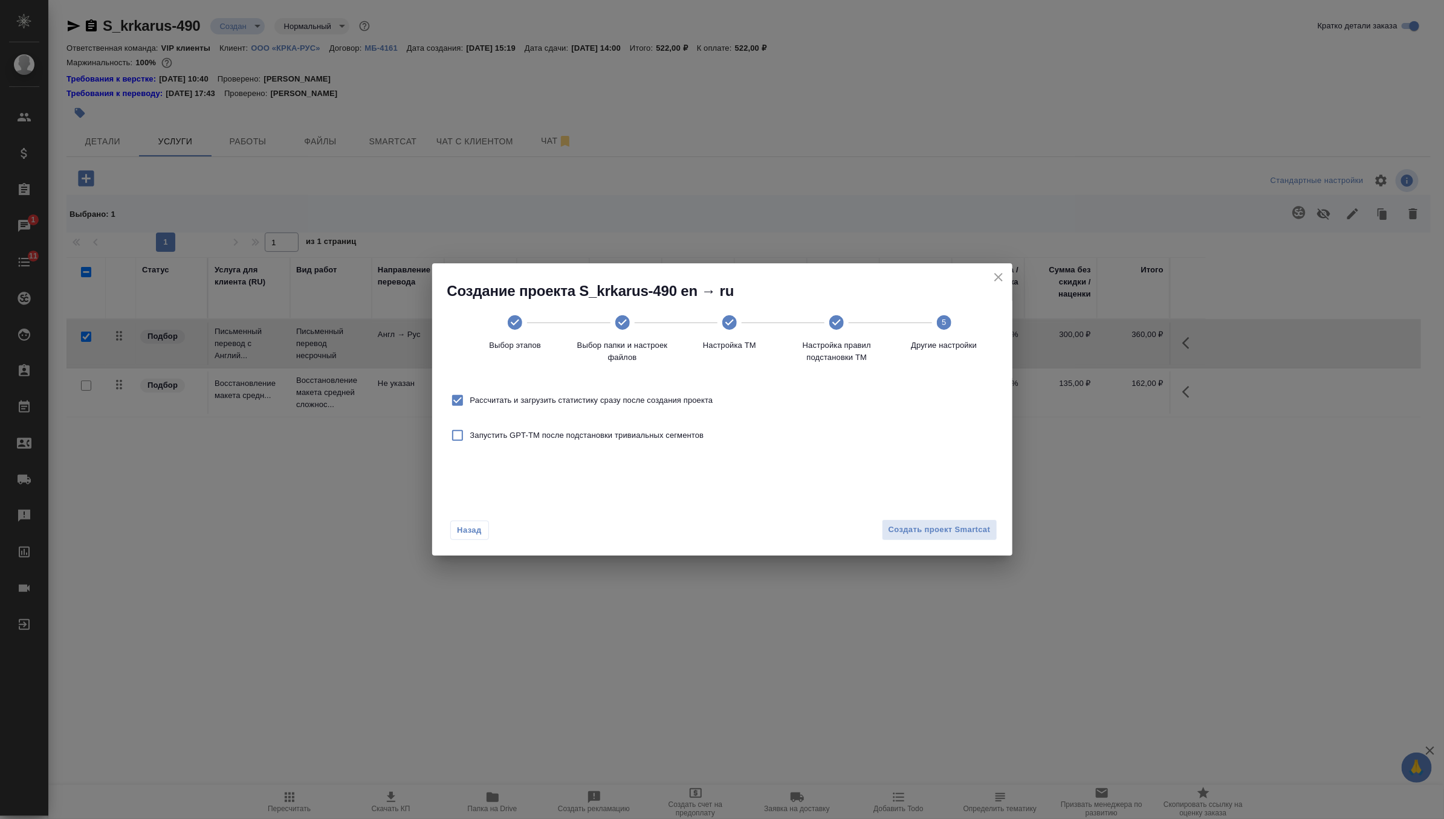
click at [677, 403] on span "Рассчитать и загрузить статистику сразу после создания проекта" at bounding box center [591, 401] width 243 height 12
click at [470, 403] on input "Рассчитать и загрузить статистику сразу после создания проекта" at bounding box center [457, 400] width 25 height 25
checkbox input "false"
click at [937, 525] on span "Создать проект Smartcat" at bounding box center [939, 530] width 102 height 14
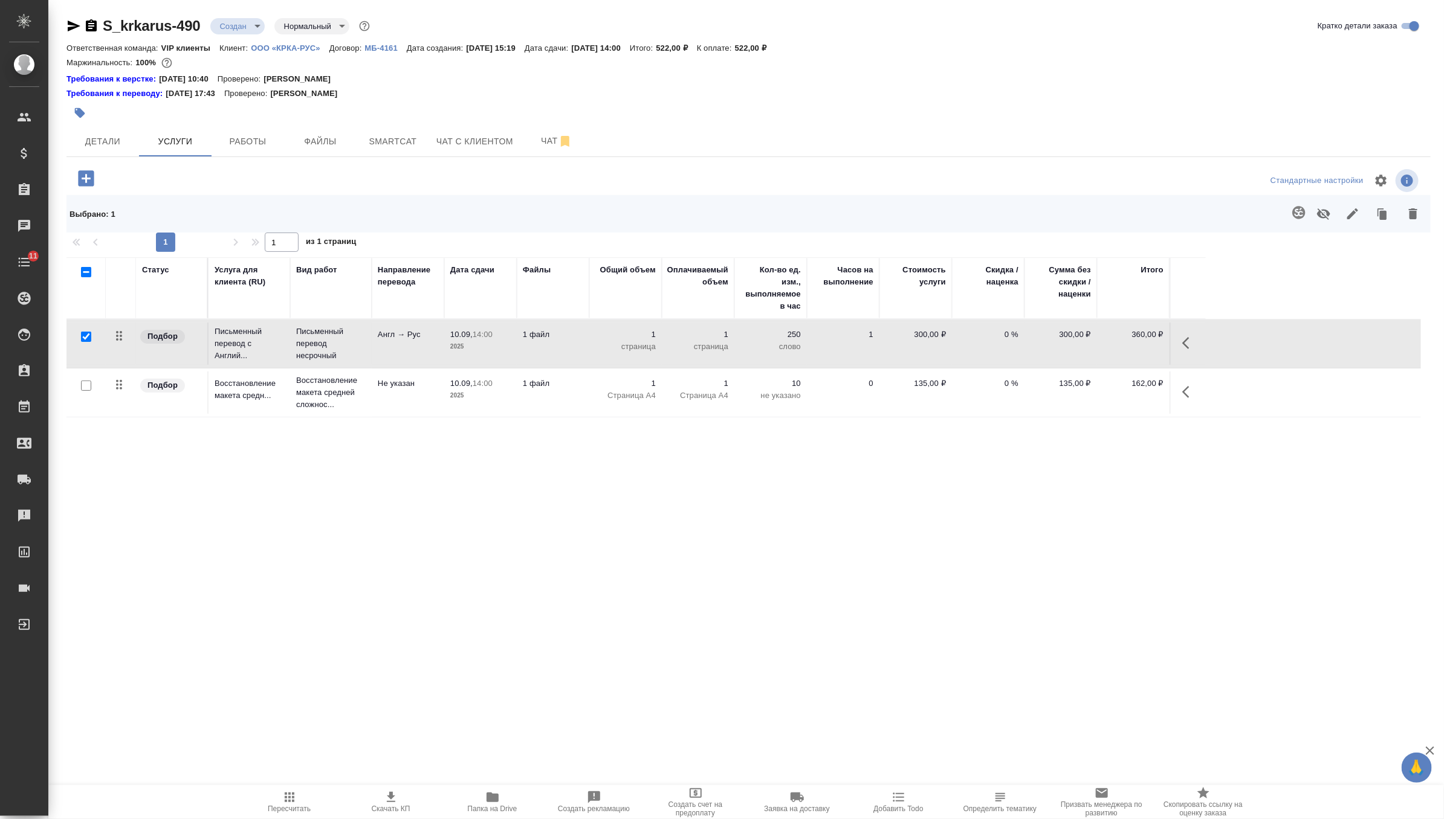
click at [90, 332] on input "checkbox" at bounding box center [86, 337] width 10 height 10
checkbox input "false"
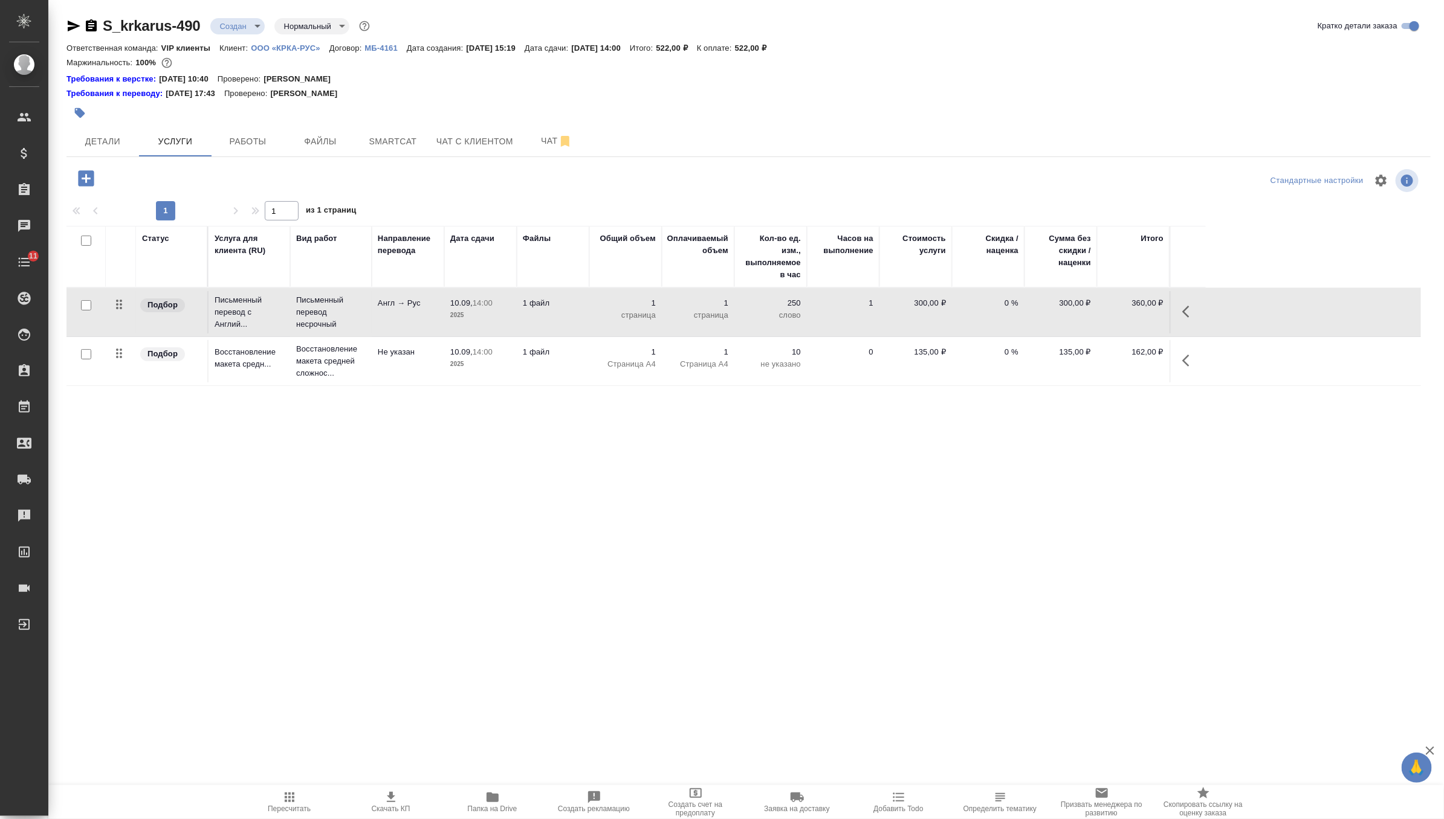
click at [89, 182] on icon "button" at bounding box center [86, 178] width 16 height 16
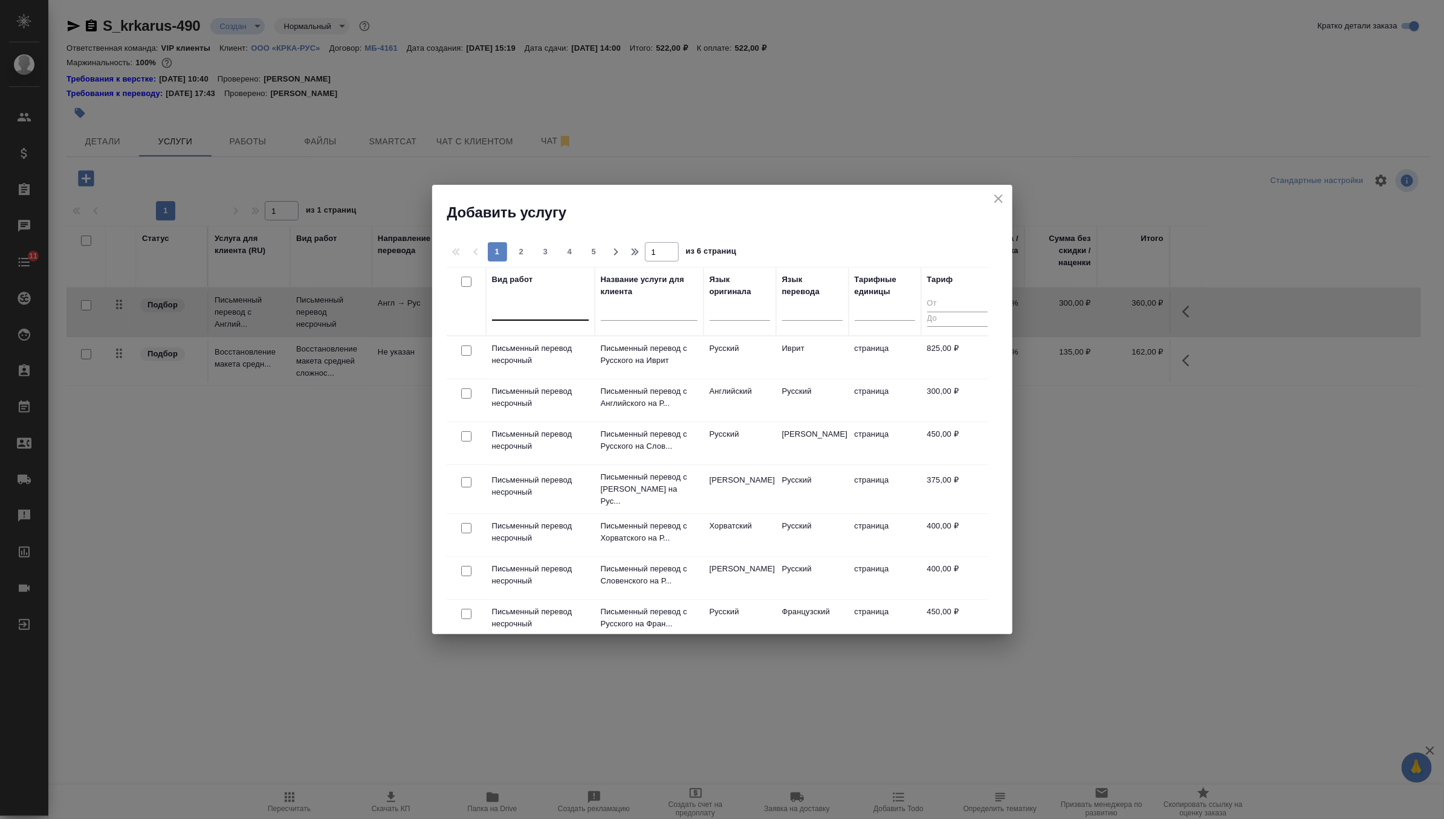
click at [546, 318] on div at bounding box center [540, 309] width 97 height 23
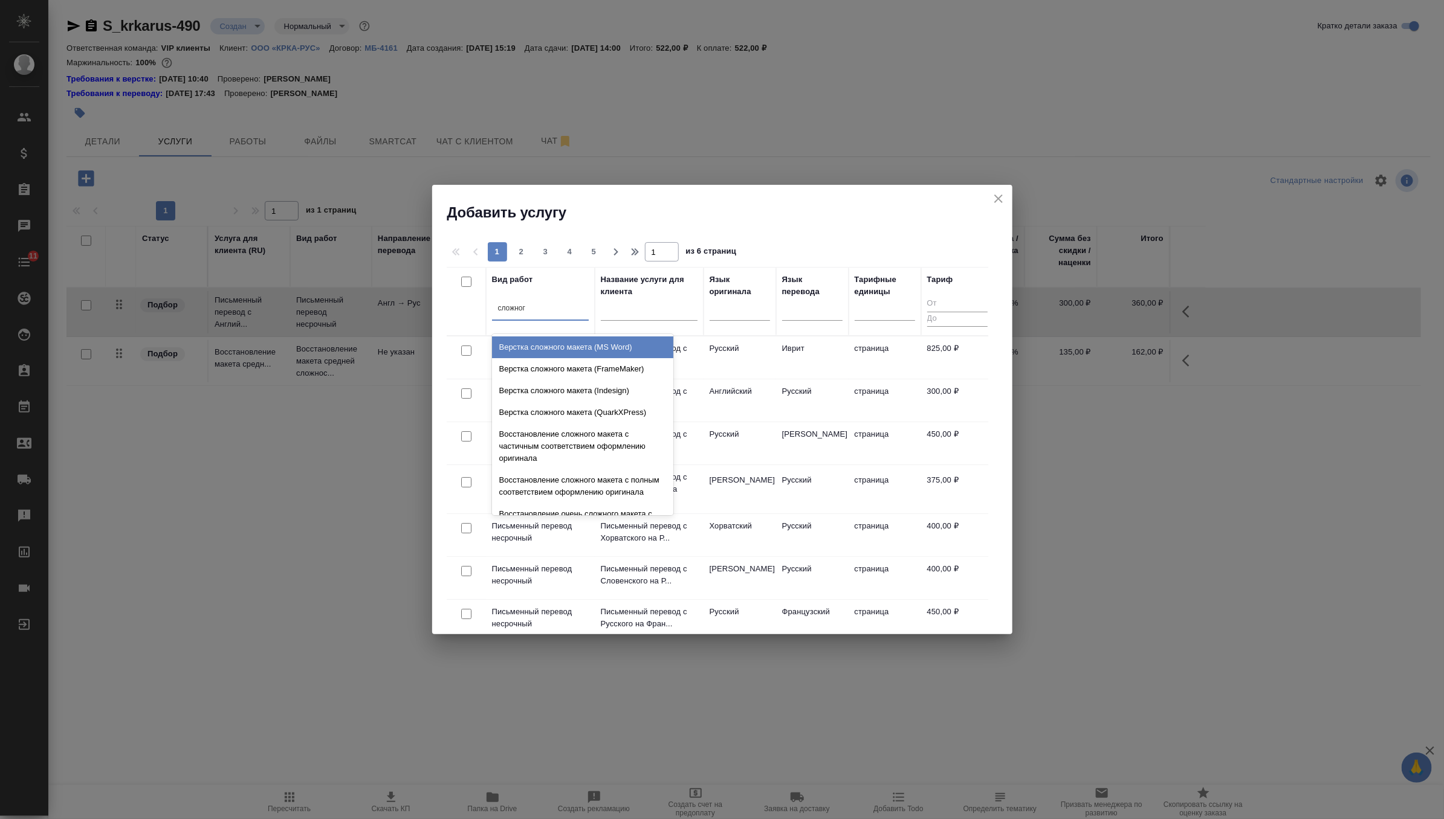
type input "сложного"
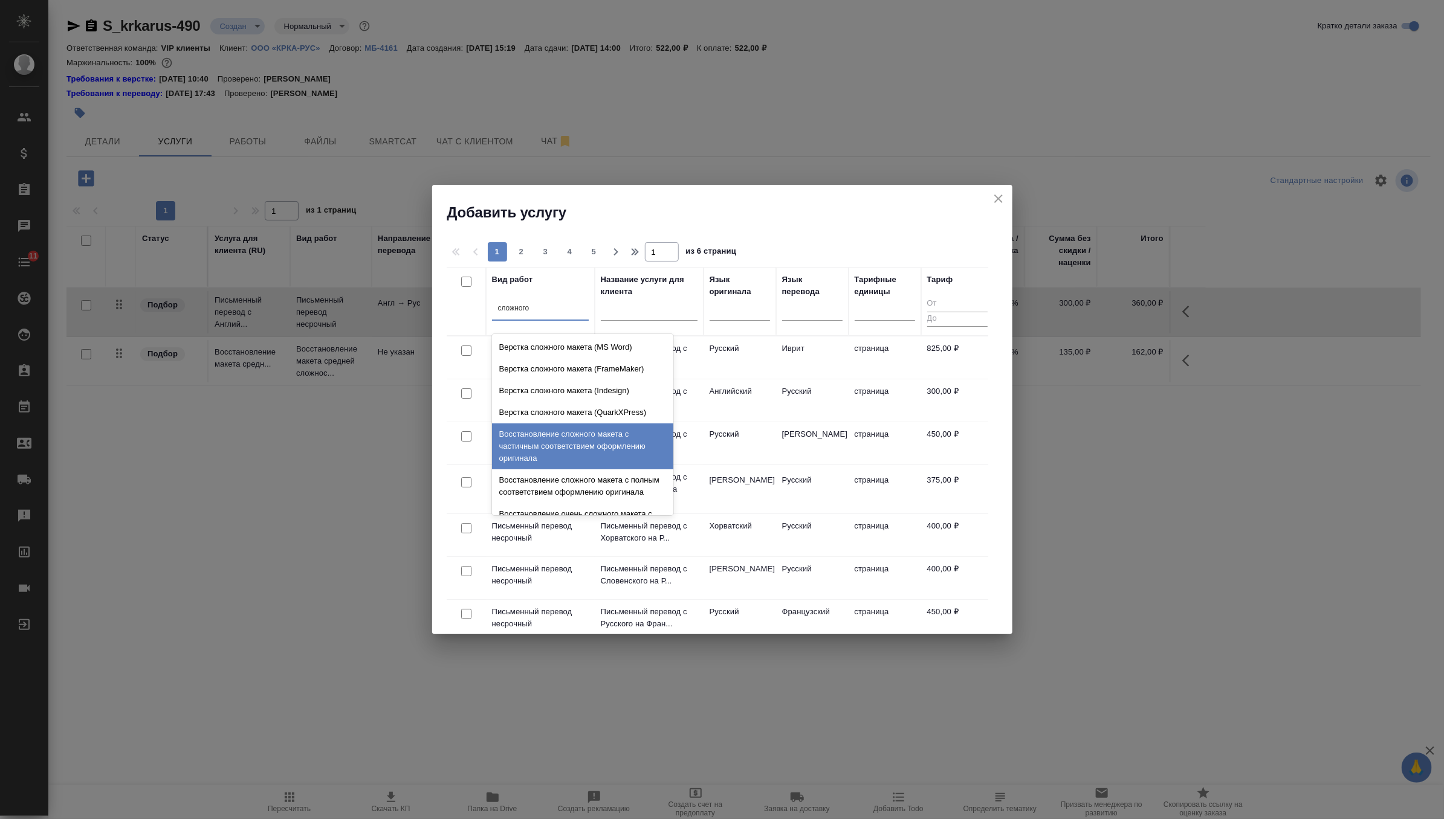
click at [581, 474] on div "Восстановление сложного макета с полным соответствием оформлению оригинала" at bounding box center [582, 487] width 181 height 34
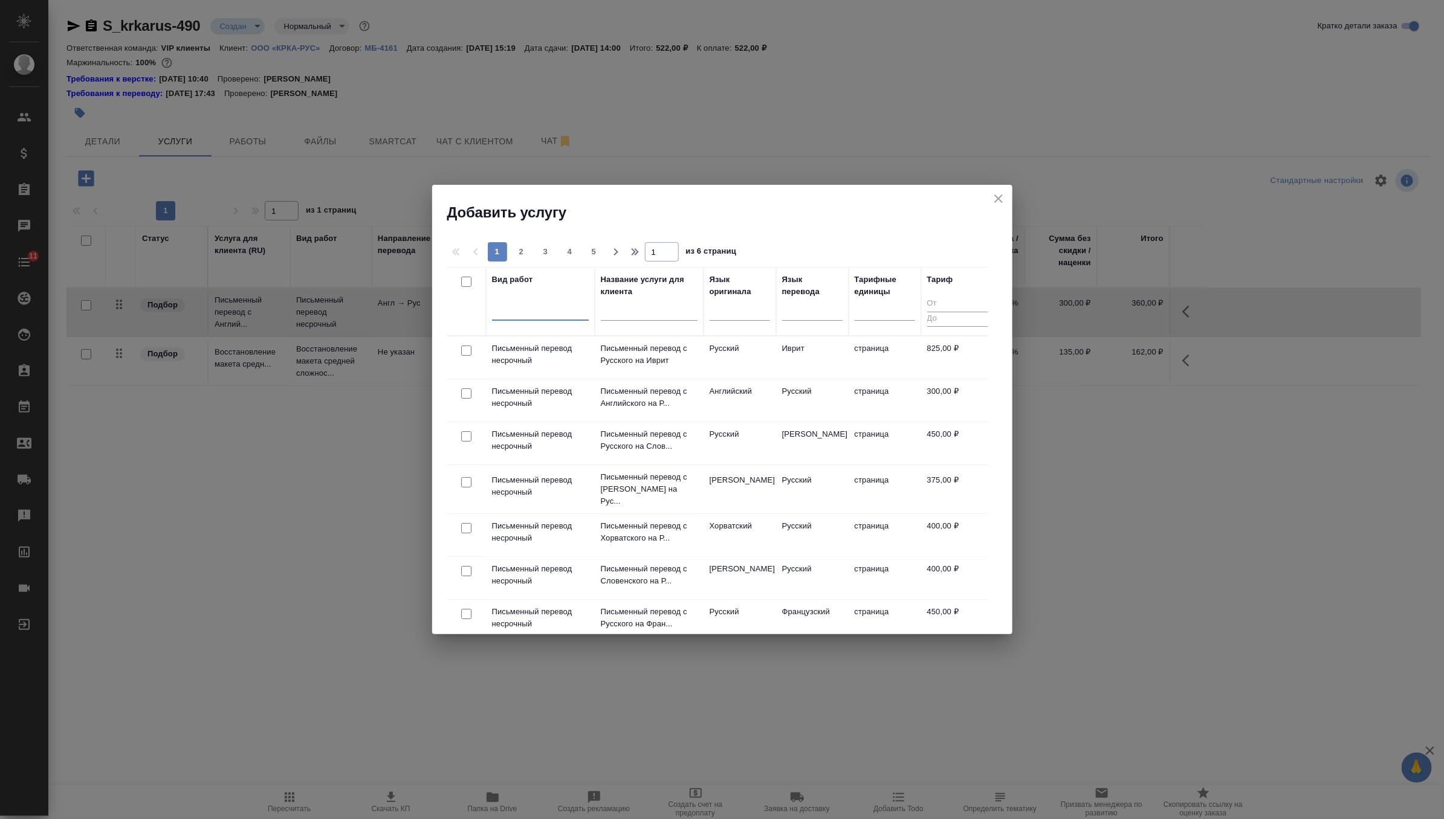
click at [549, 314] on div at bounding box center [540, 309] width 97 height 18
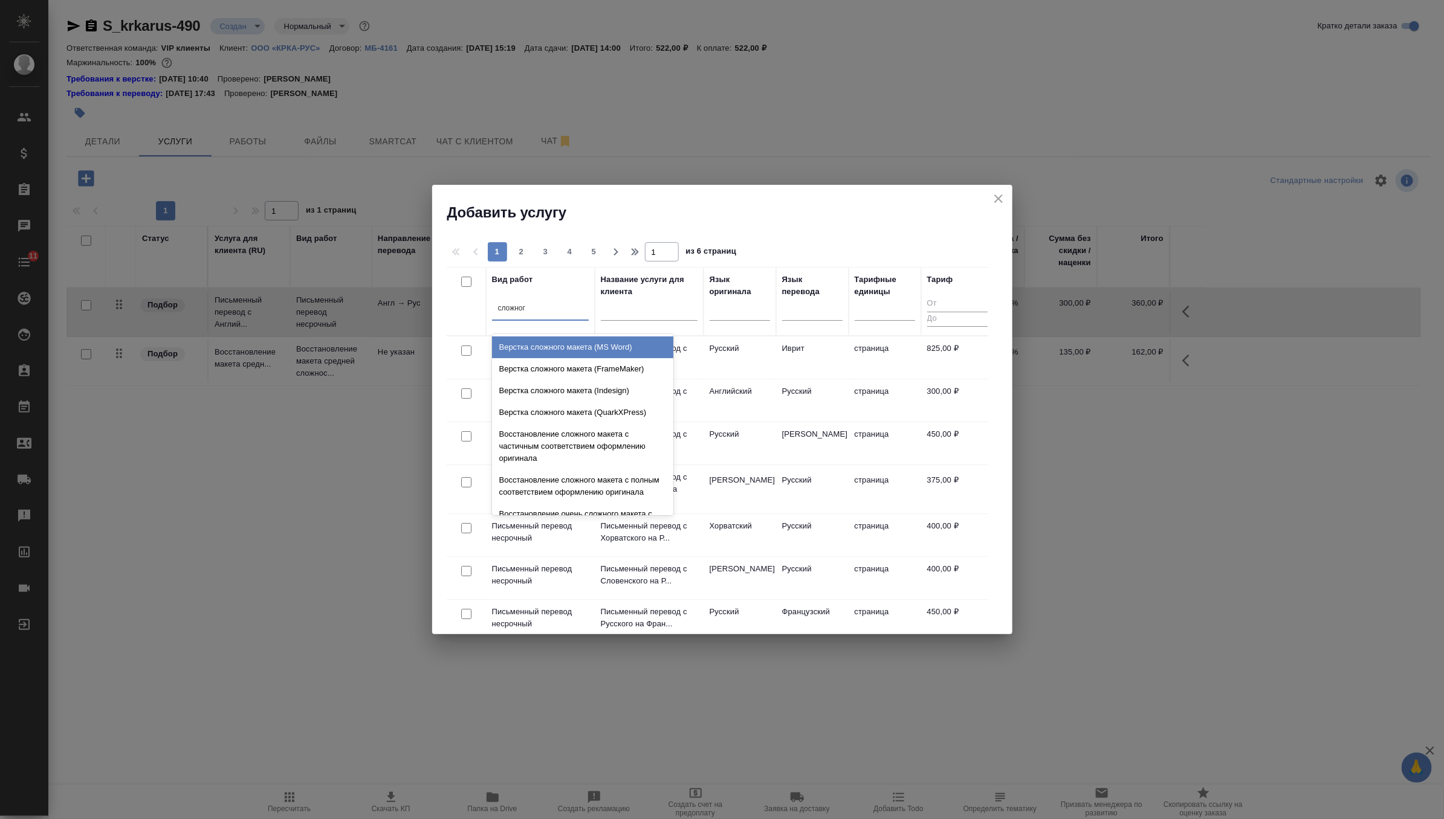
type input "сложного"
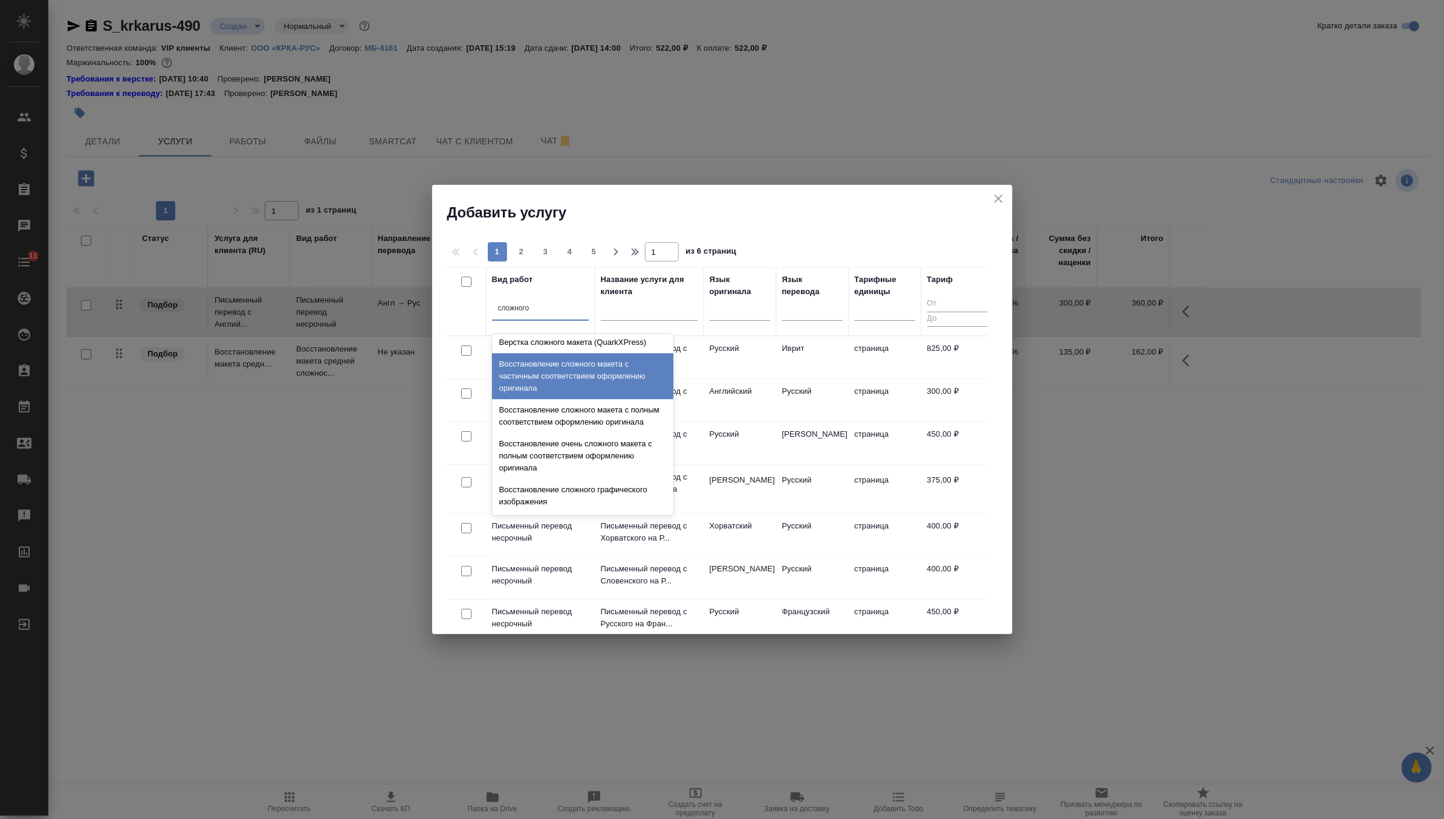
click at [580, 384] on div "Восстановление сложного макета с частичным соответствием оформлению оригинала" at bounding box center [582, 377] width 181 height 46
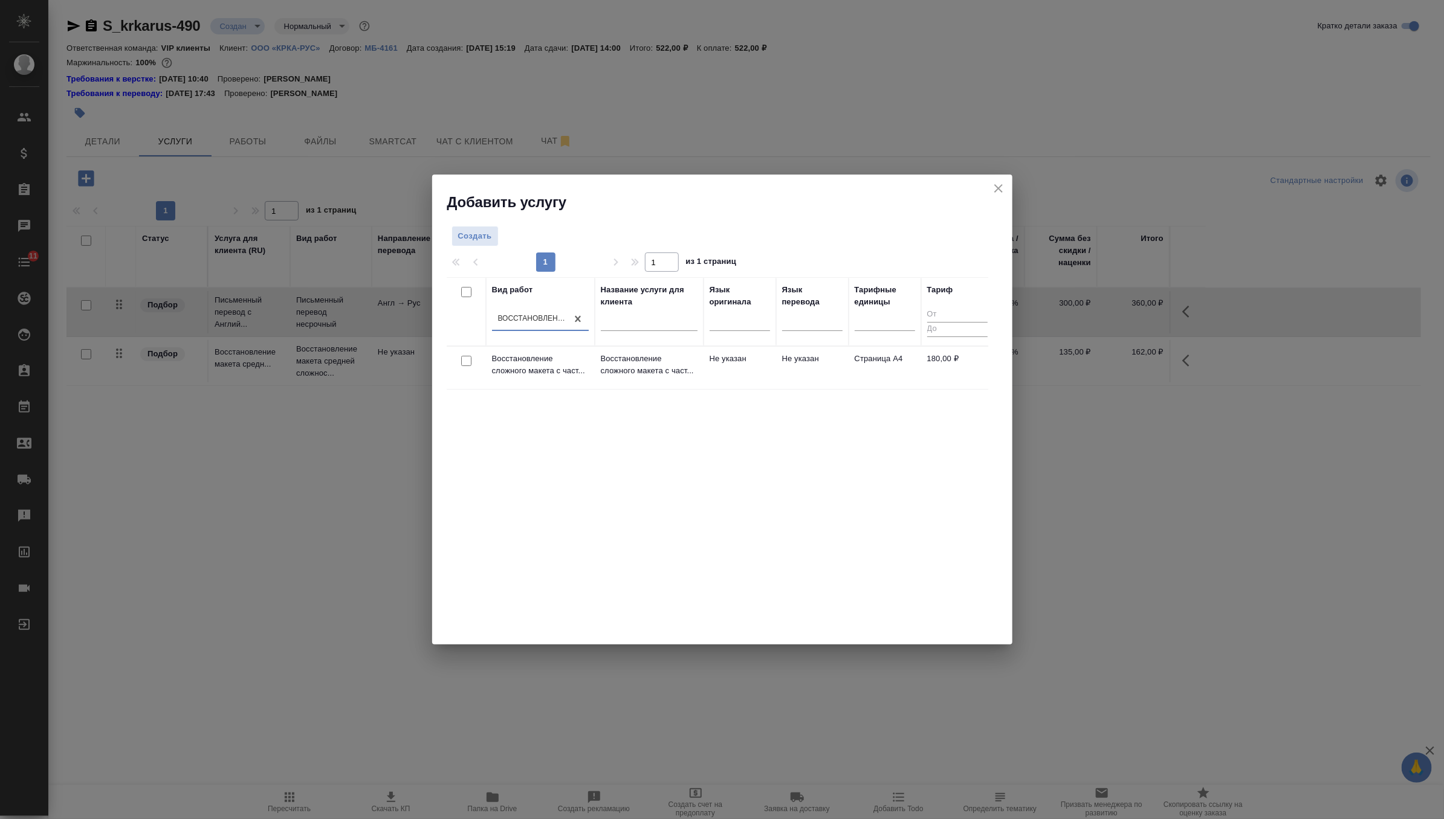
click at [465, 361] on input "checkbox" at bounding box center [466, 361] width 10 height 10
checkbox input "true"
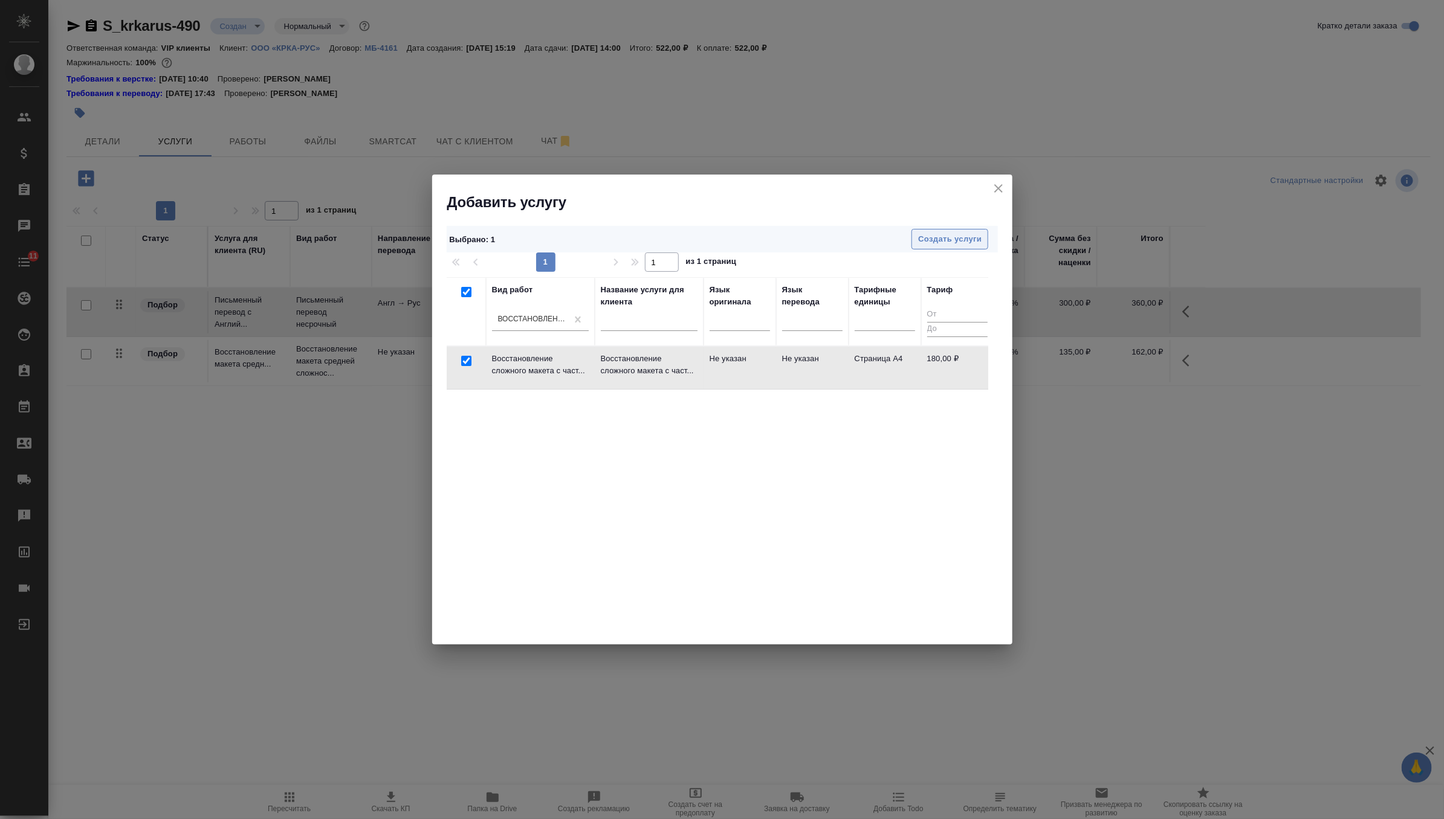
click at [948, 235] on span "Создать услуги" at bounding box center [949, 240] width 63 height 14
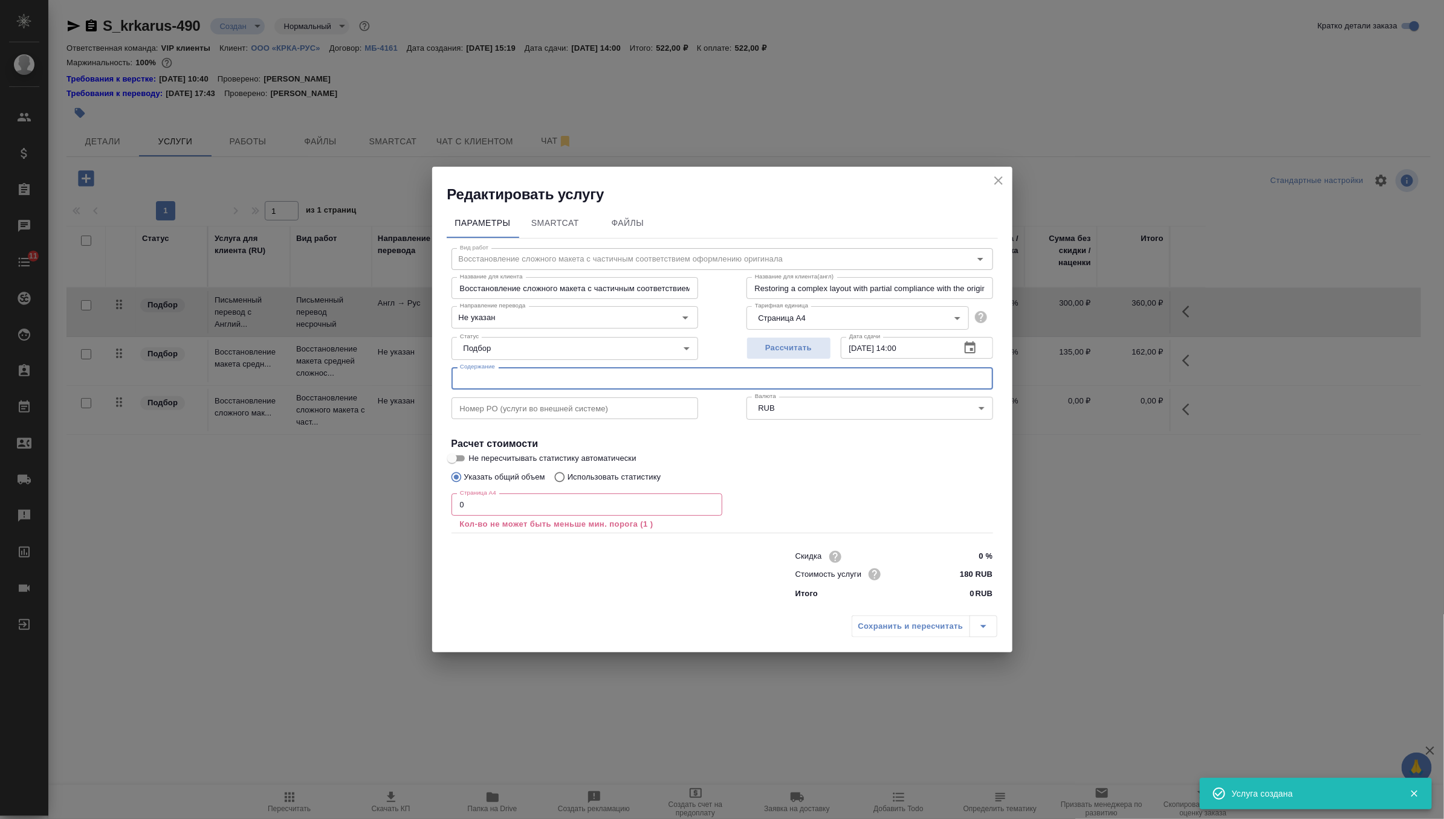
click at [695, 382] on input "text" at bounding box center [721, 378] width 541 height 22
paste input "КРКА Перинева® (Периндоприл), таблетки, 2 мг, 4 мг, 8 мг (ЕАЭС)"
type input "КРКА Перинева® (Периндоприл), таблетки, 2 мг, 4 мг, 8 мг (ЕАЭС)"
click at [636, 499] on input "0" at bounding box center [586, 505] width 271 height 22
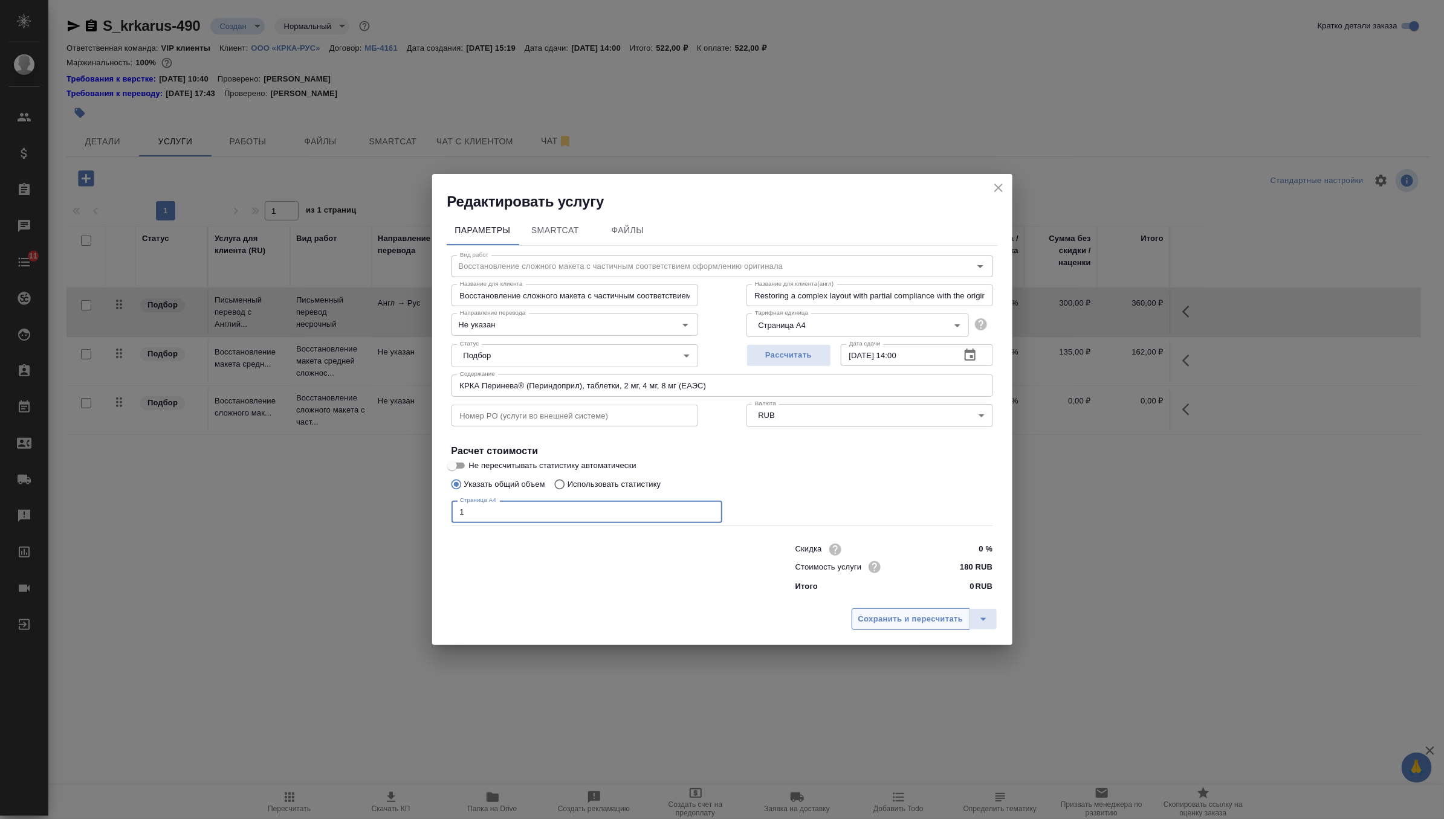
type input "1"
click at [934, 629] on button "Сохранить и пересчитать" at bounding box center [911, 620] width 118 height 22
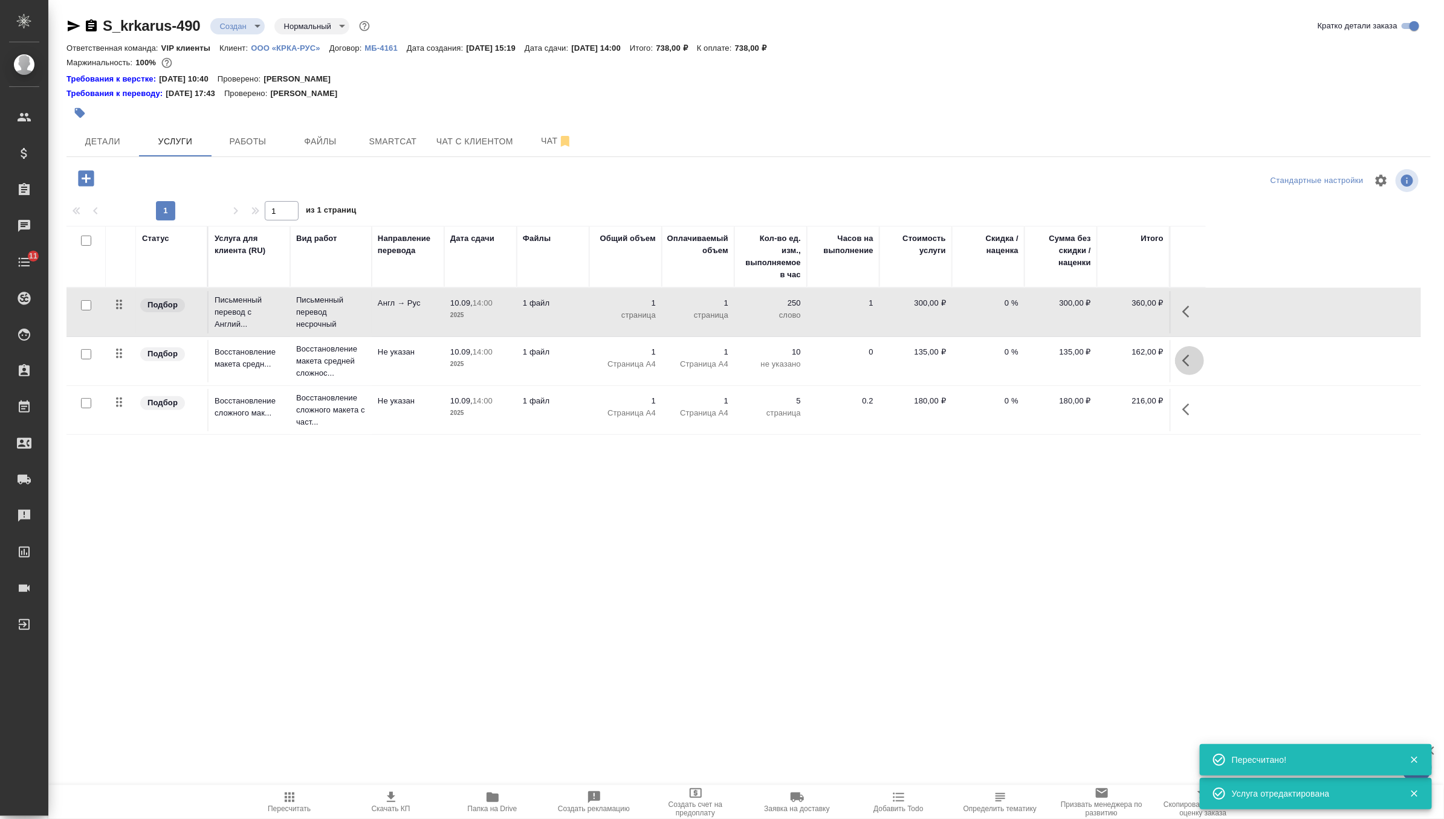
click at [1185, 364] on icon "button" at bounding box center [1189, 361] width 15 height 15
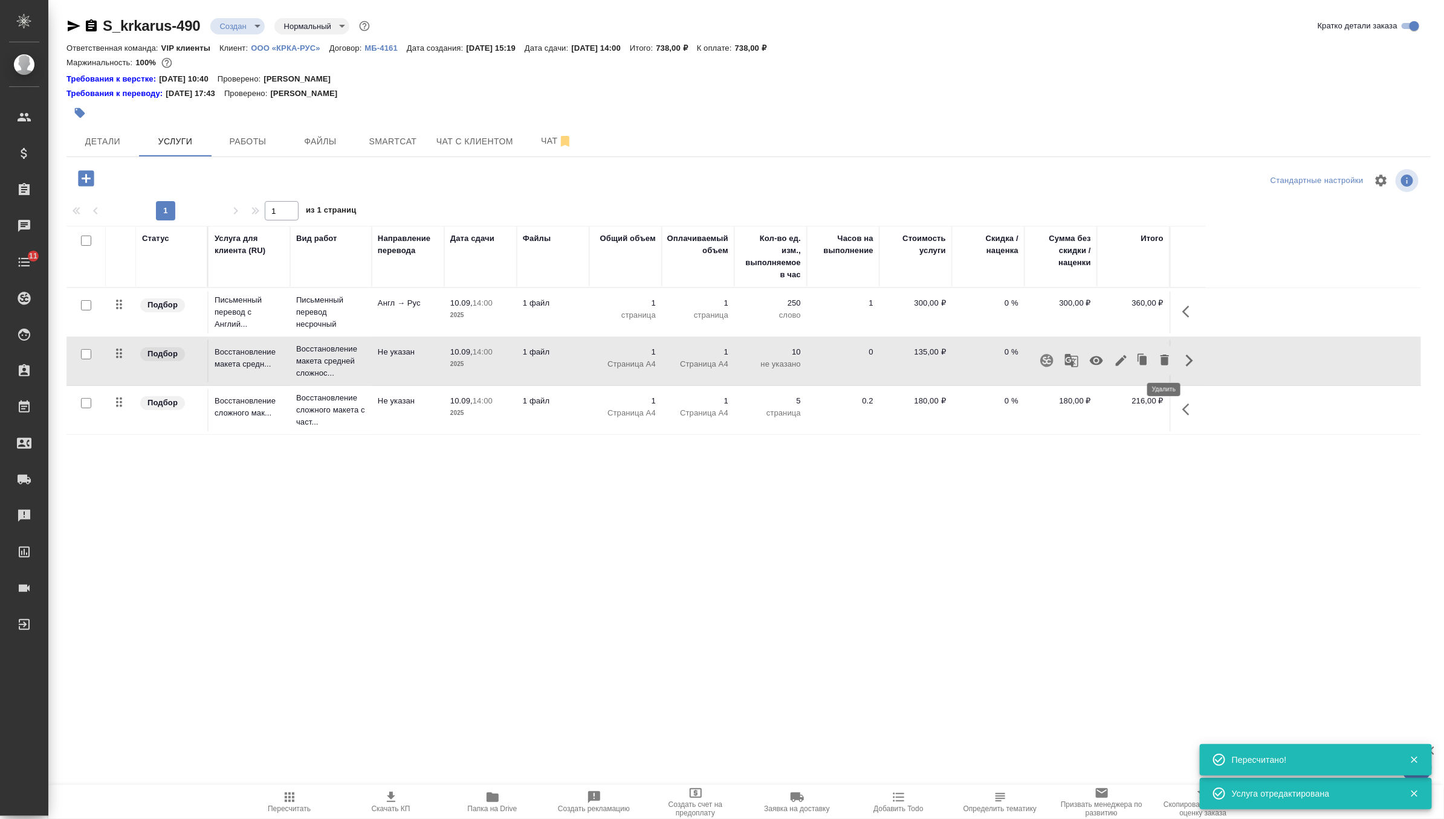
click at [1159, 361] on icon "button" at bounding box center [1164, 360] width 15 height 15
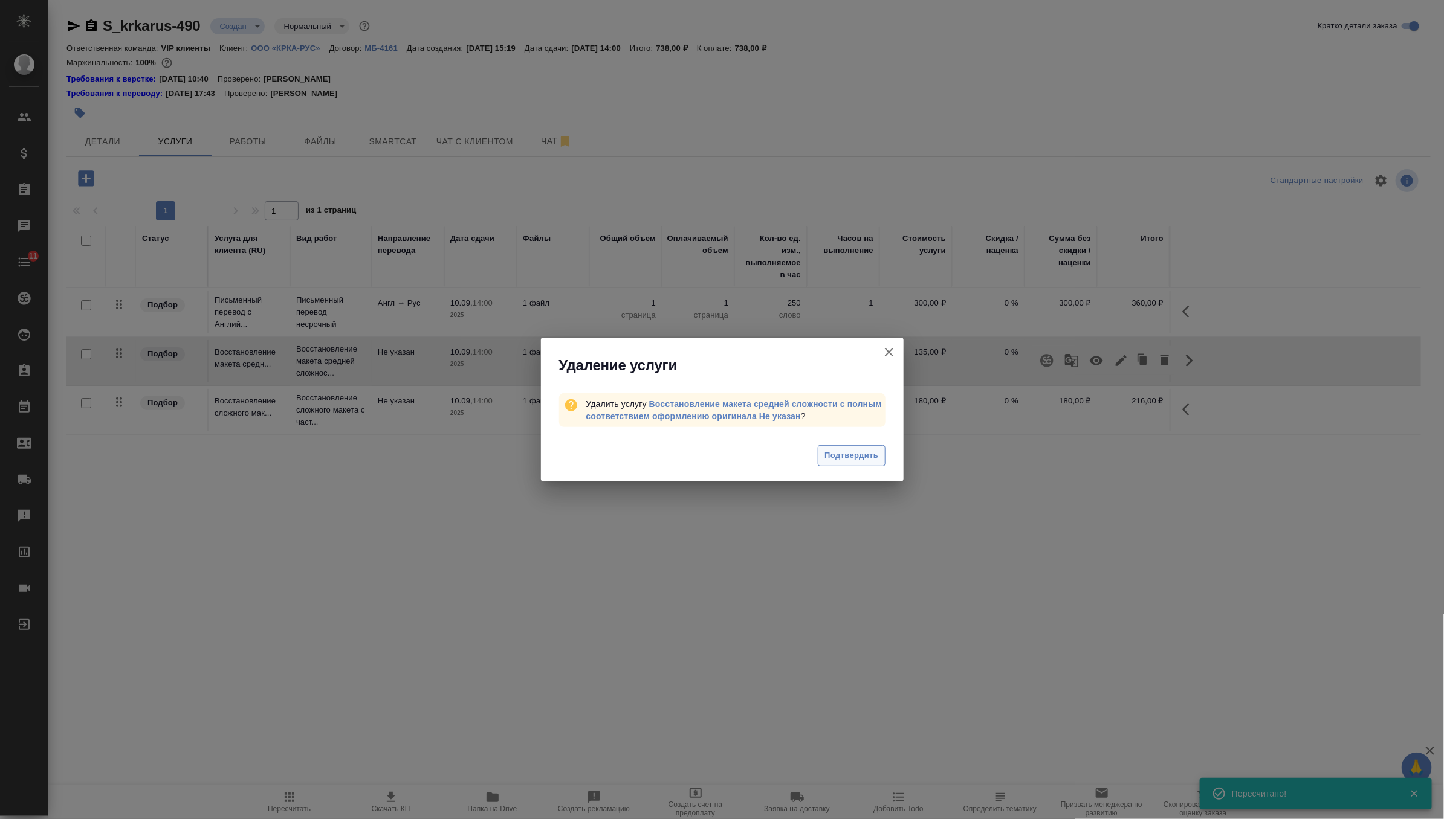
click at [861, 456] on span "Подтвердить" at bounding box center [851, 456] width 54 height 14
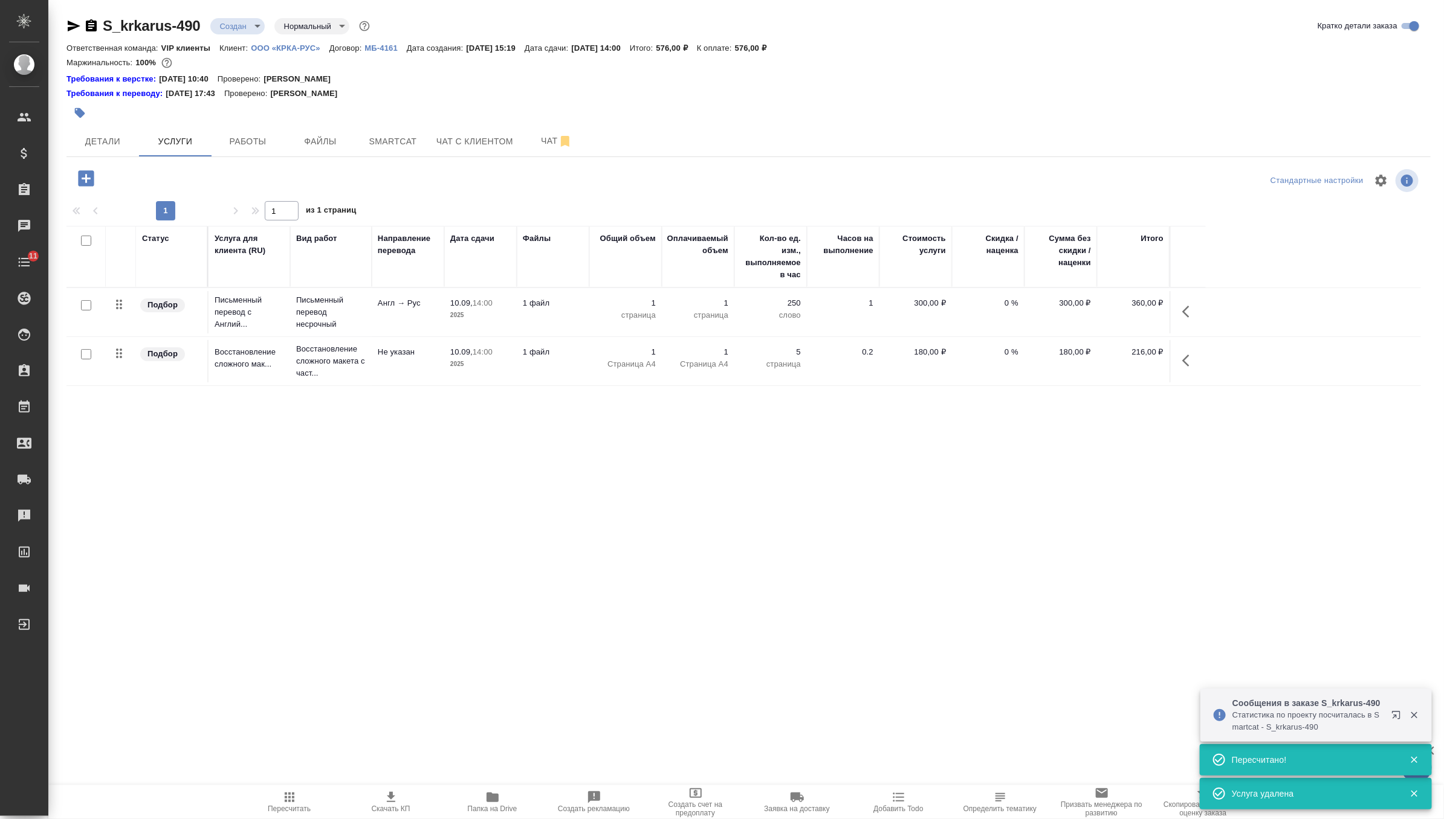
click at [297, 789] on button "Пересчитать" at bounding box center [290, 803] width 102 height 34
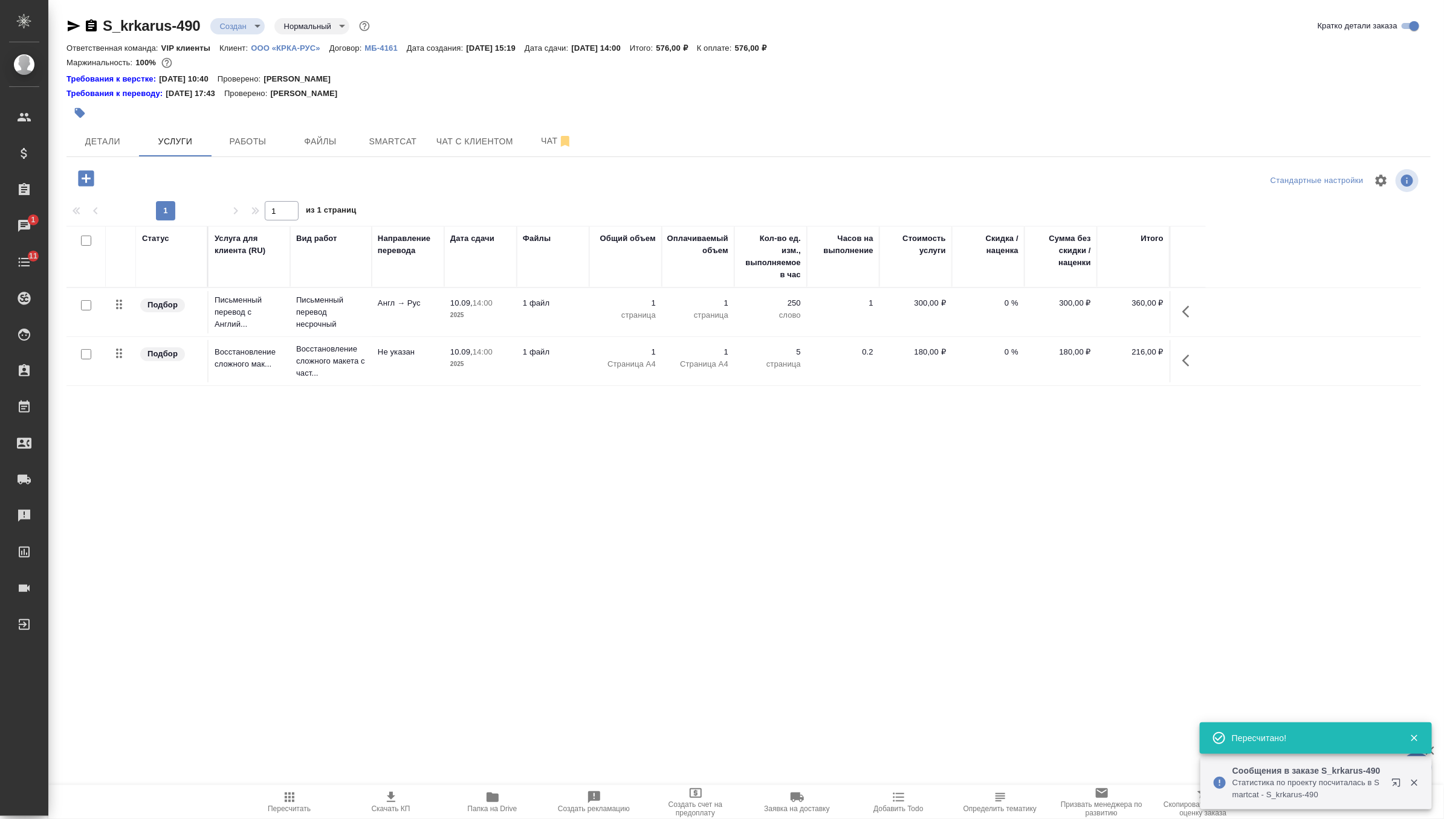
click at [392, 806] on span "Скачать КП" at bounding box center [391, 809] width 39 height 8
drag, startPoint x: 779, startPoint y: 46, endPoint x: 802, endPoint y: 48, distance: 23.0
click at [776, 48] on p "576,00 ₽" at bounding box center [755, 48] width 41 height 9
copy p "576,00"
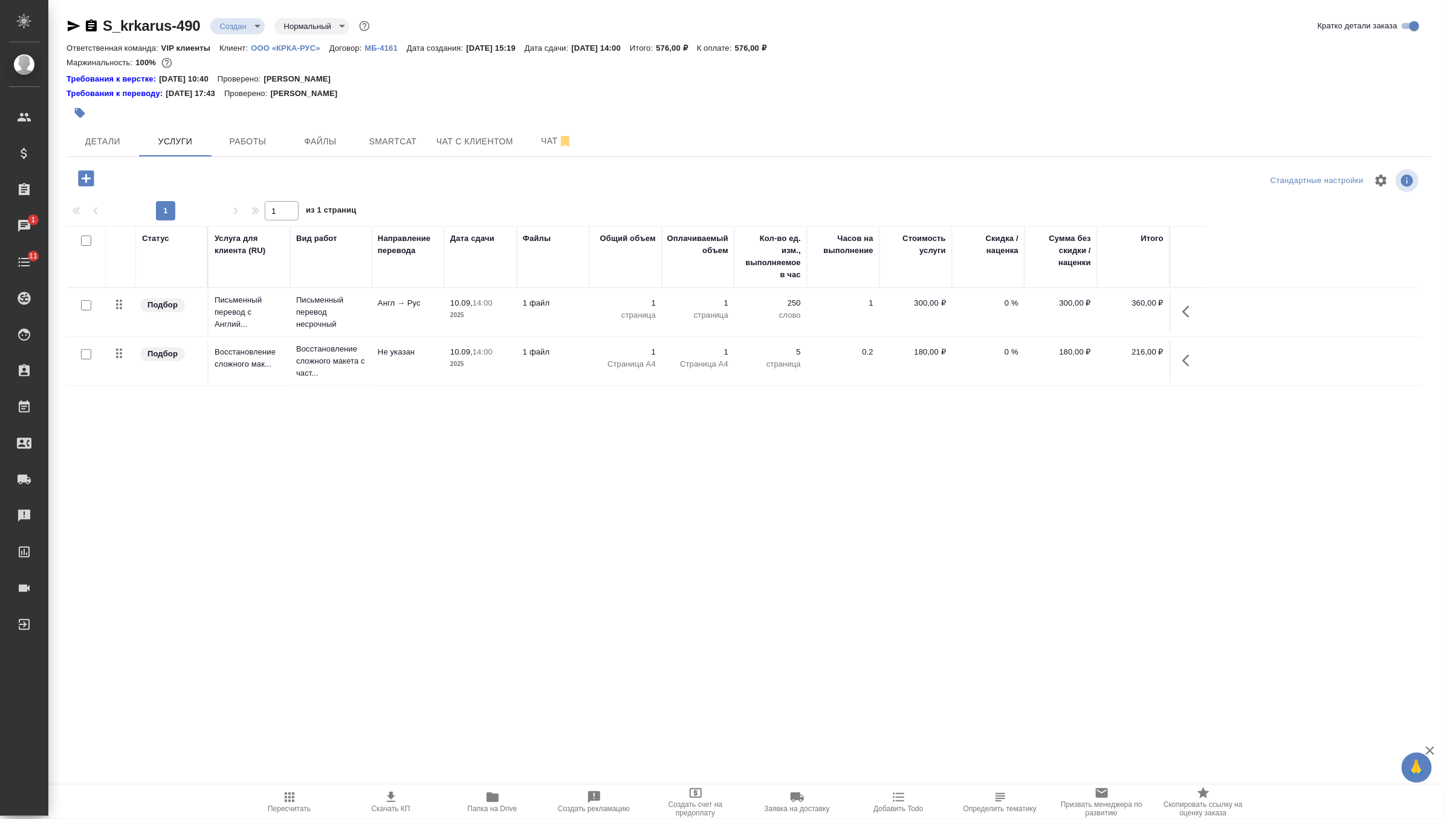
click at [737, 129] on div "Детали Услуги Работы Файлы Smartcat Чат с клиентом Чат" at bounding box center [748, 141] width 1364 height 30
click at [249, 33] on body "🙏 .cls-1 fill:#fff; AWATERA Zverzhanovskaya [PERSON_NAME] Спецификации Заказы 1…" at bounding box center [722, 409] width 1444 height 819
click at [262, 44] on button "Согласование КП" at bounding box center [255, 46] width 71 height 13
click at [545, 146] on span "Чат" at bounding box center [557, 141] width 58 height 15
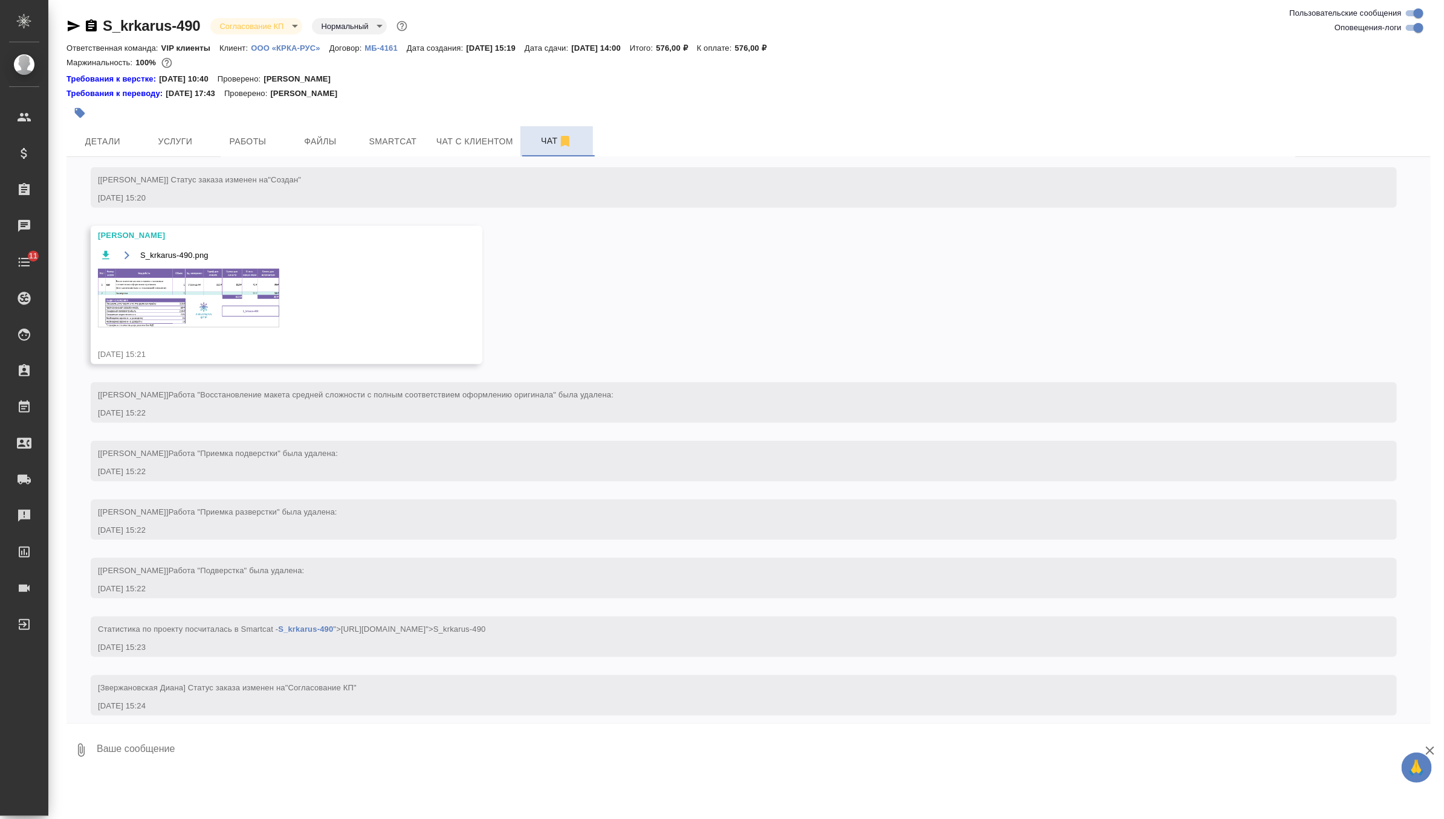
scroll to position [740, 0]
click at [253, 327] on img at bounding box center [188, 297] width 181 height 59
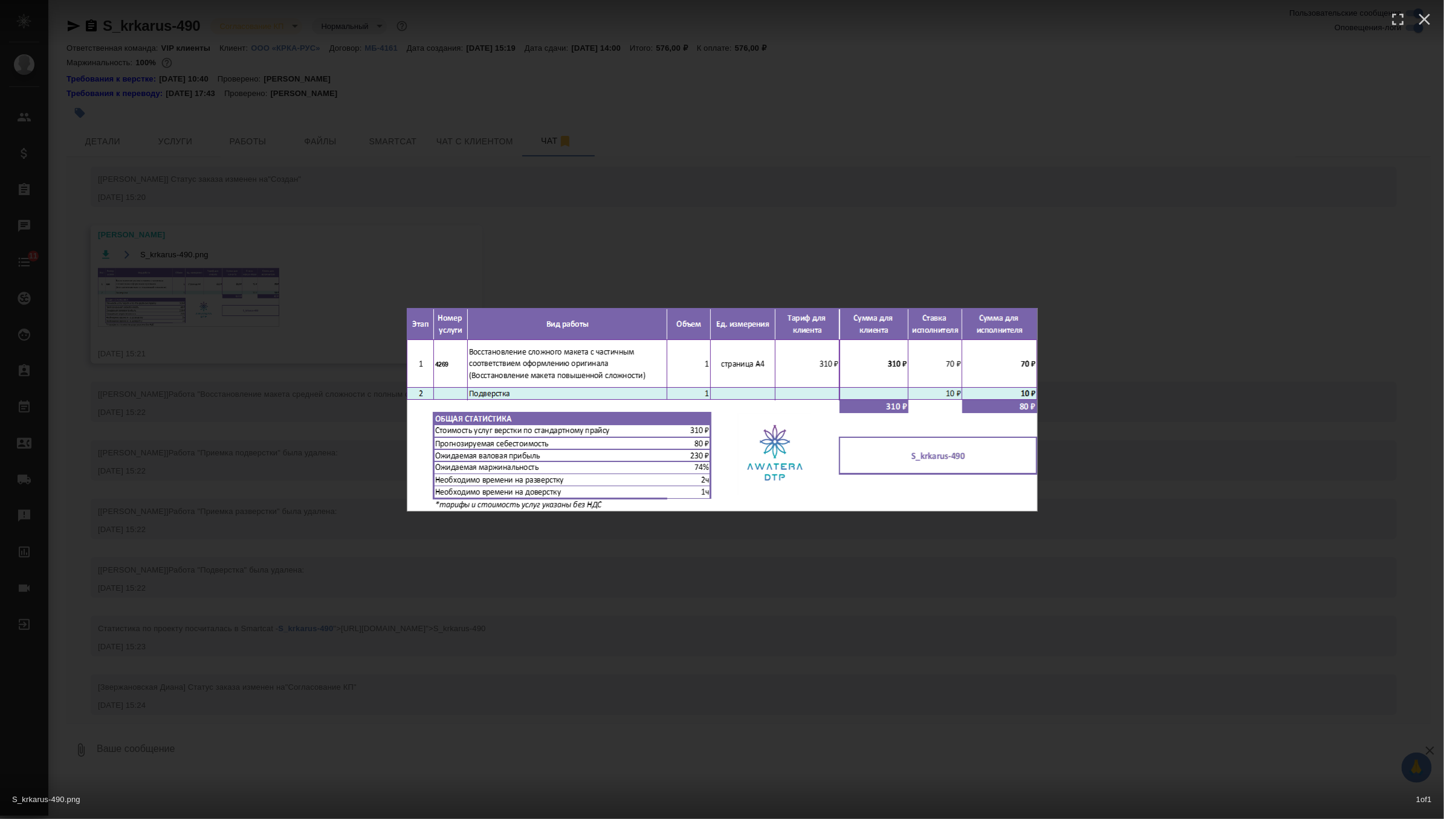
click at [314, 261] on div "S_krkarus-490.png 1 of 1" at bounding box center [722, 409] width 1444 height 819
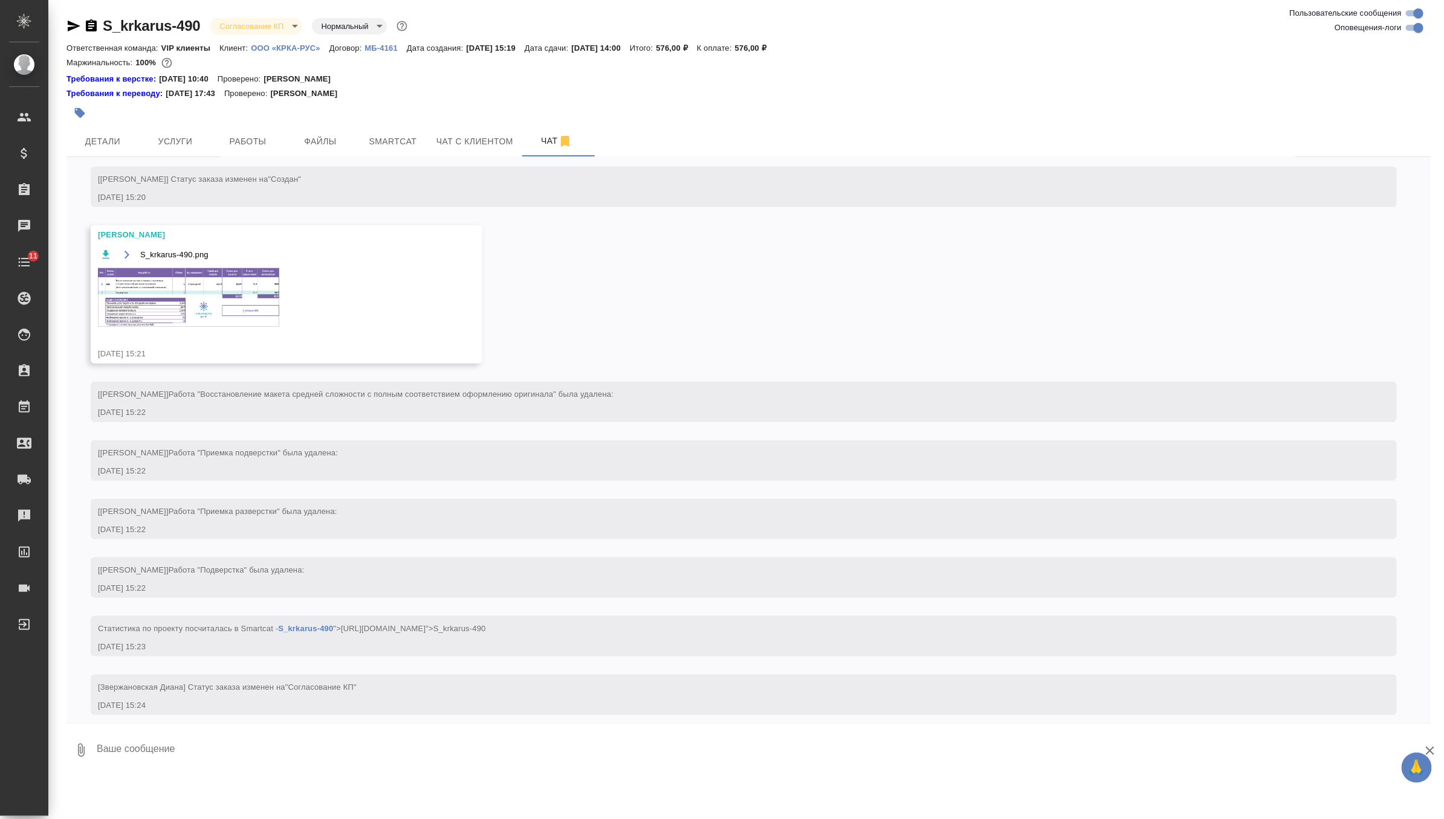
click at [253, 33] on body "🙏 .cls-1 fill:#fff; AWATERA Zverzhanovskaya [PERSON_NAME] Спецификации Заказы 0…" at bounding box center [722, 409] width 1444 height 819
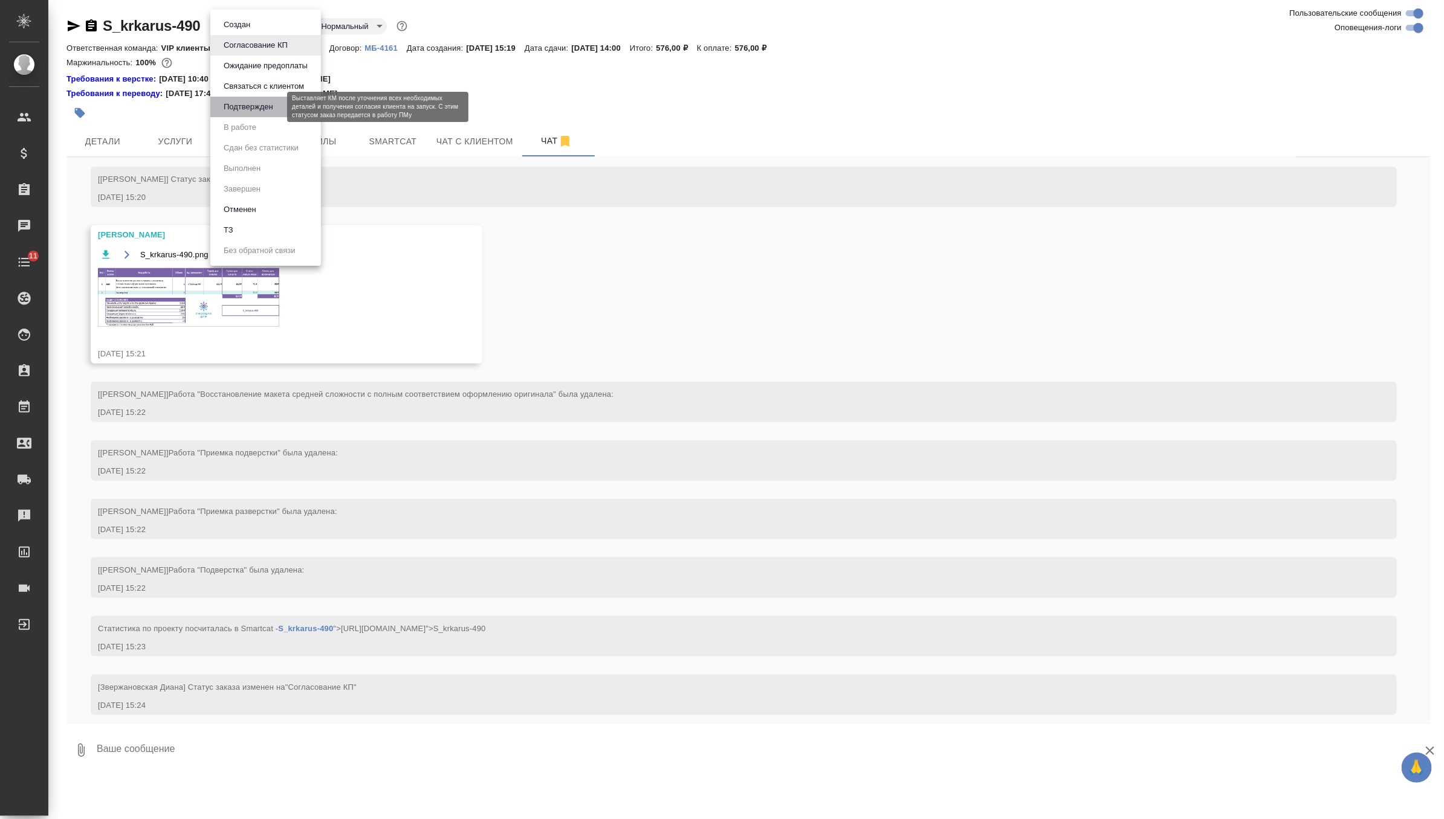
click at [253, 106] on button "Подтвержден" at bounding box center [248, 106] width 57 height 13
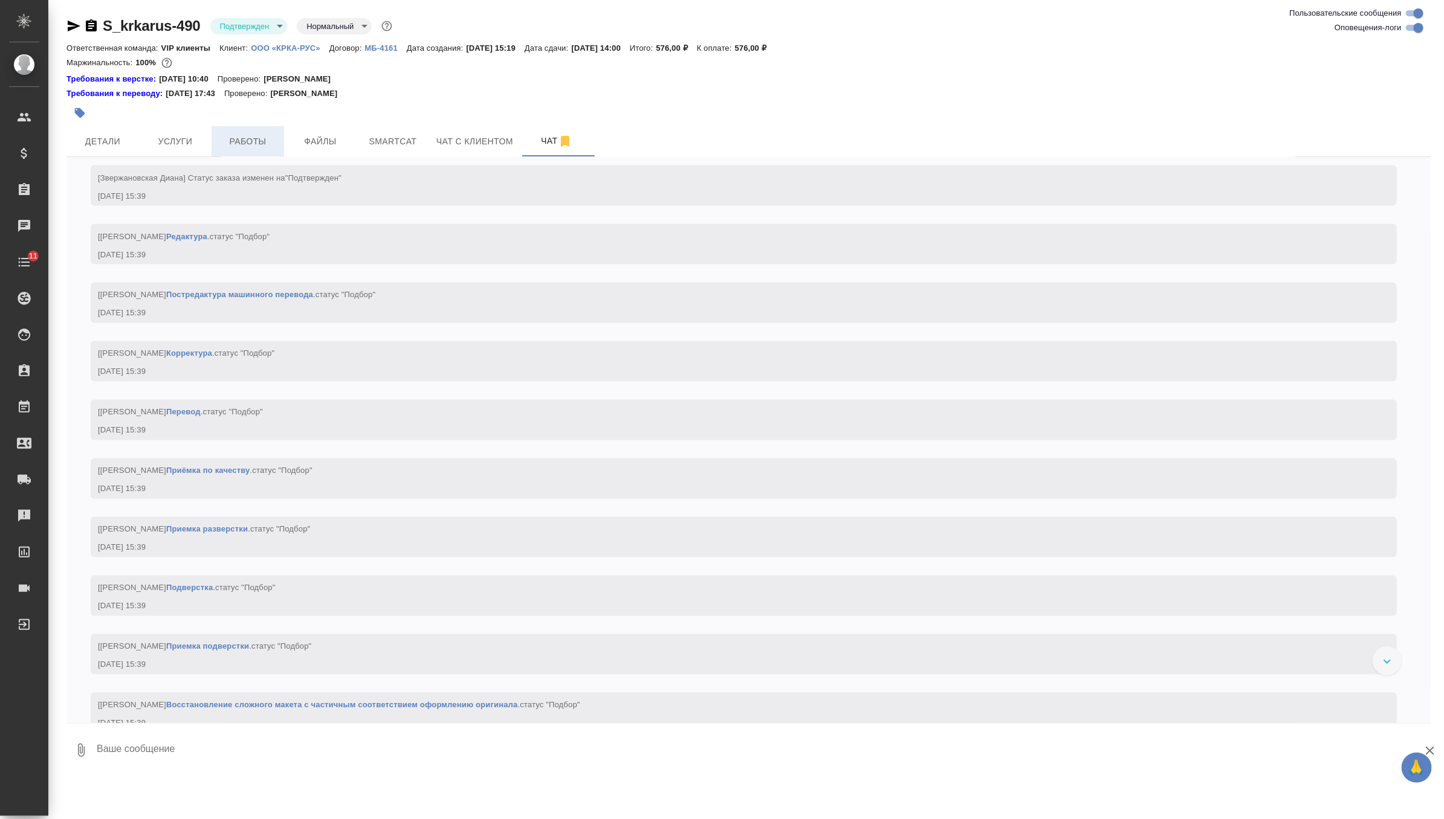
scroll to position [1327, 0]
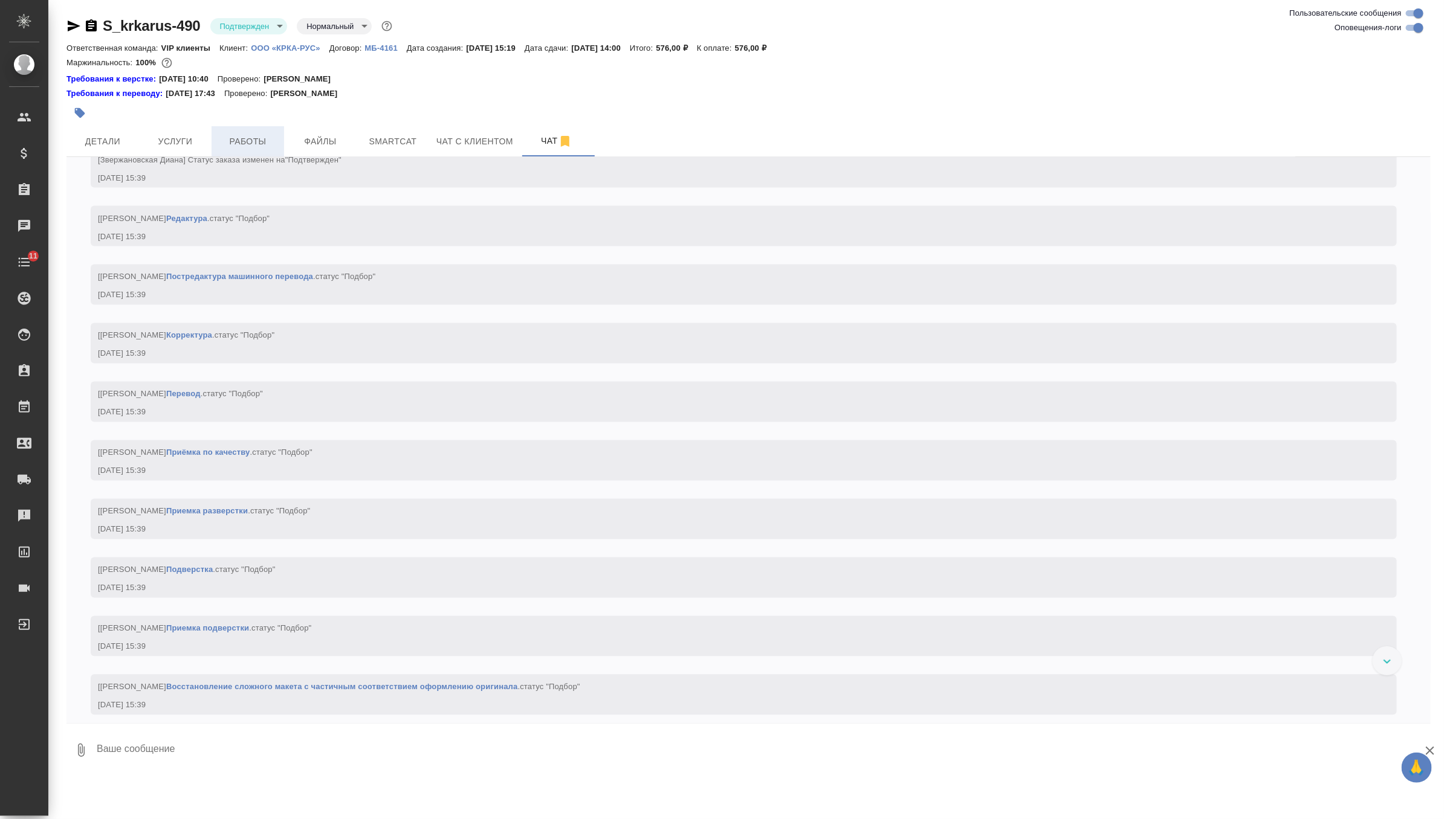
click at [242, 141] on span "Работы" at bounding box center [248, 141] width 58 height 15
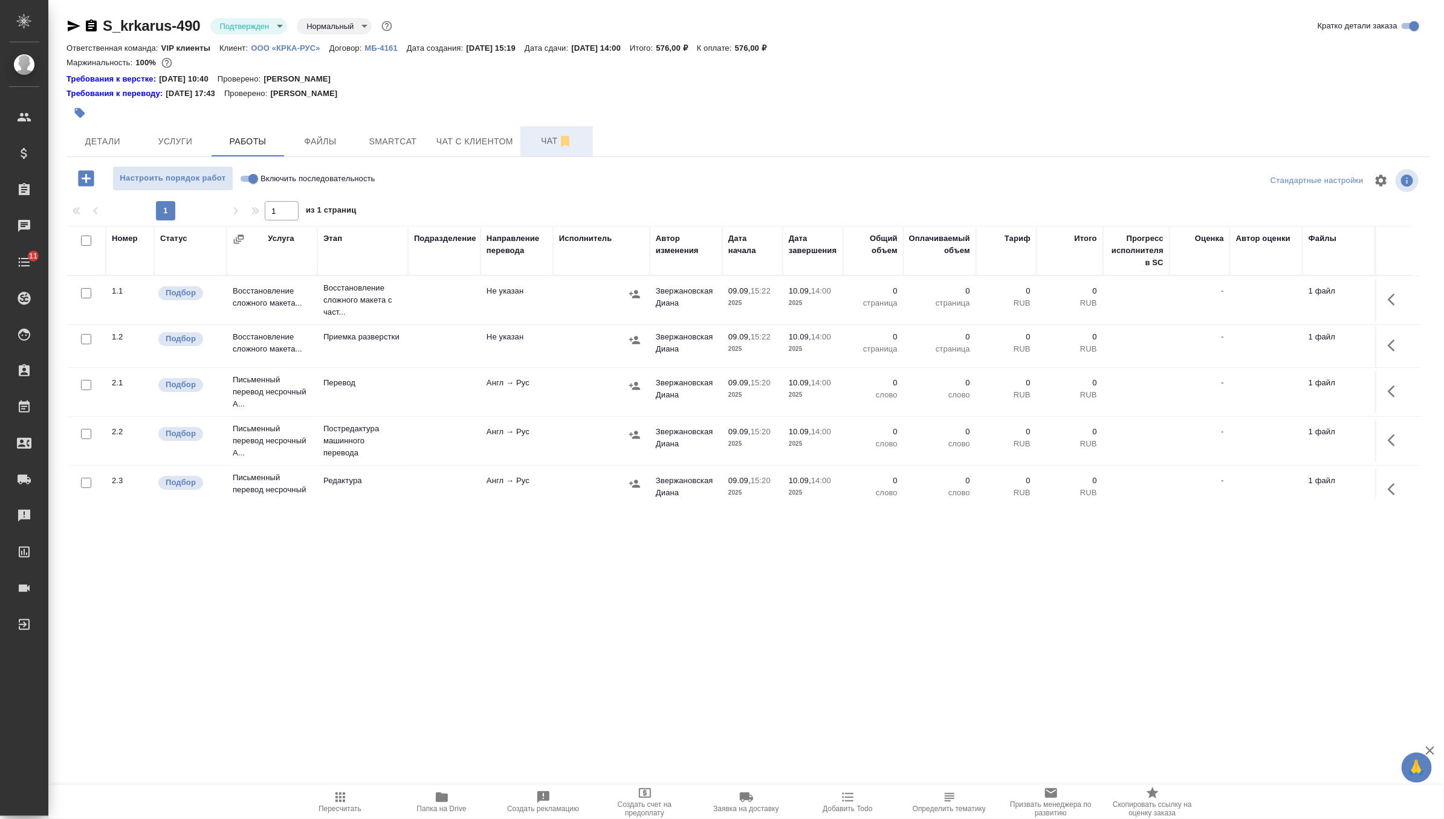
click at [531, 141] on span "Чат" at bounding box center [557, 141] width 58 height 15
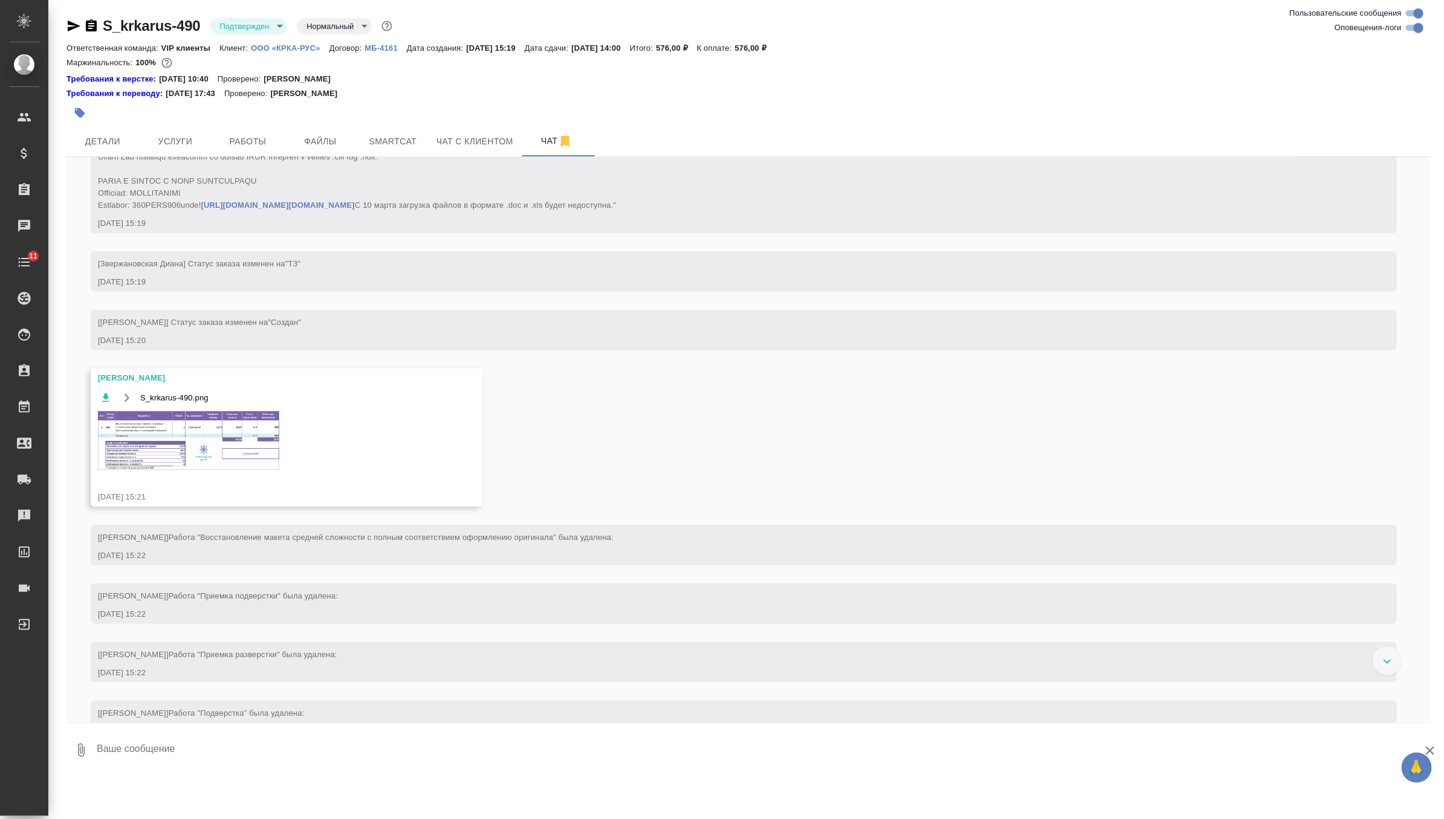
scroll to position [593, 0]
click at [196, 474] on img at bounding box center [188, 444] width 181 height 59
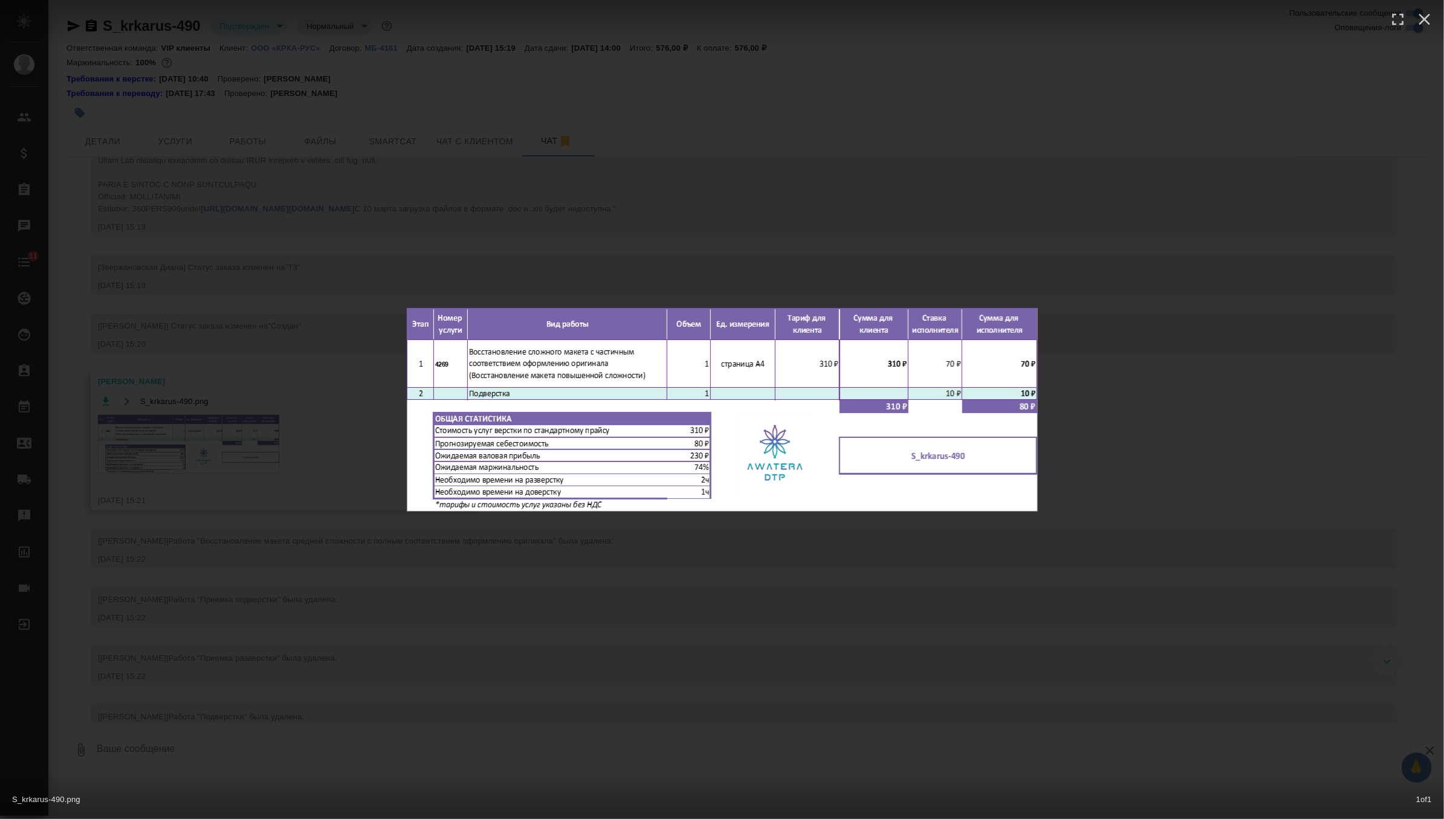
click at [426, 236] on div "S_krkarus-490.png 1 of 1" at bounding box center [722, 409] width 1444 height 819
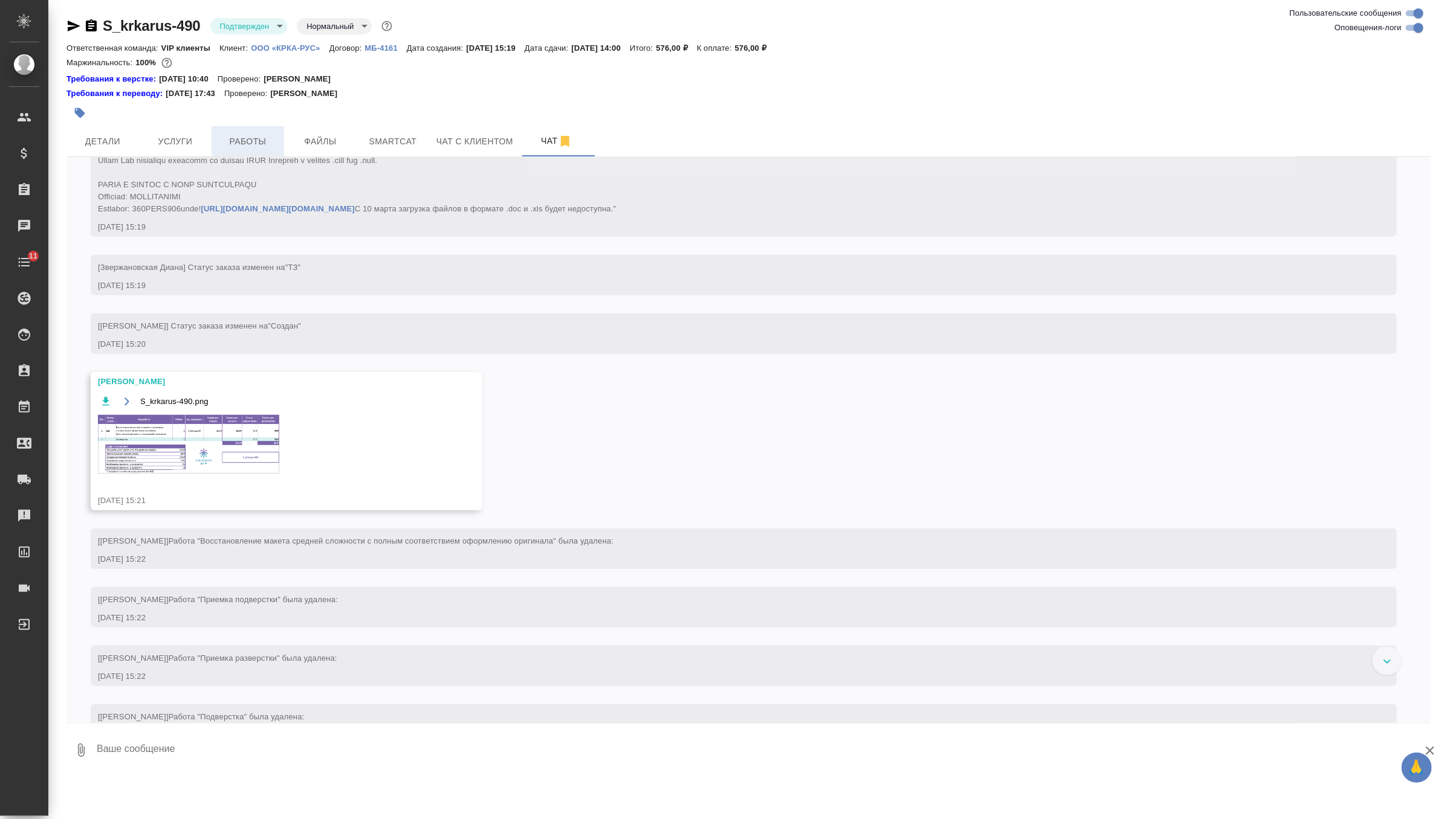
click at [267, 150] on button "Работы" at bounding box center [248, 141] width 73 height 30
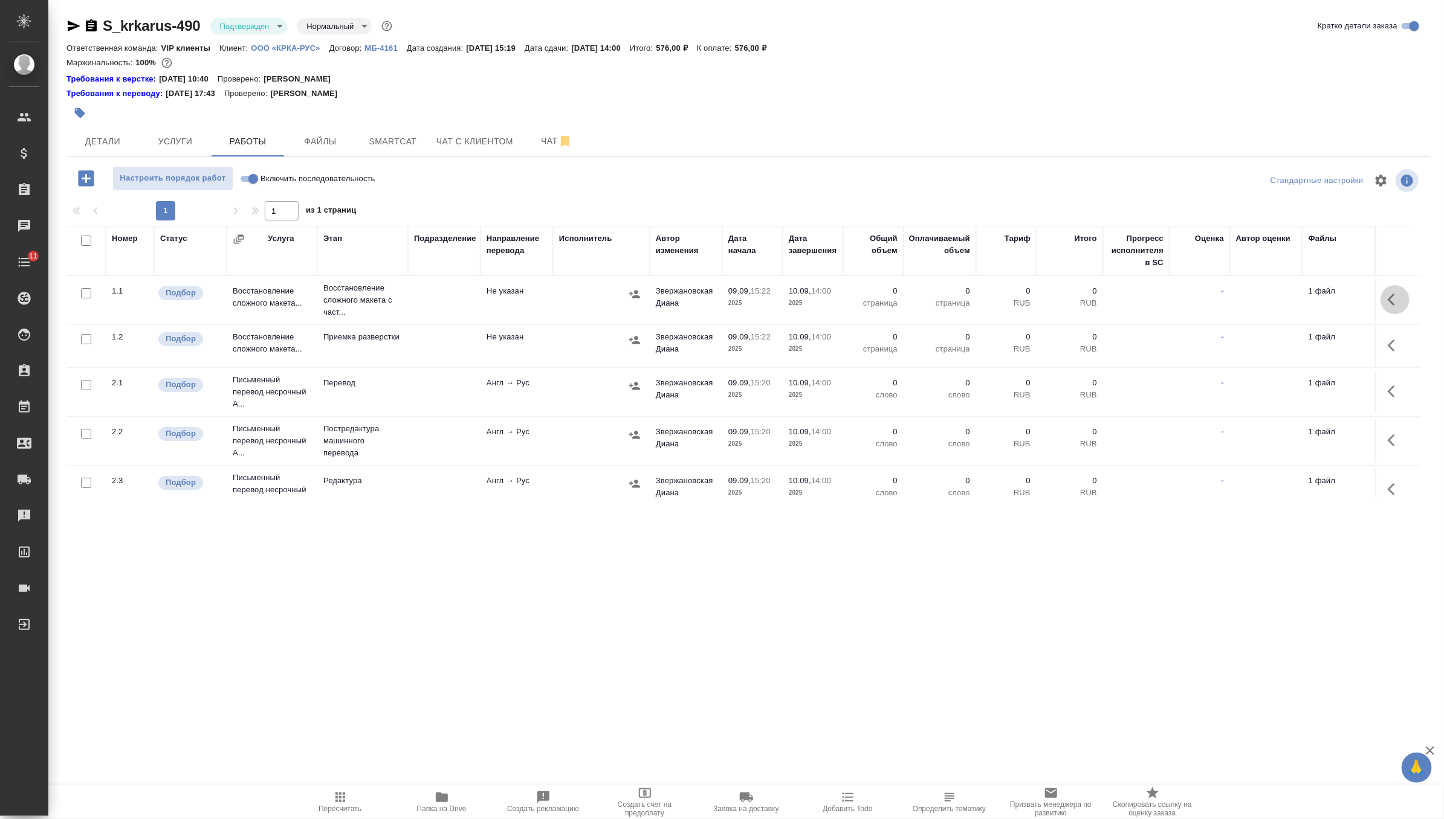
click at [1391, 296] on icon "button" at bounding box center [1391, 300] width 7 height 12
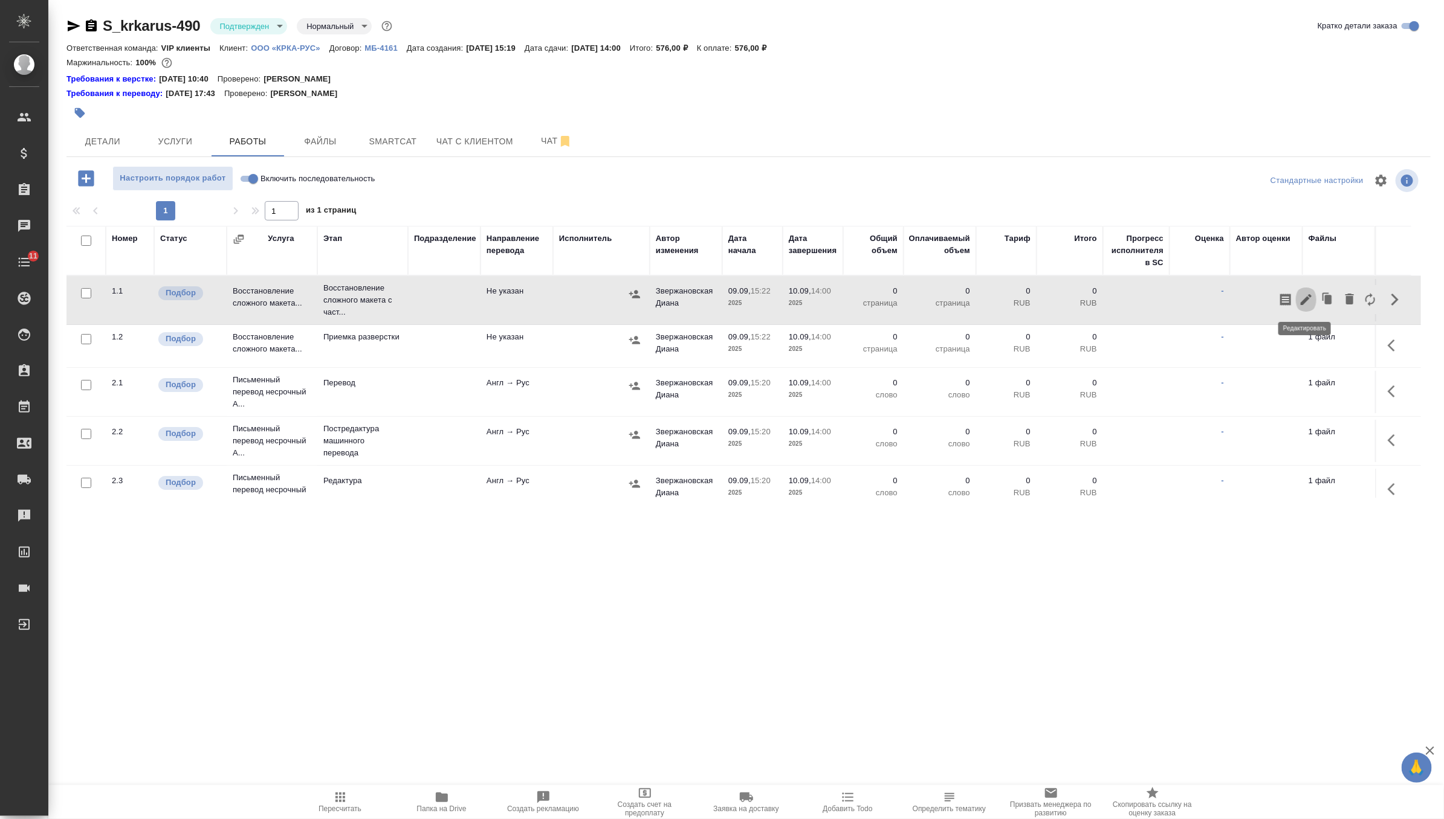
click at [1303, 291] on button "button" at bounding box center [1306, 299] width 21 height 29
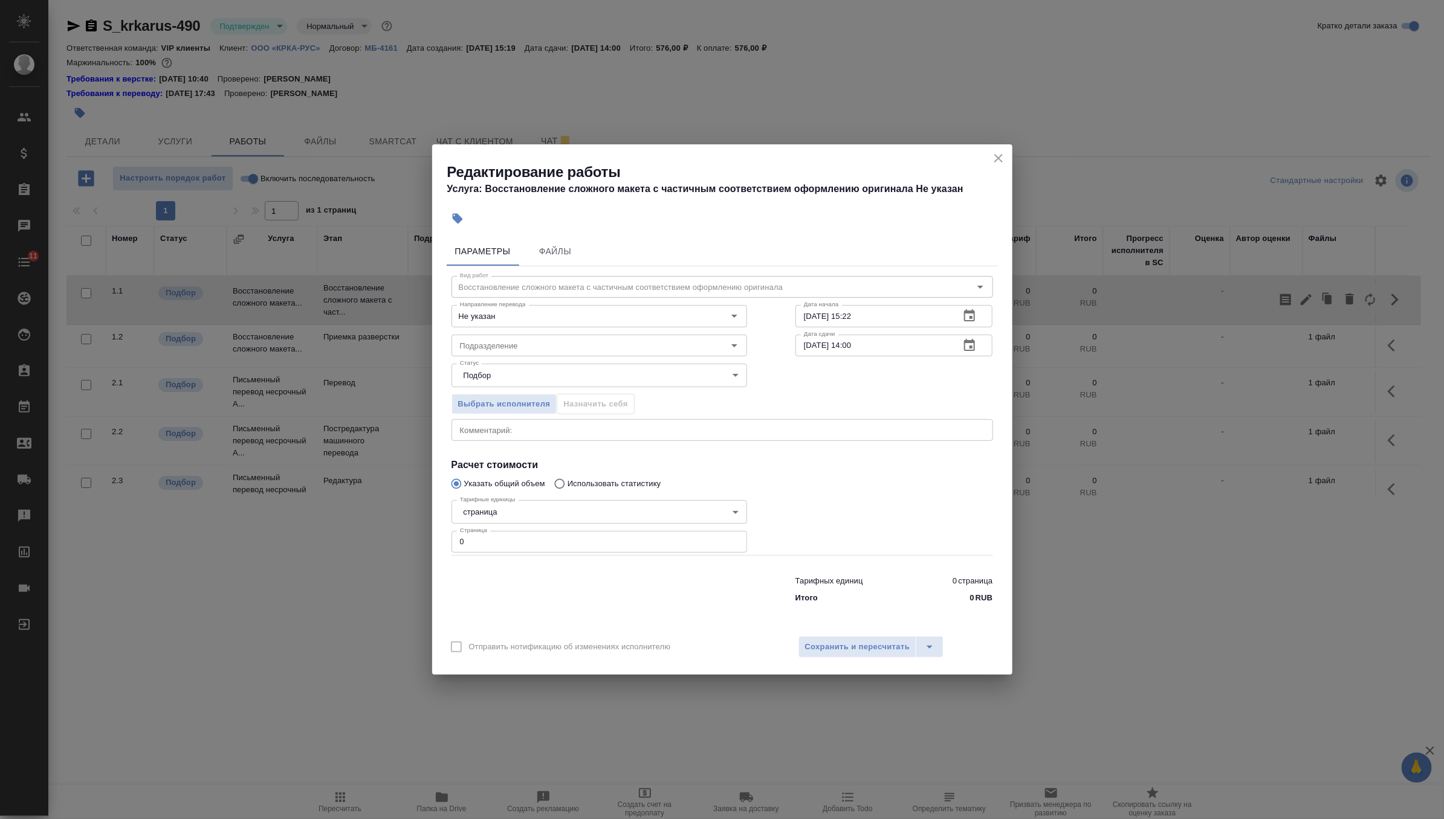
click at [530, 543] on input "0" at bounding box center [599, 542] width 296 height 22
type input "1"
click at [558, 350] on input "Подразделение" at bounding box center [579, 345] width 248 height 15
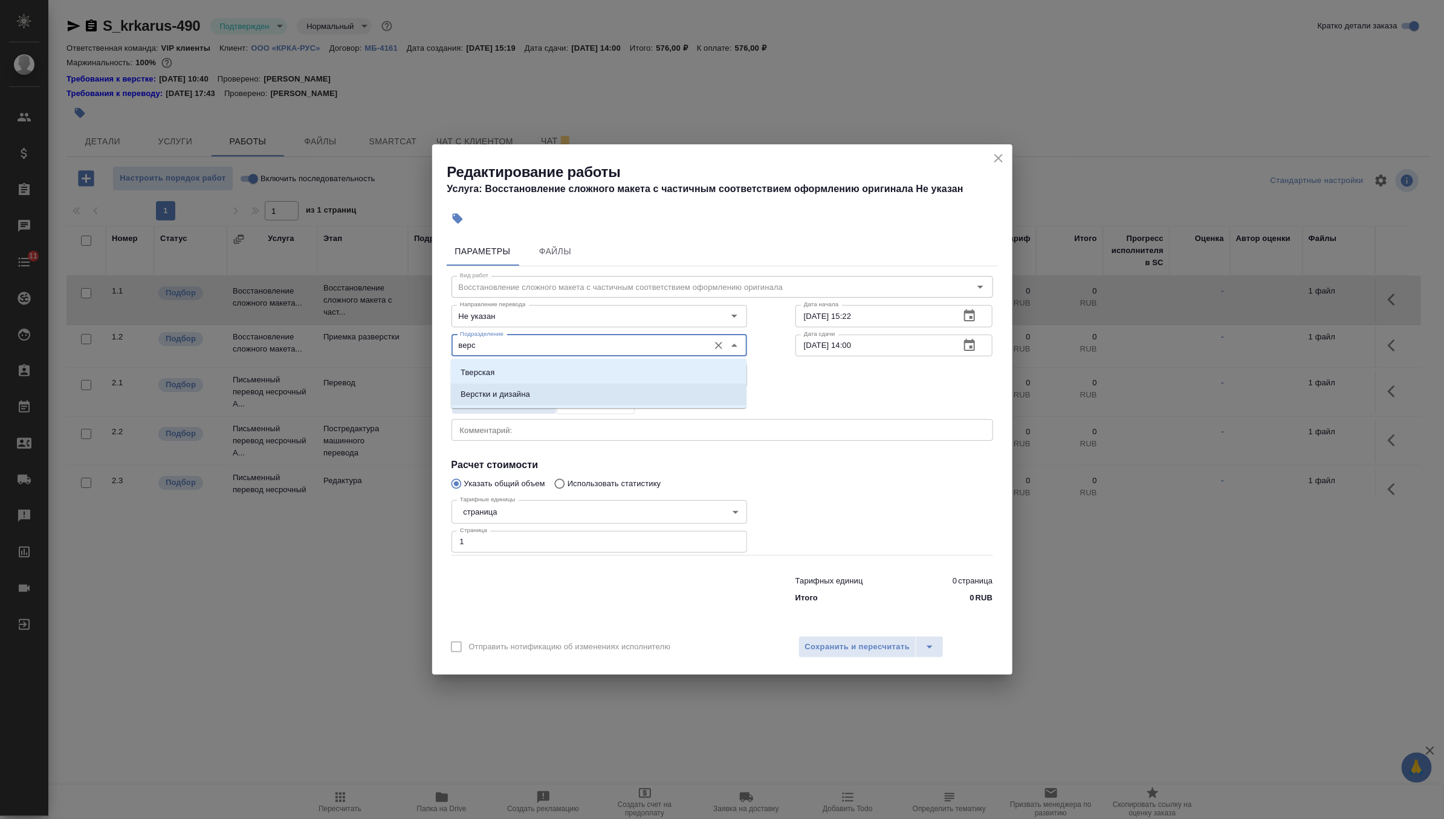
click at [551, 388] on li "Верстки и дизайна" at bounding box center [599, 395] width 296 height 22
type input "Верстки и дизайна"
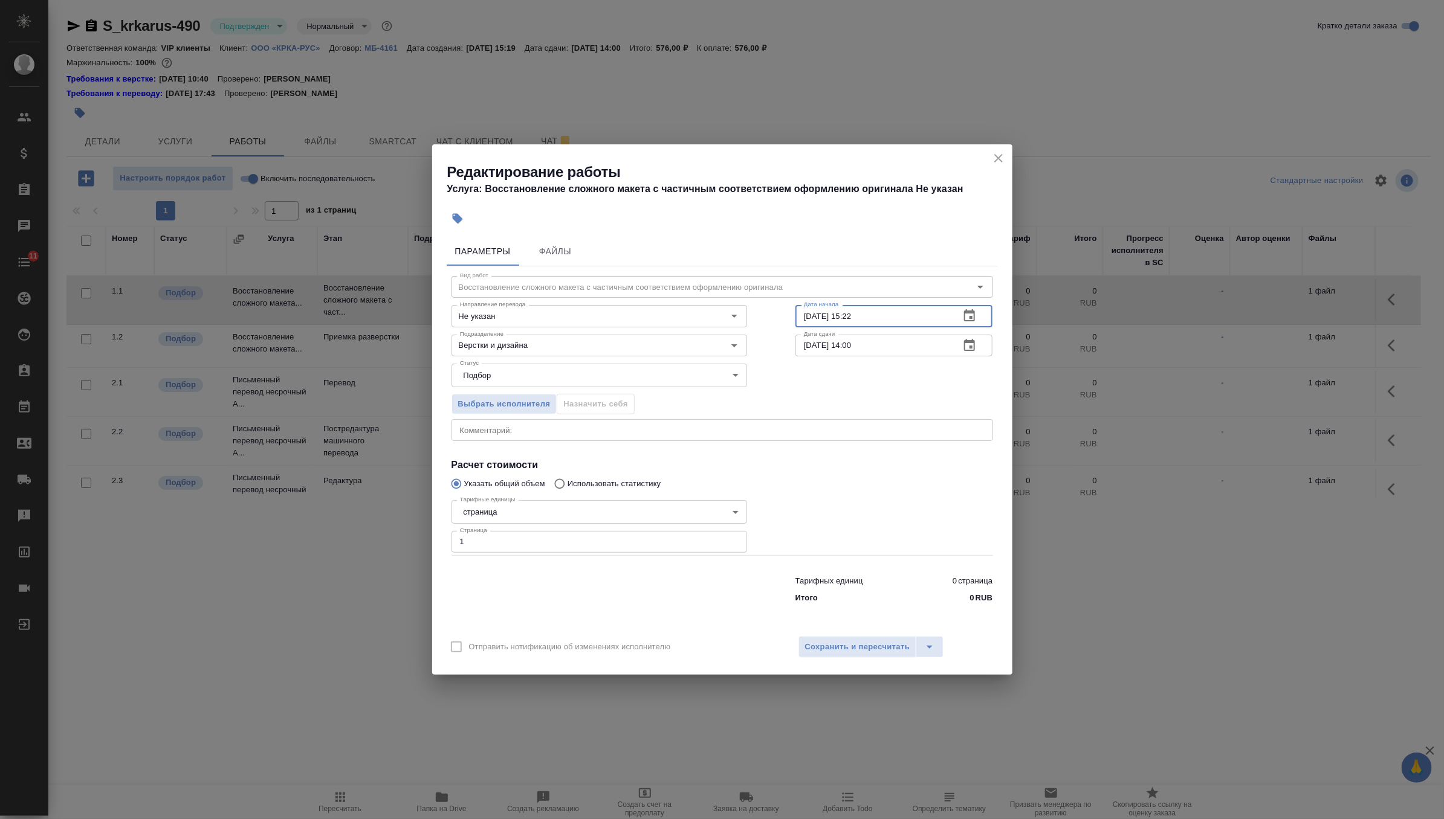
click at [901, 308] on input "[DATE] 15:22" at bounding box center [872, 316] width 155 height 22
click at [901, 318] on input "[DATE] 15:22" at bounding box center [872, 316] width 155 height 22
type input "[DATE] 15:40"
click at [981, 338] on button "button" at bounding box center [969, 345] width 29 height 29
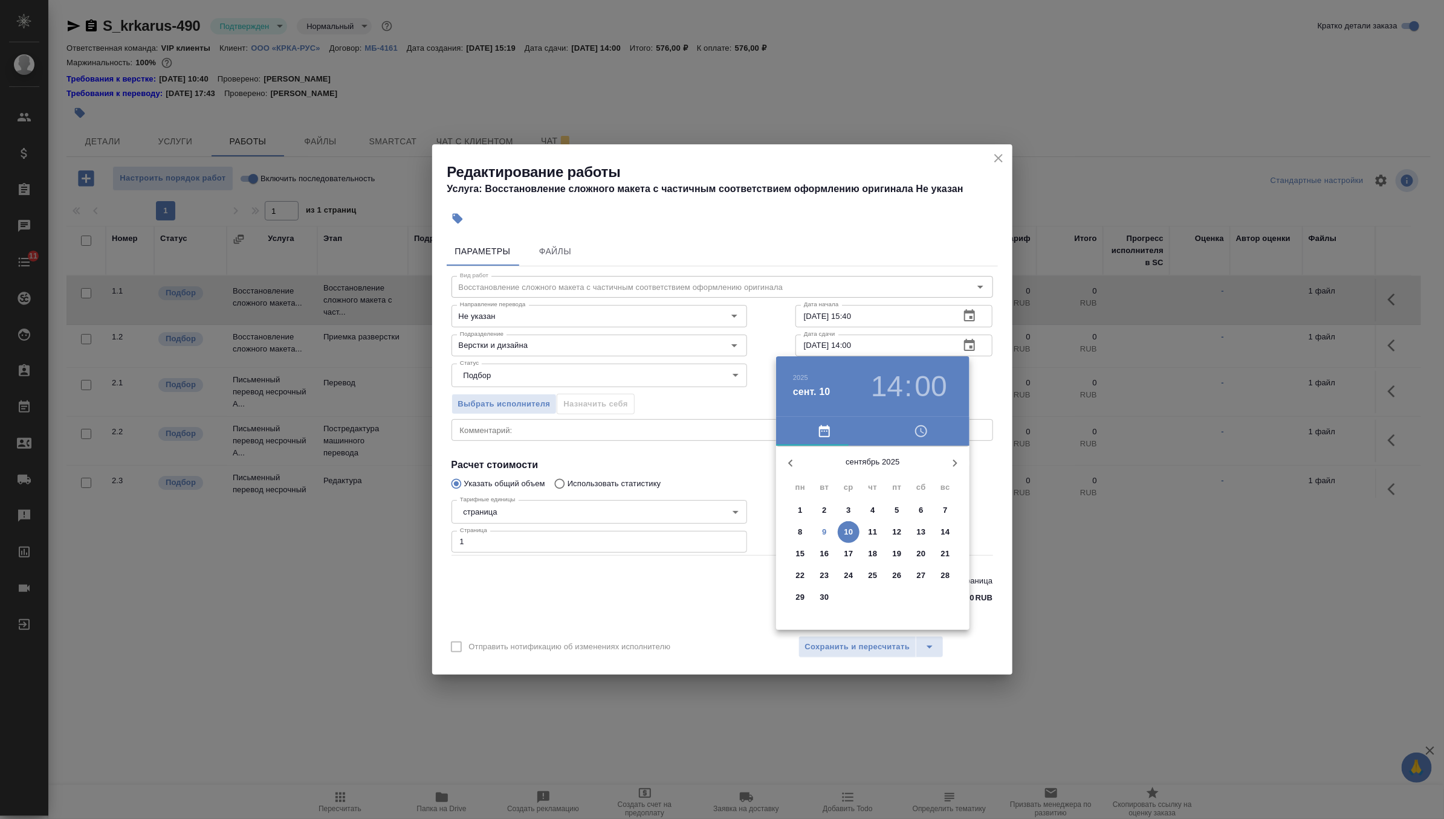
click at [827, 541] on button "9" at bounding box center [824, 533] width 22 height 22
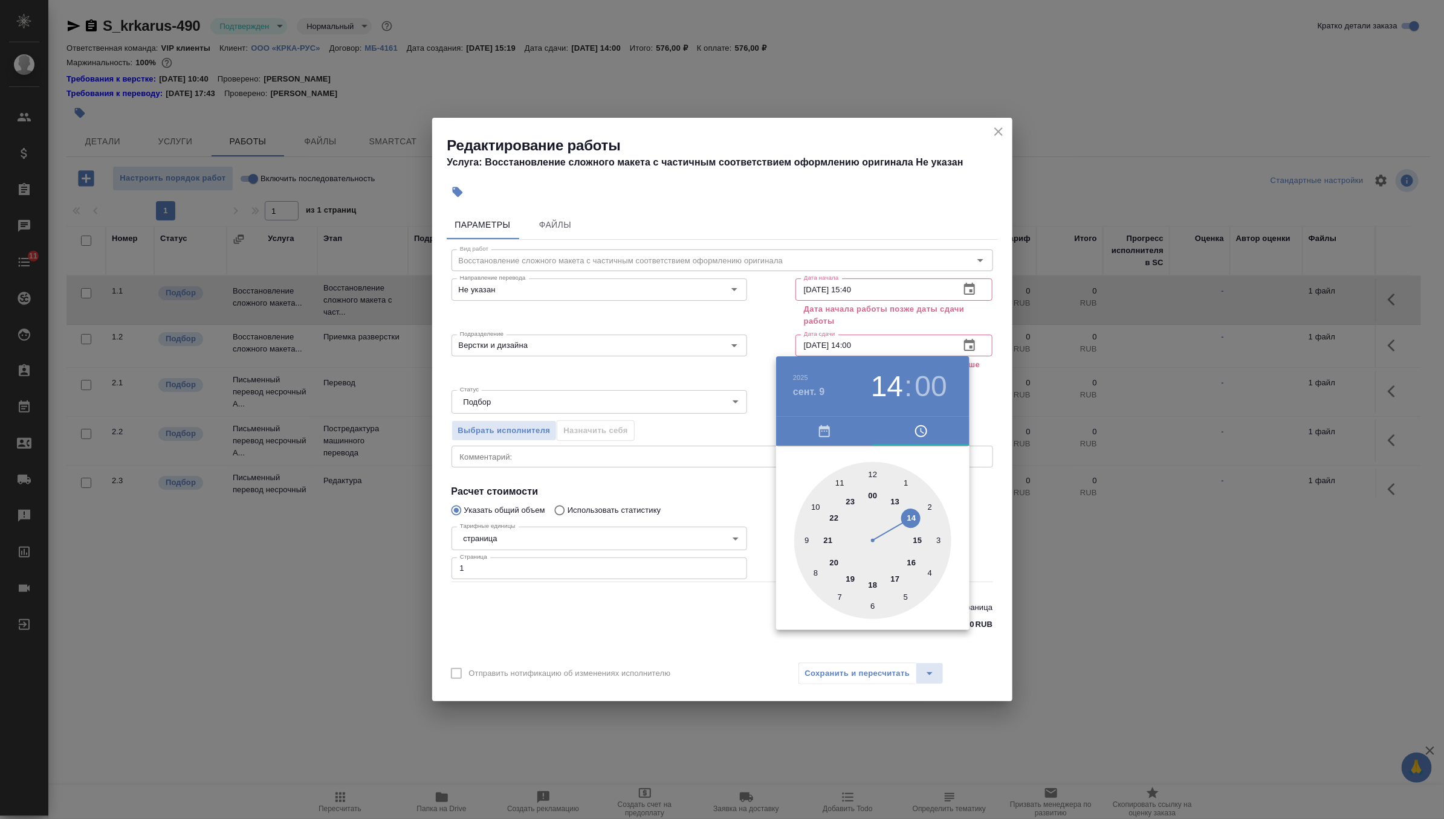
click at [909, 564] on div at bounding box center [872, 540] width 157 height 157
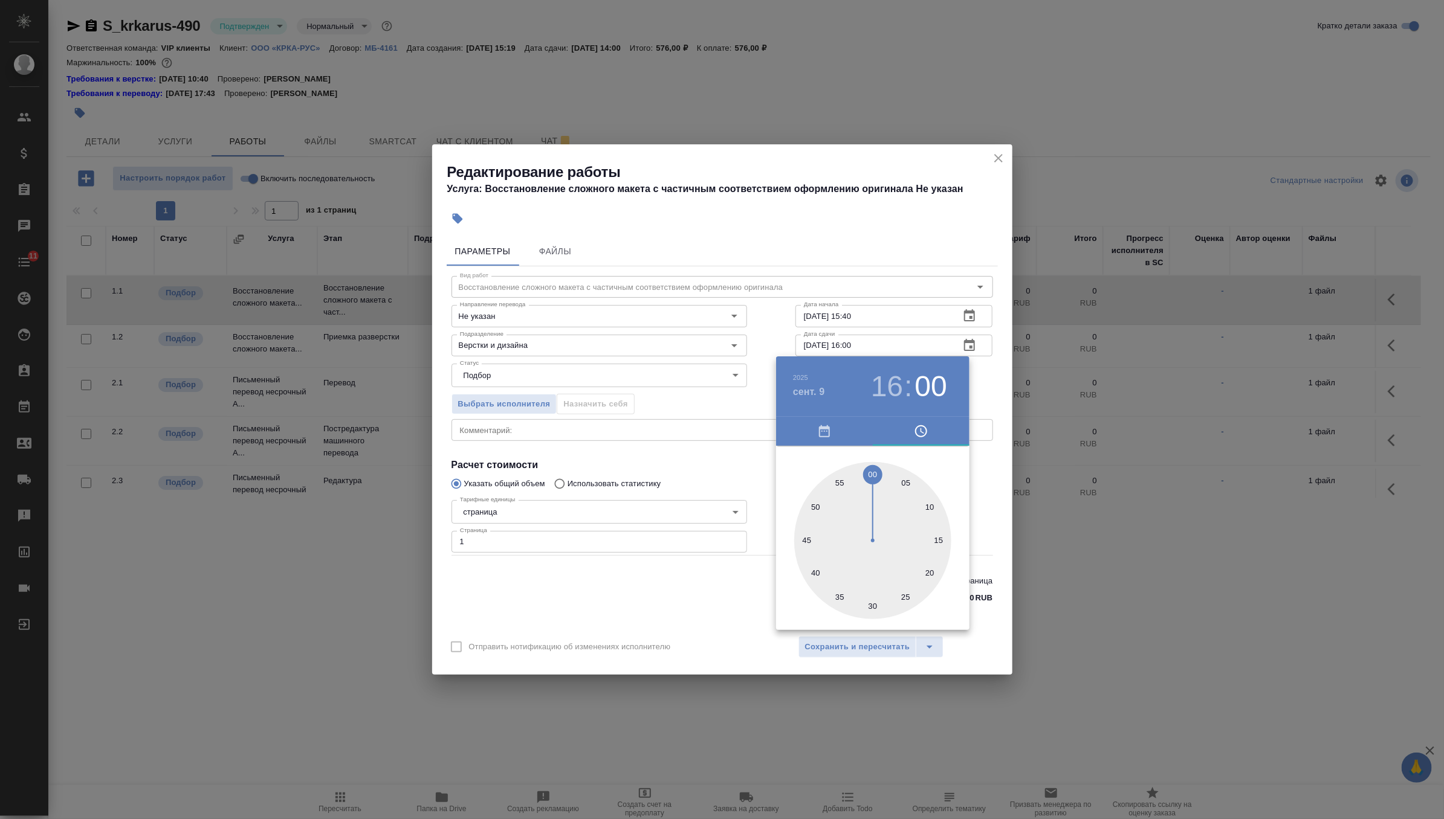
click at [811, 576] on div at bounding box center [872, 540] width 157 height 157
click at [989, 372] on div at bounding box center [722, 409] width 1444 height 819
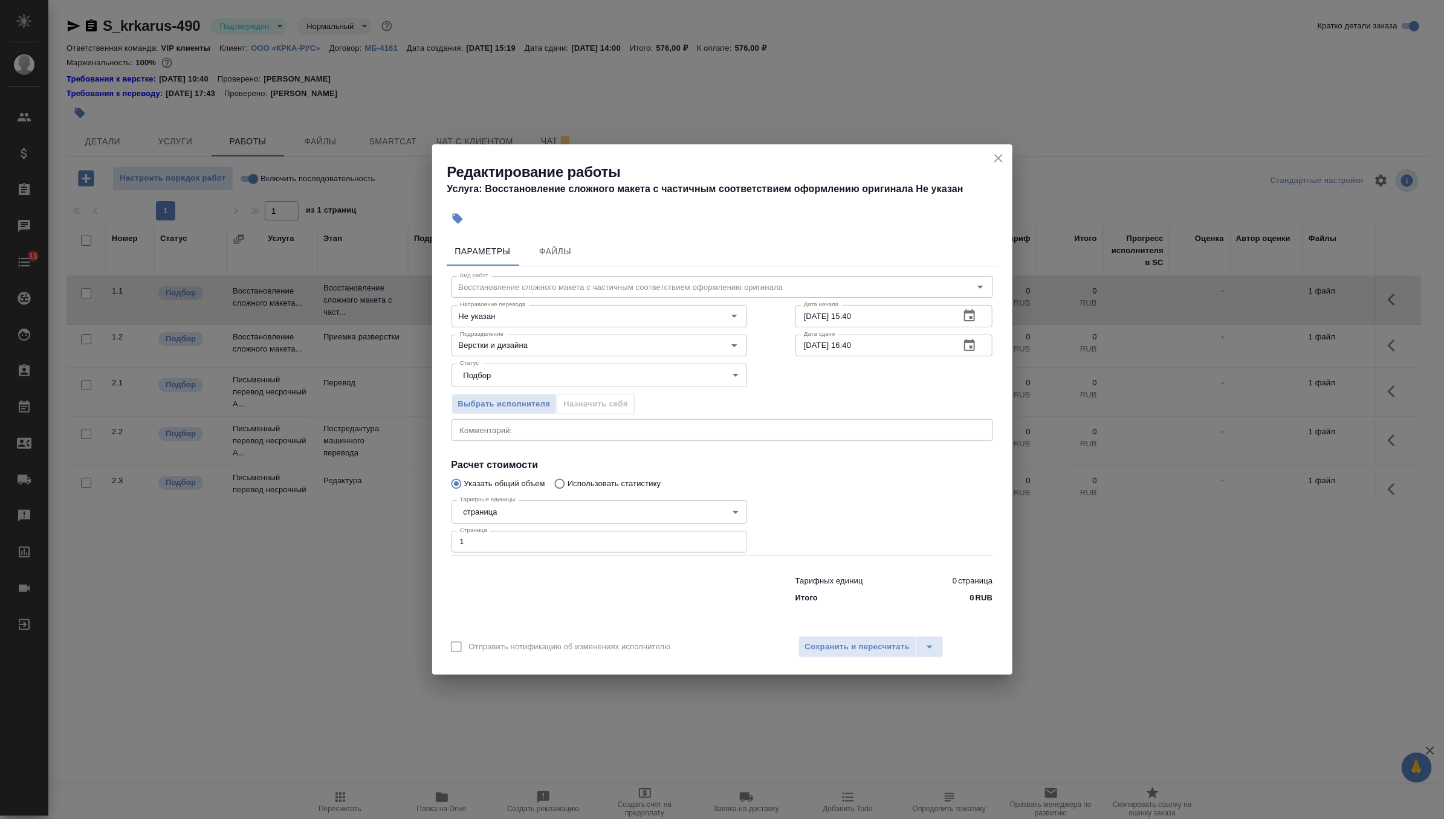
click at [853, 346] on input "[DATE] 16:40" at bounding box center [872, 346] width 155 height 22
type input "[DATE] 17:40"
click at [846, 648] on span "Сохранить и пересчитать" at bounding box center [857, 648] width 105 height 14
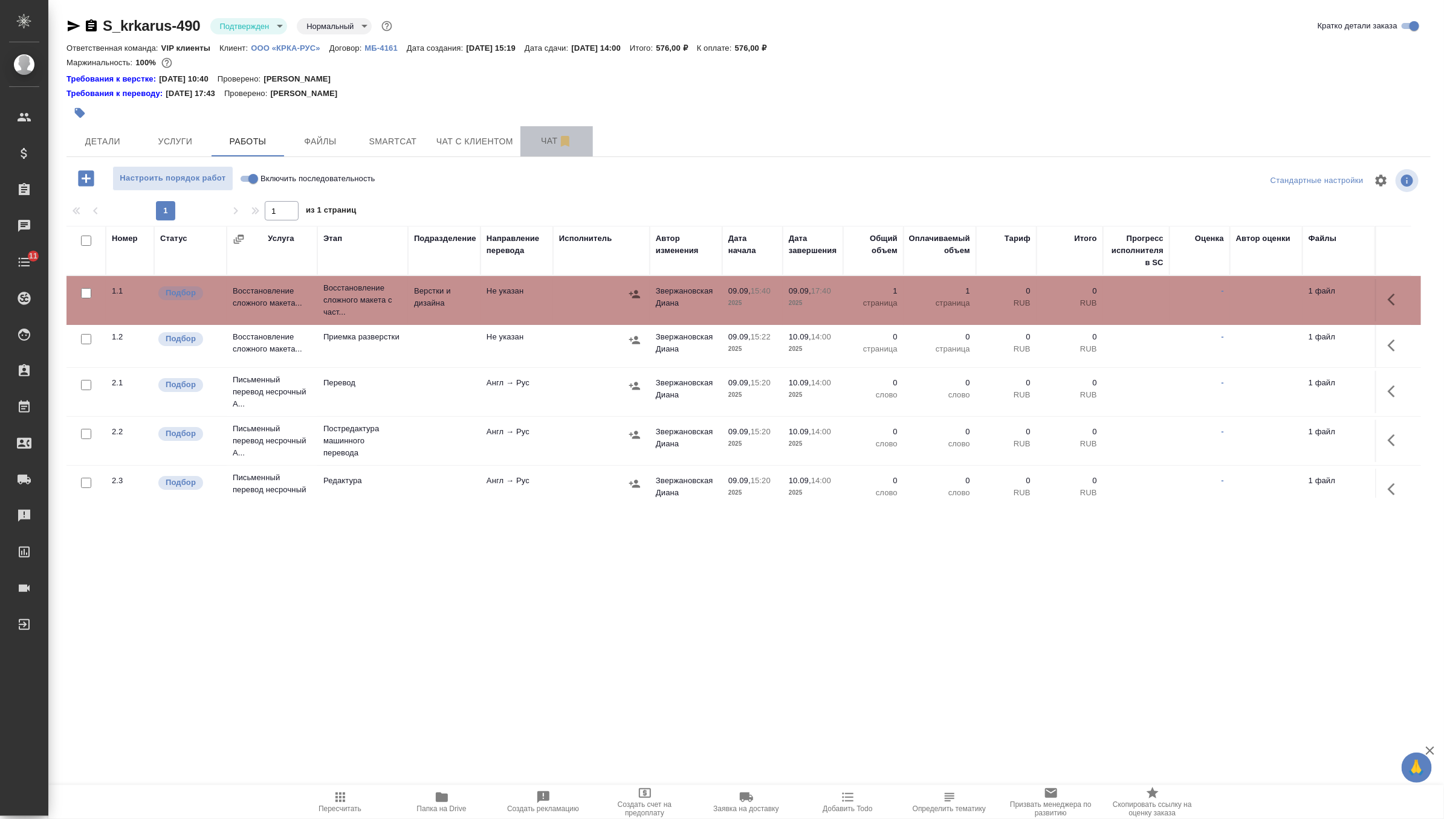
click at [543, 146] on span "Чат" at bounding box center [557, 141] width 58 height 15
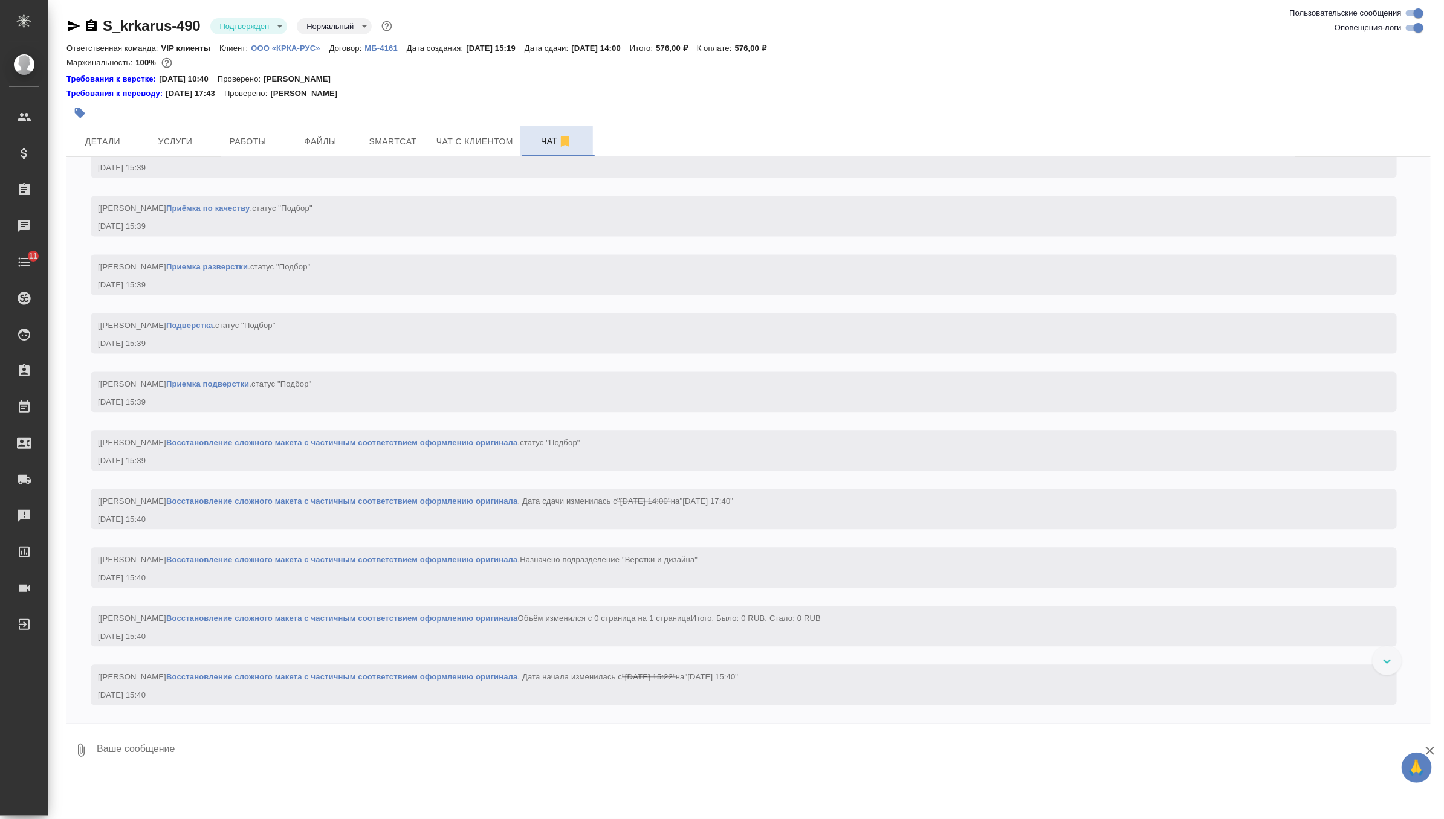
scroll to position [1573, 0]
click at [115, 143] on span "Детали" at bounding box center [103, 141] width 58 height 15
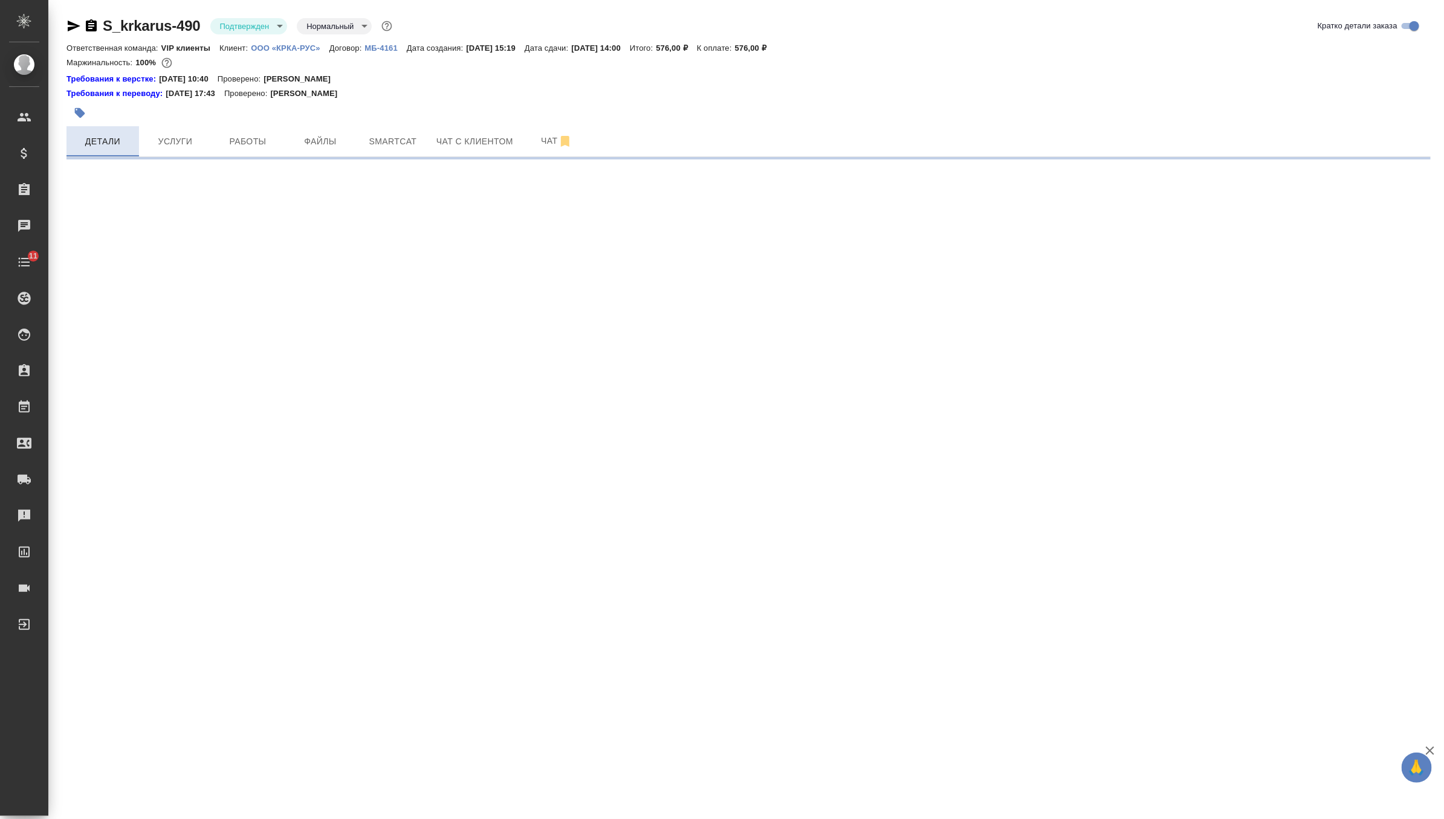
select select "RU"
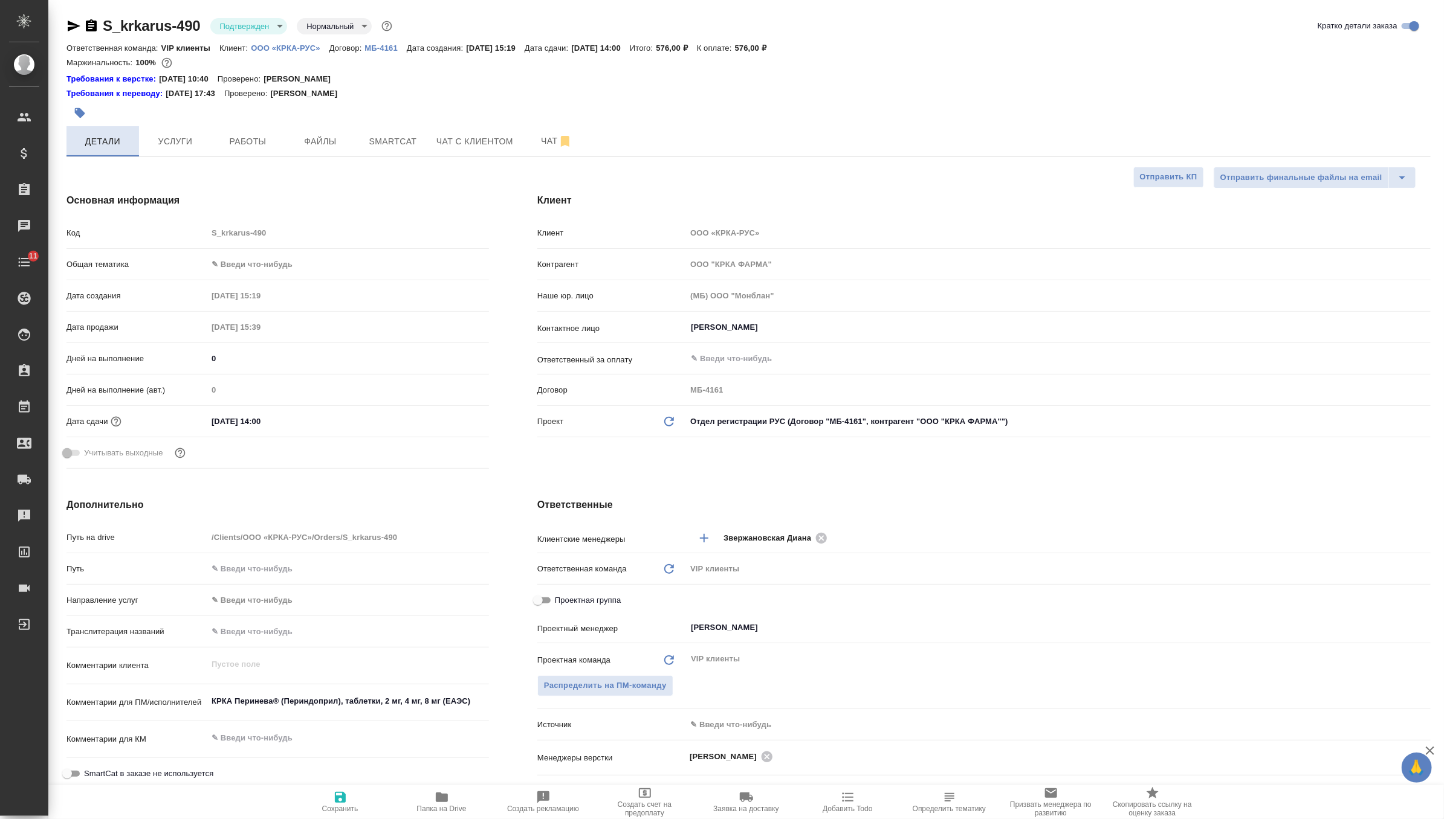
type textarea "x"
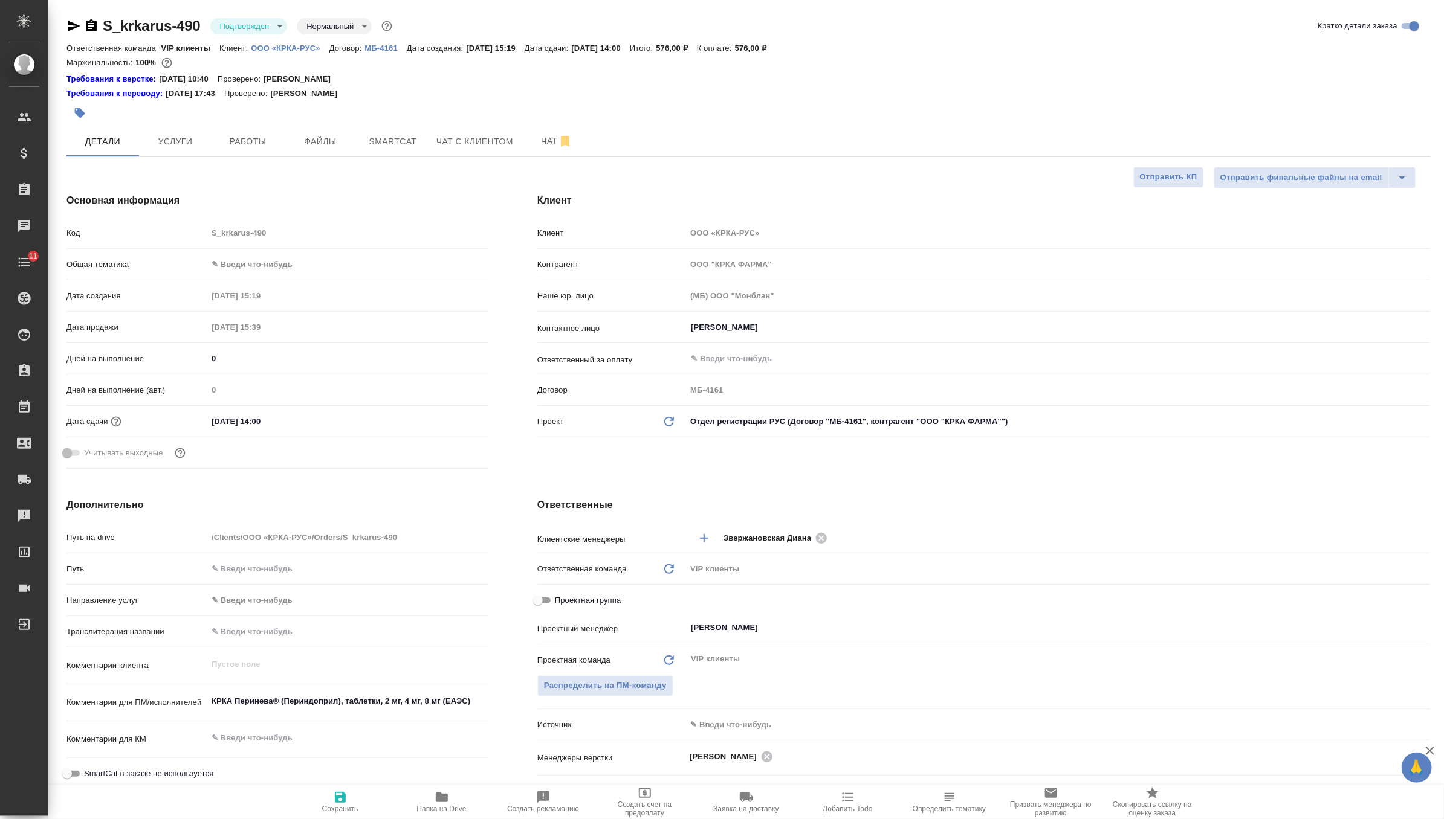
type textarea "x"
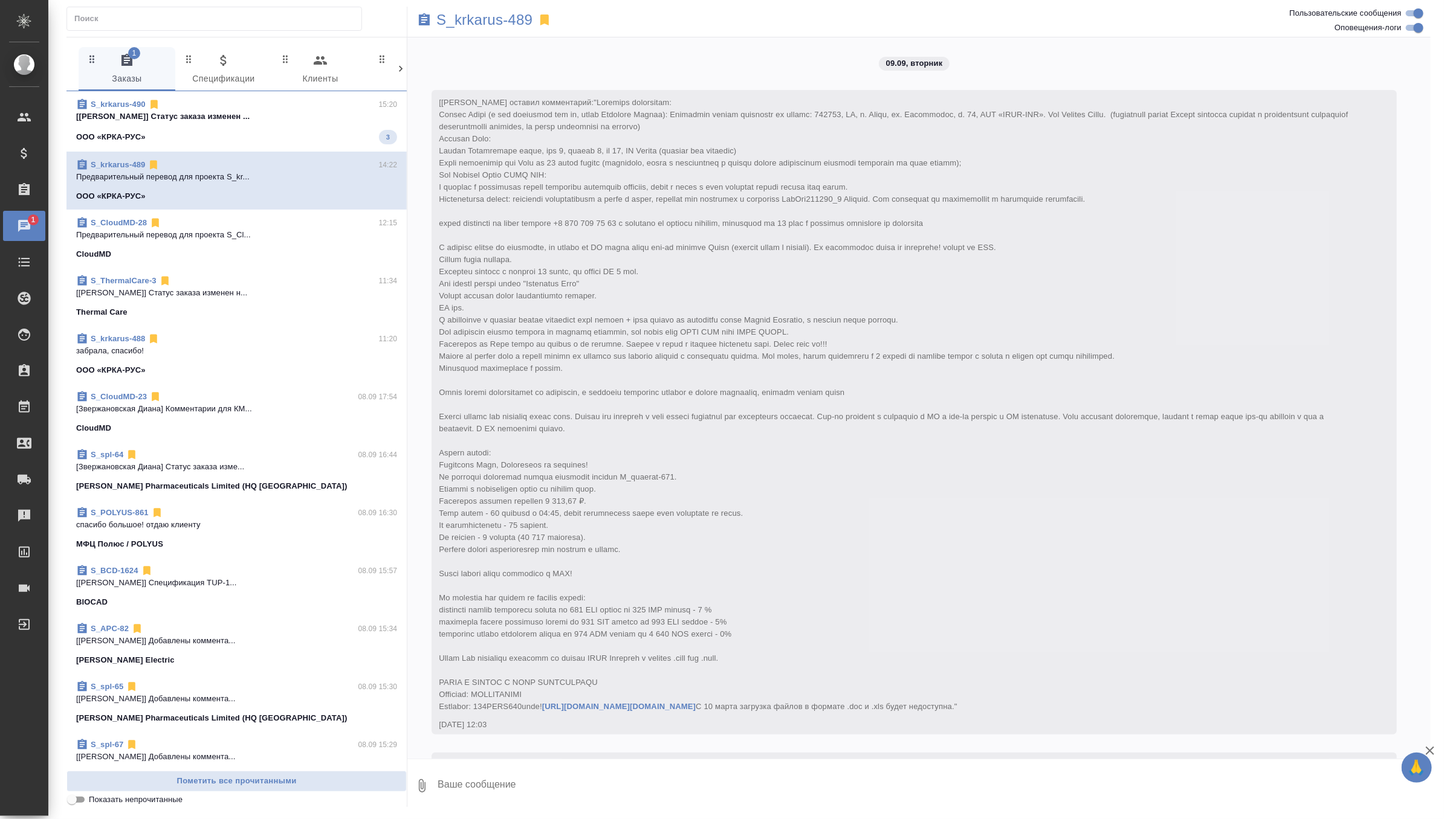
click at [368, 119] on p "[Оксютович Ирина] Статус заказа изменен ..." at bounding box center [236, 117] width 321 height 12
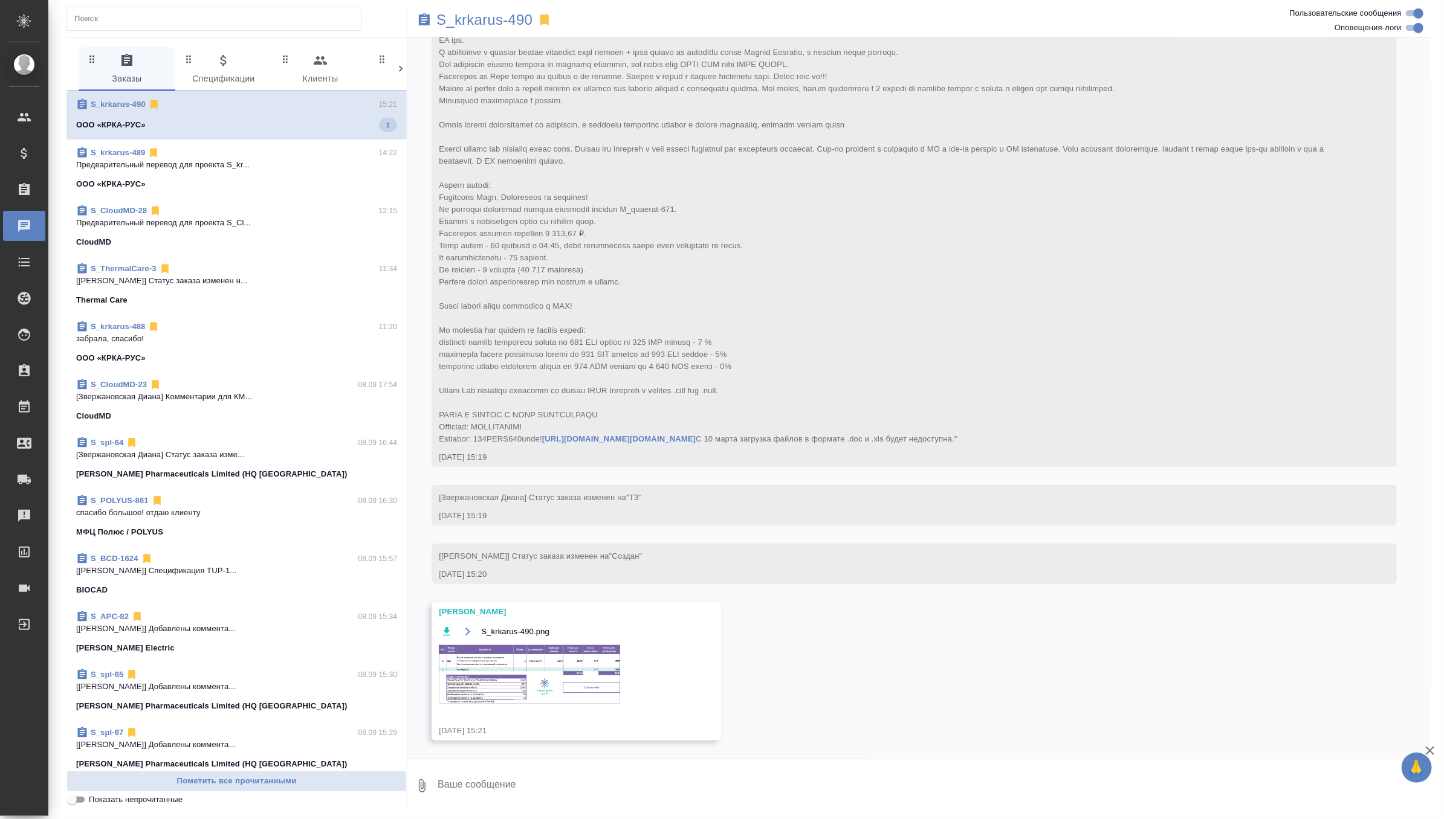
scroll to position [304, 0]
click at [566, 656] on img at bounding box center [529, 674] width 181 height 59
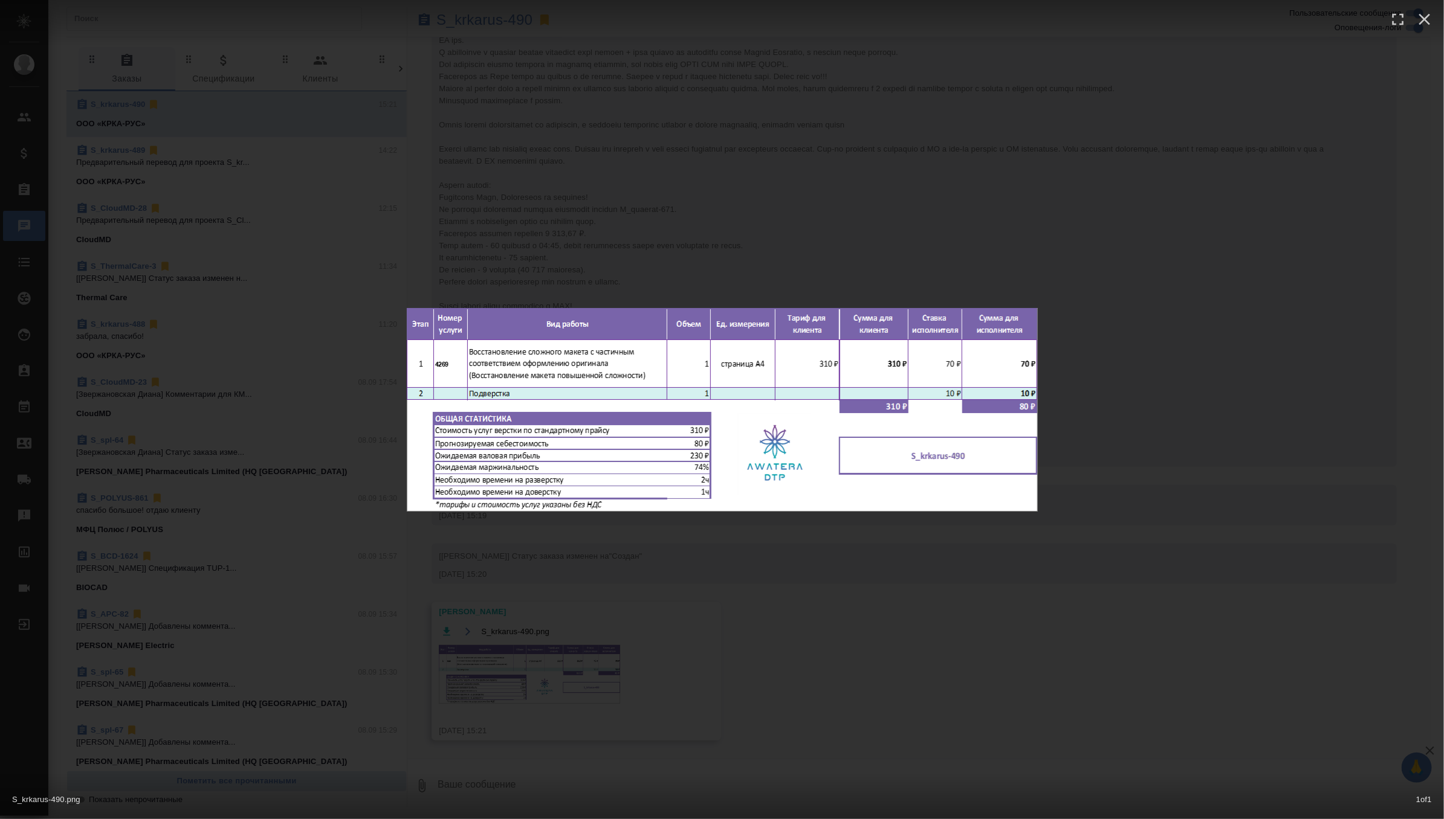
click at [777, 250] on div "S_krkarus-490.png 1 of 1" at bounding box center [722, 409] width 1444 height 819
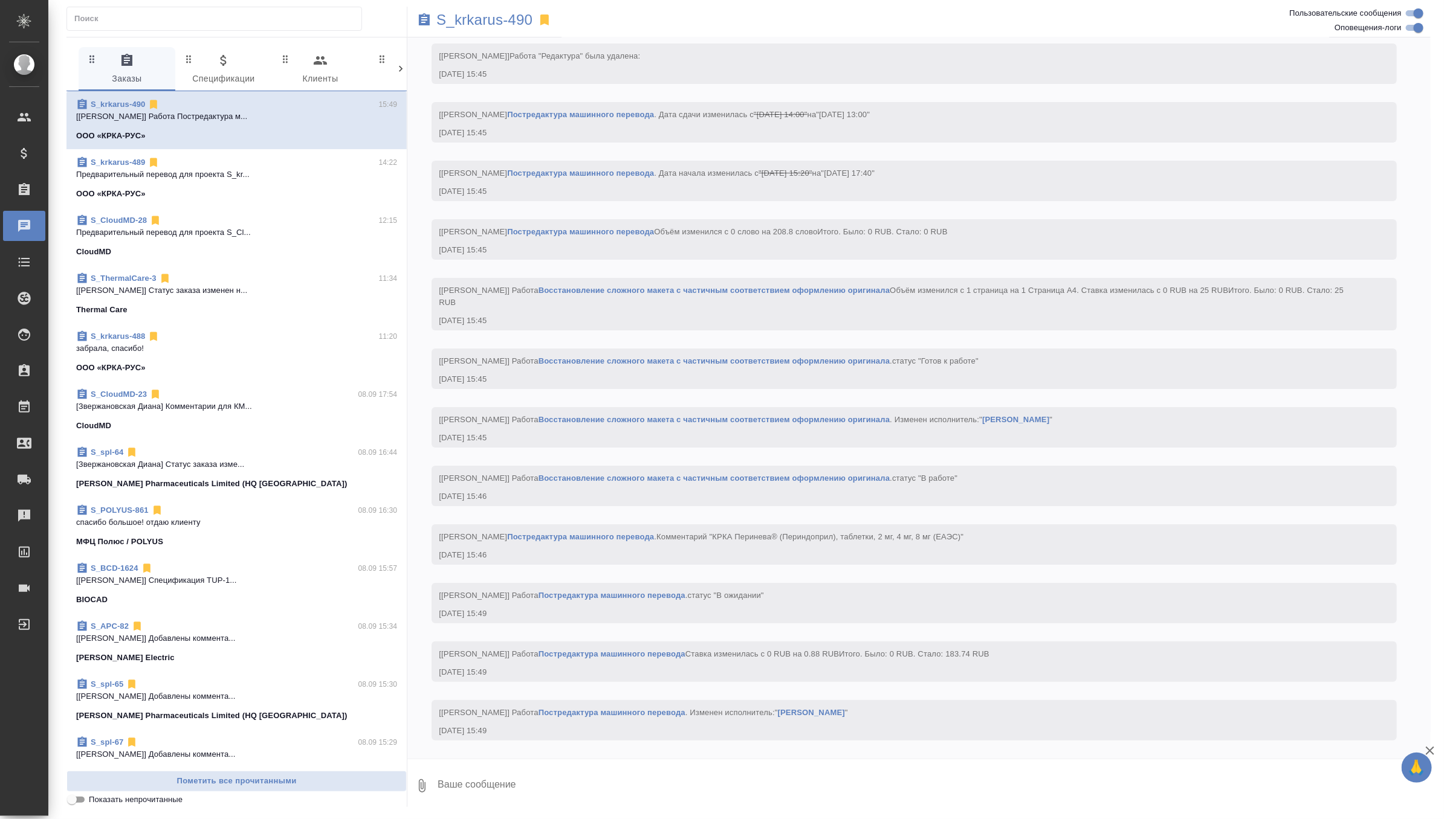
scroll to position [2756, 0]
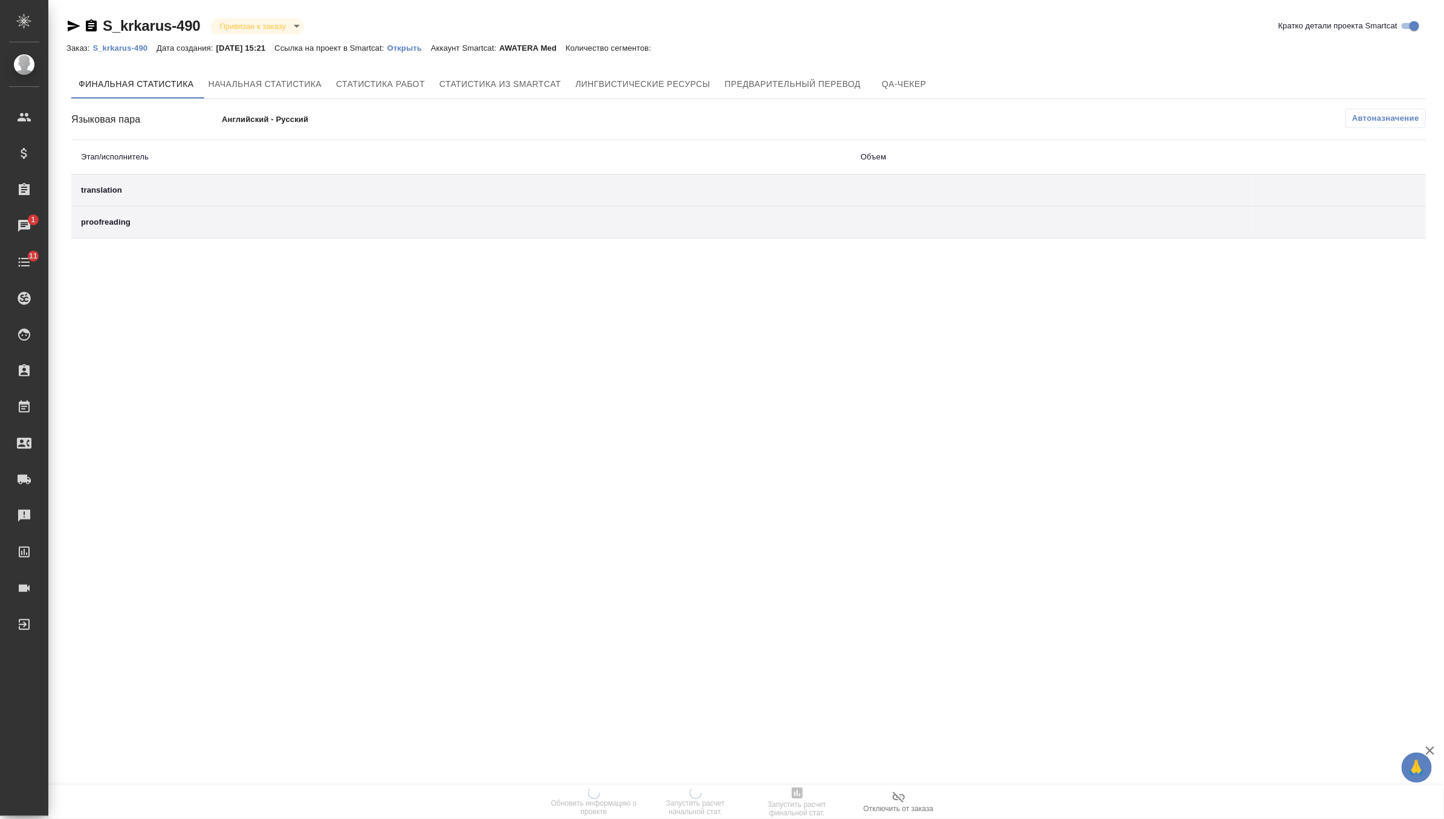
click at [431, 44] on p "Открыть" at bounding box center [409, 48] width 44 height 9
